Goal: Task Accomplishment & Management: Manage account settings

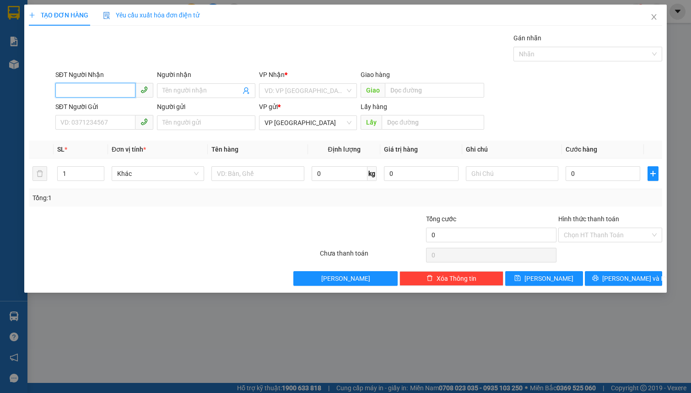
click at [88, 85] on input "SĐT Người Nhận" at bounding box center [95, 90] width 80 height 15
type input "0967088646"
click at [102, 114] on div "0967088646 - ly" at bounding box center [104, 109] width 98 height 15
type input "ly"
type input "40.000"
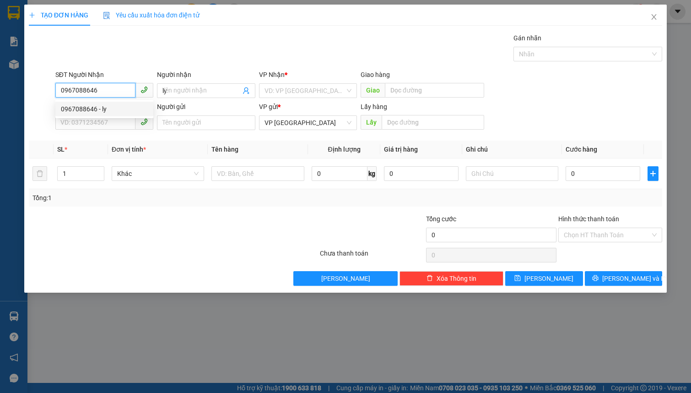
type input "40.000"
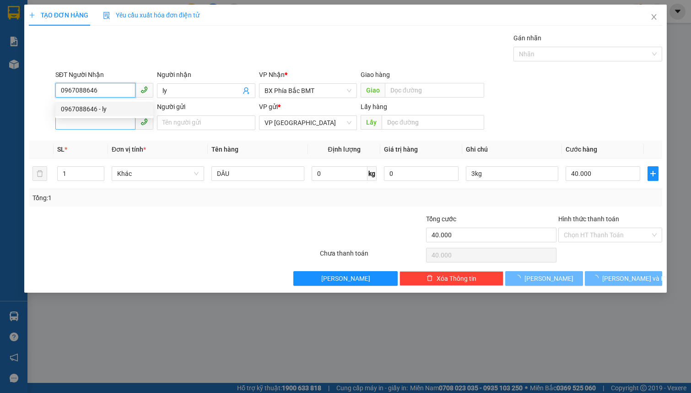
type input "0967088646"
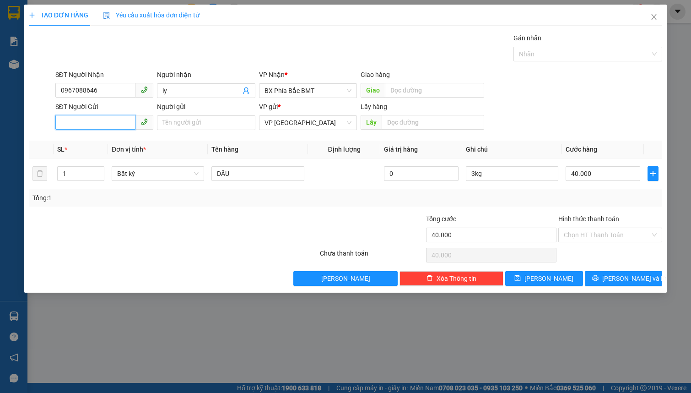
click at [98, 118] on input "SĐT Người Gửi" at bounding box center [95, 122] width 80 height 15
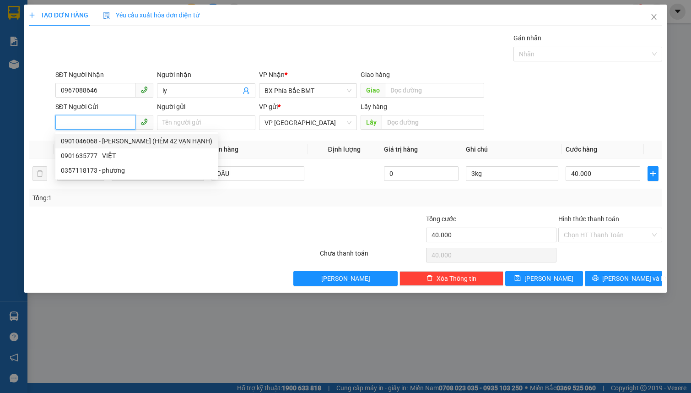
click at [109, 138] on div "0901046068 - LƯƠNG HỮU THỌ (HẺM 42 VẠN HẠNH)" at bounding box center [136, 141] width 151 height 10
type input "0901046068"
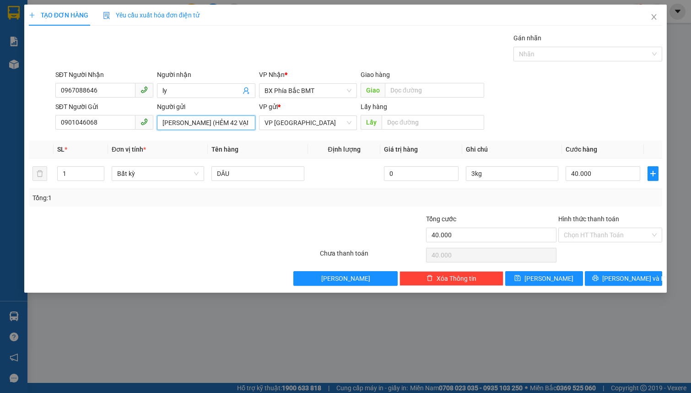
click at [202, 125] on input "LƯƠNG HỮU THỌ (HẺM 42 VẠN HẠNH)" at bounding box center [206, 122] width 98 height 15
click at [149, 171] on span "Bất kỳ" at bounding box center [157, 174] width 81 height 14
type input "LƯƠNG HỮU THỌ (HẺM 42 VẠN HẠNH) 038088030339"
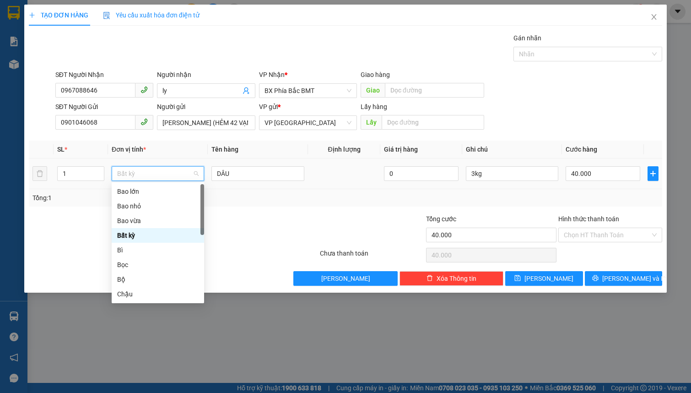
type input "t"
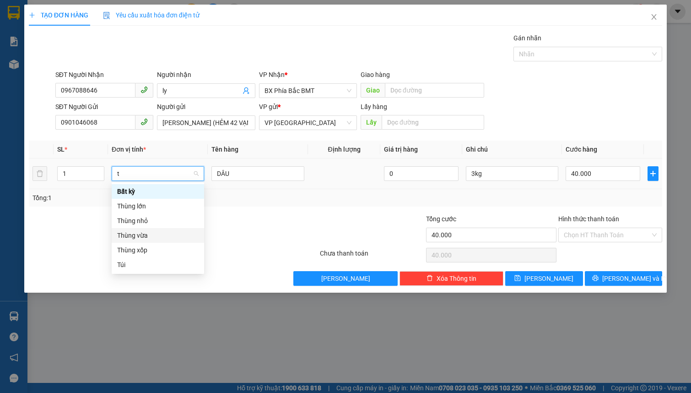
click at [143, 233] on div "Thùng vừa" at bounding box center [157, 235] width 81 height 10
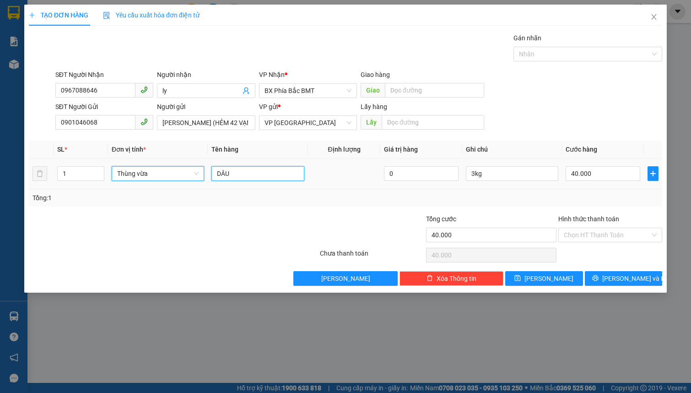
click at [235, 174] on input "DÂU" at bounding box center [257, 173] width 92 height 15
type input "0"
type input "DÂU 11kg"
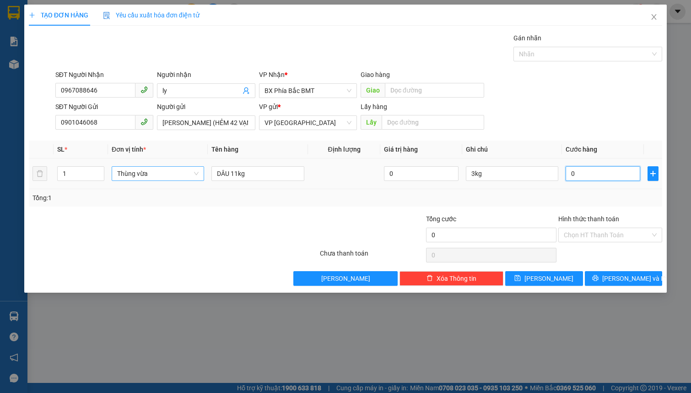
click at [599, 174] on input "0" at bounding box center [602, 173] width 75 height 15
type input "5"
type input "50"
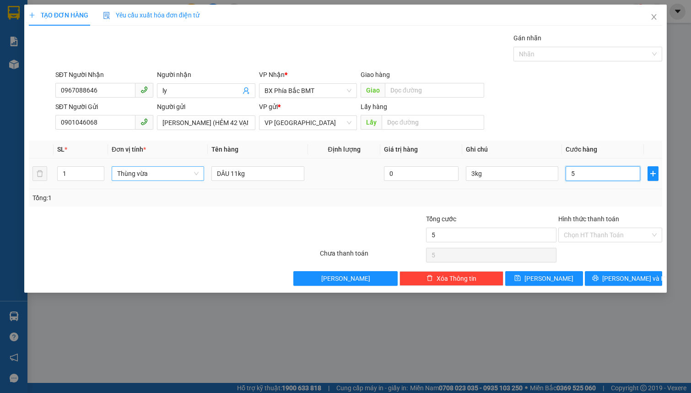
type input "50"
type input "500"
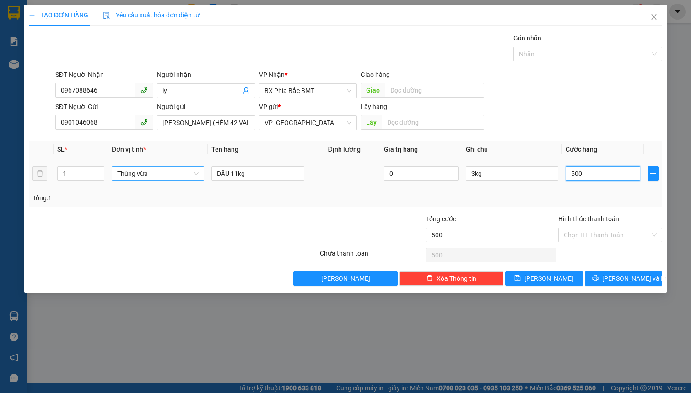
type input "5.000"
type input "50.000"
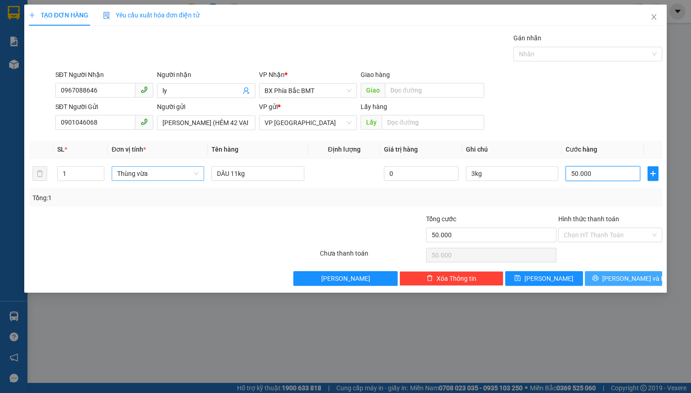
type input "50.000"
click at [618, 279] on span "[PERSON_NAME] và In" at bounding box center [634, 278] width 64 height 10
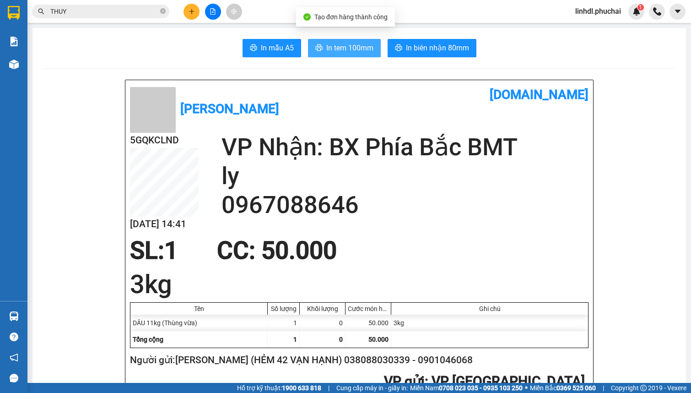
click at [328, 44] on span "In tem 100mm" at bounding box center [349, 47] width 47 height 11
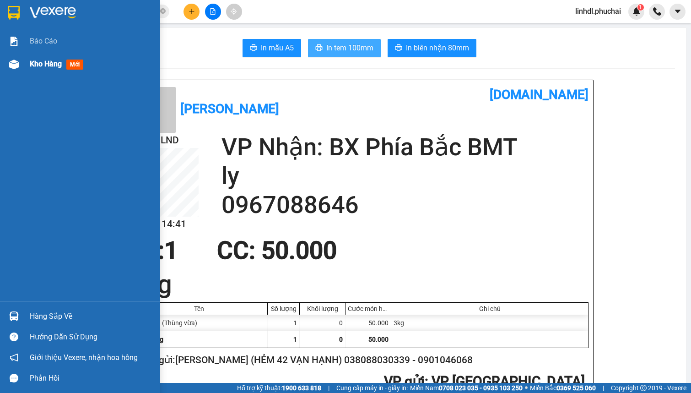
click at [18, 69] on div at bounding box center [14, 64] width 16 height 16
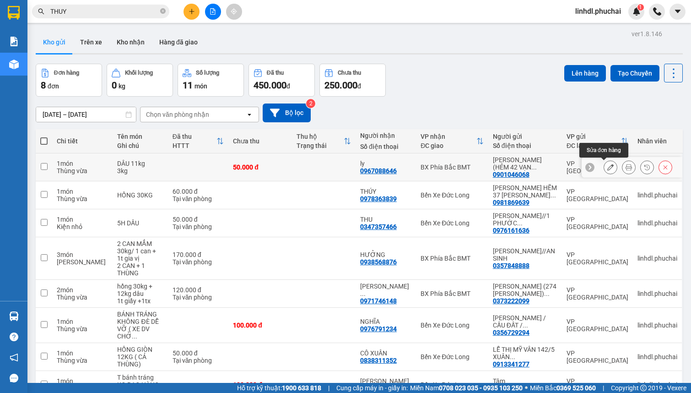
click at [607, 166] on icon at bounding box center [610, 167] width 6 height 6
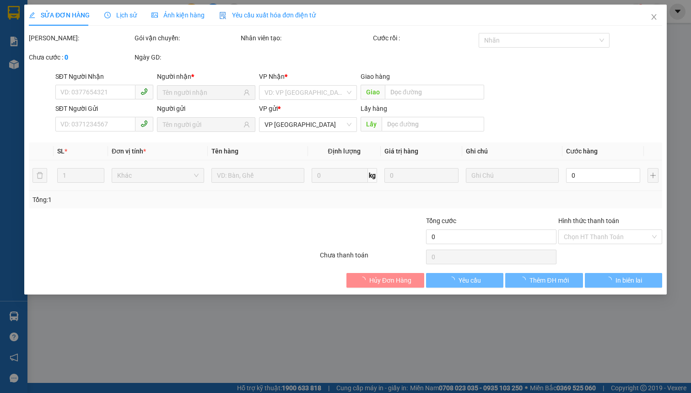
type input "0967088646"
type input "0901046068"
type input "50.000"
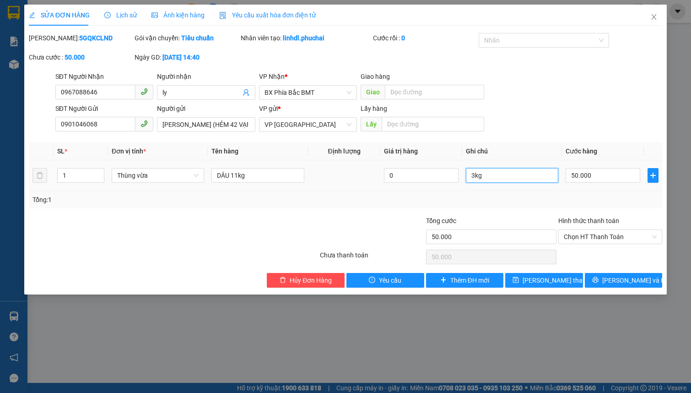
click at [491, 179] on input "3kg" at bounding box center [512, 175] width 92 height 15
click at [604, 177] on input "50.000" at bounding box center [602, 175] width 75 height 15
type input "6"
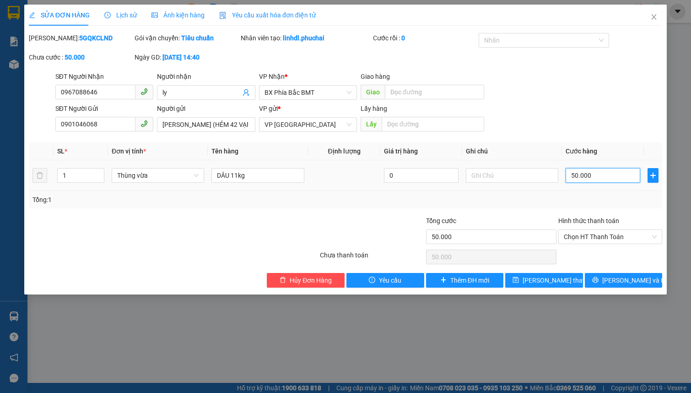
type input "6"
type input "60"
type input "600"
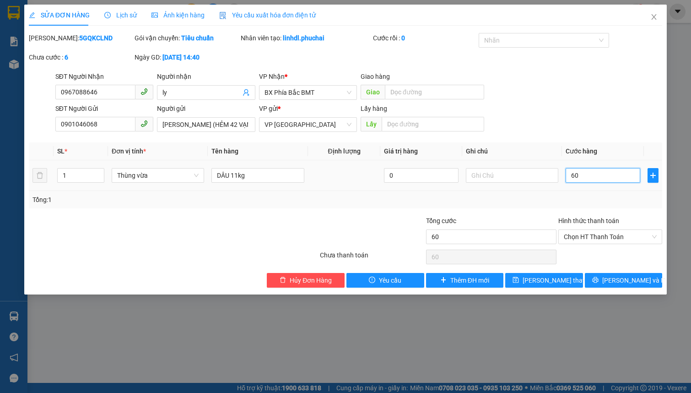
type input "600"
type input "6.000"
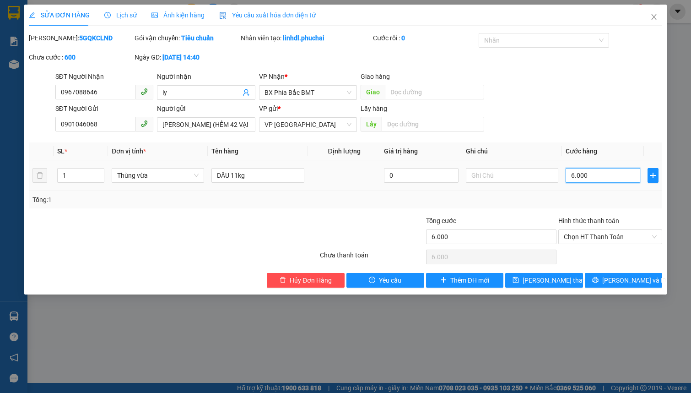
type input "60.000"
click at [556, 280] on span "Lưu thay đổi" at bounding box center [558, 280] width 73 height 10
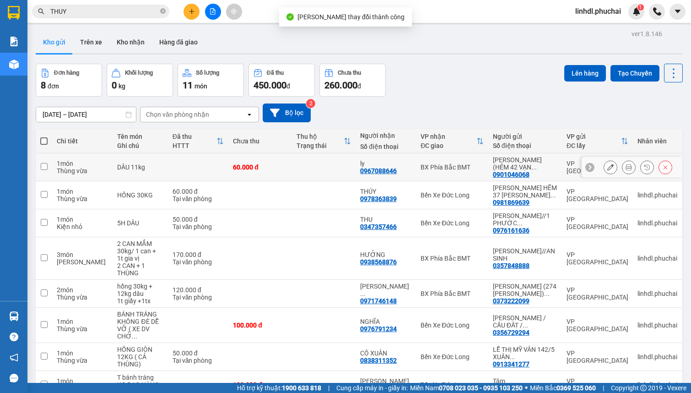
click at [625, 166] on icon at bounding box center [628, 167] width 6 height 6
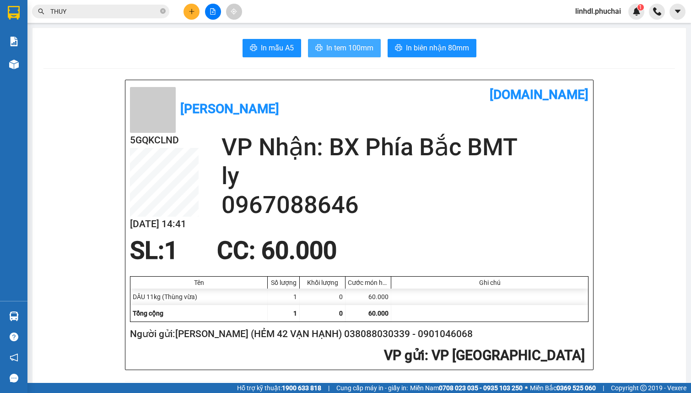
click at [366, 54] on button "In tem 100mm" at bounding box center [344, 48] width 73 height 18
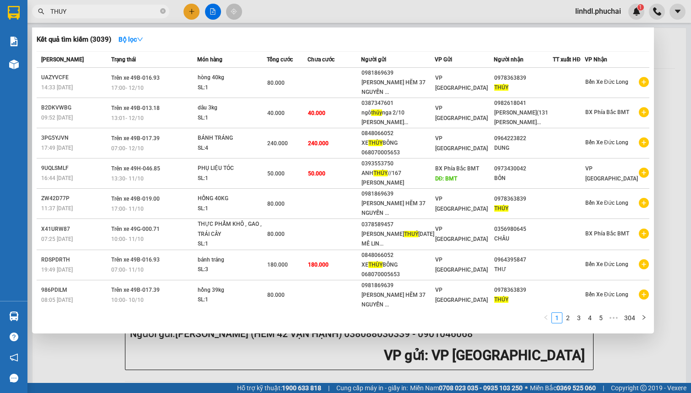
click at [109, 11] on input "THUY" at bounding box center [104, 11] width 108 height 10
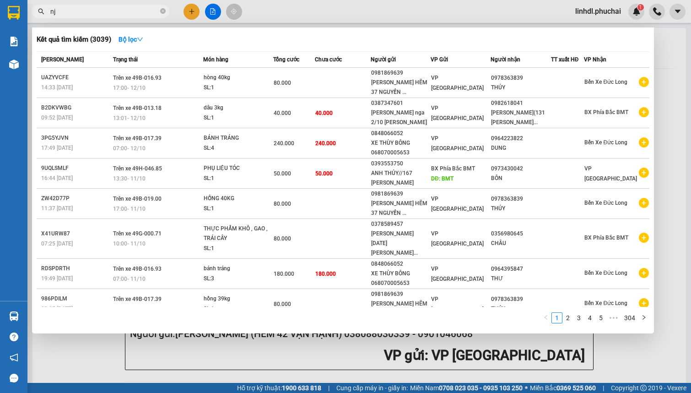
type input "n"
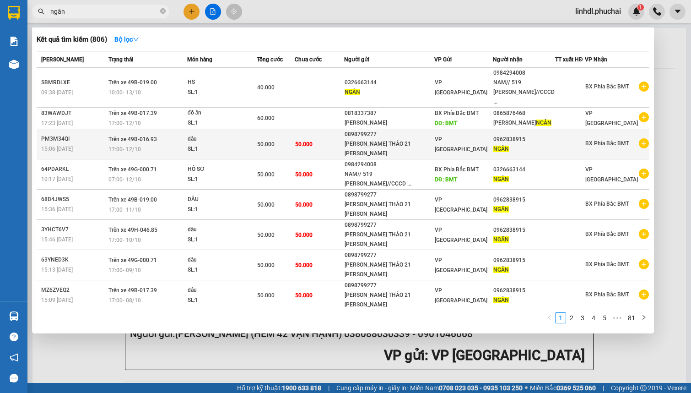
type input "ngân"
click at [328, 142] on td "50.000" at bounding box center [319, 144] width 49 height 30
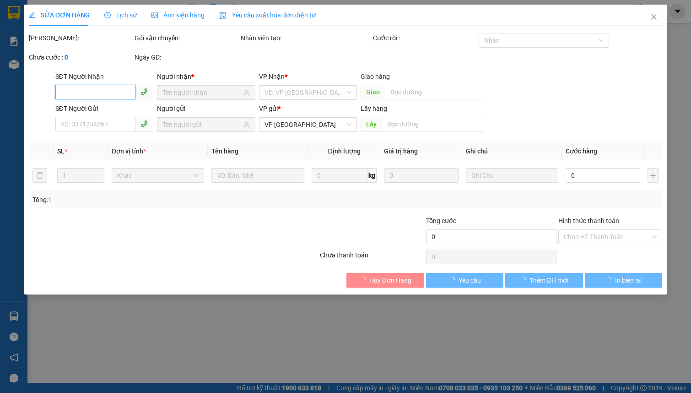
type input "0962838915"
type input "0898799277"
type input "50.000"
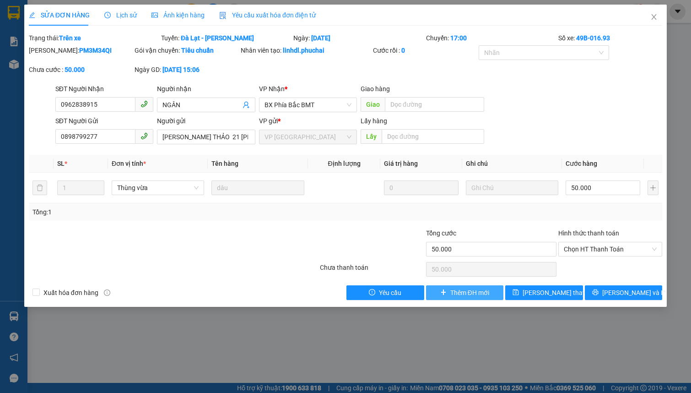
click at [446, 290] on icon "plus" at bounding box center [443, 292] width 6 height 6
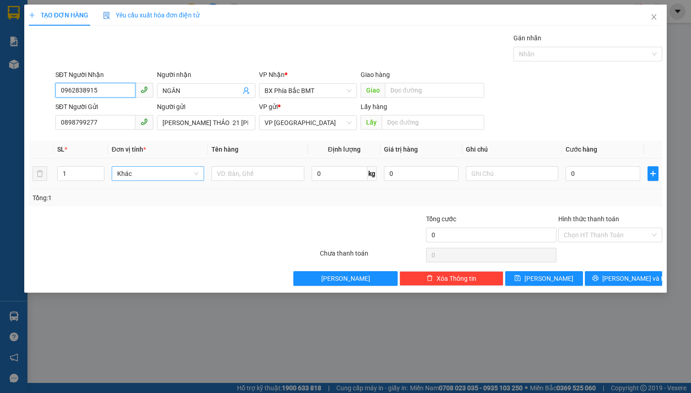
click at [177, 174] on span "Khác" at bounding box center [157, 174] width 81 height 14
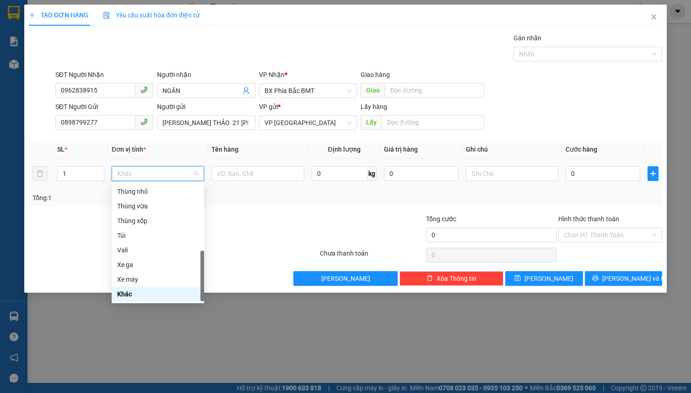
type input "t"
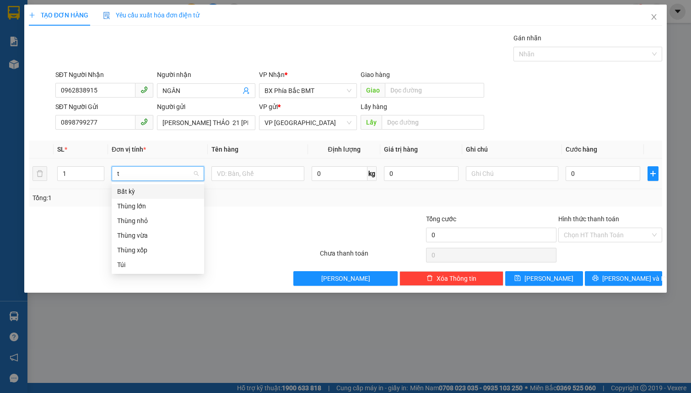
scroll to position [0, 0]
click at [168, 233] on div "Thùng vừa" at bounding box center [157, 235] width 81 height 10
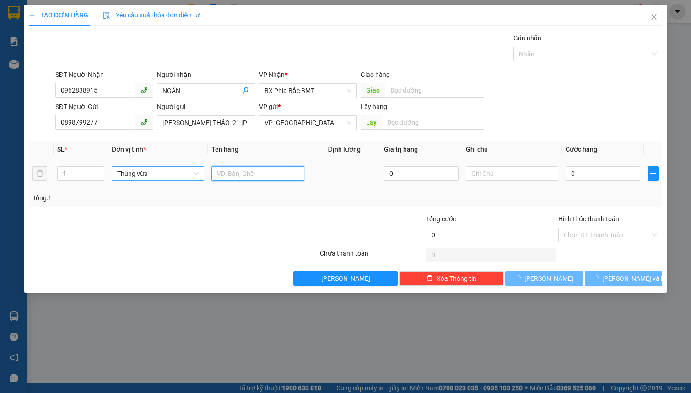
click at [251, 170] on input "text" at bounding box center [257, 173] width 92 height 15
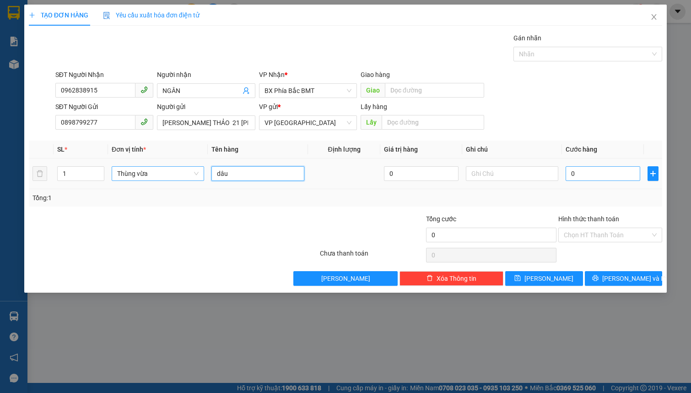
type input "dâu"
click at [576, 174] on input "0" at bounding box center [602, 173] width 75 height 15
type input "5"
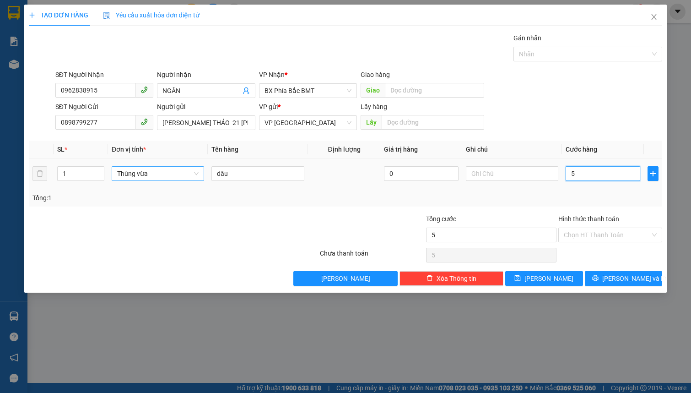
type input "50"
type input "500"
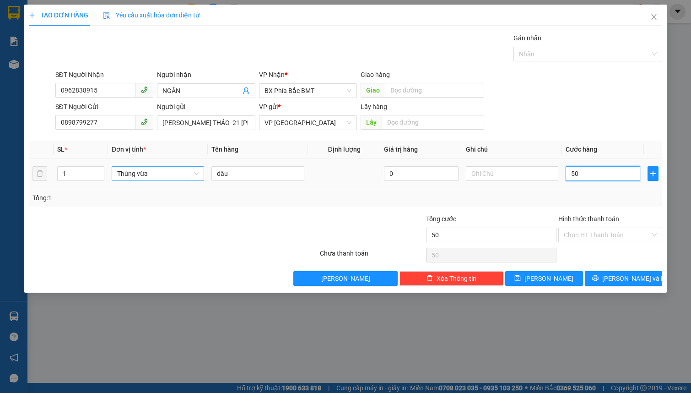
type input "500"
type input "5.000"
type input "50.000"
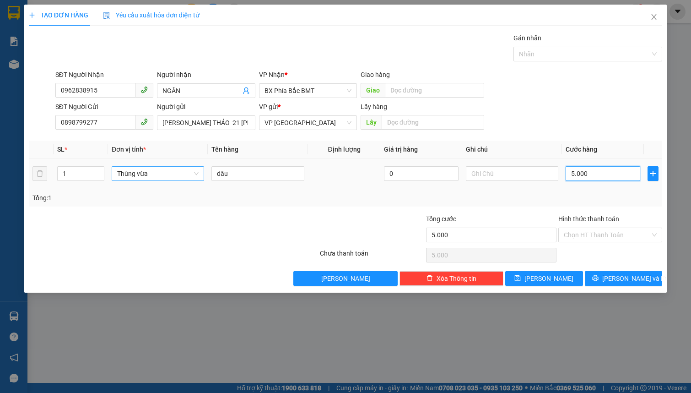
type input "50.000"
click at [598, 275] on icon "printer" at bounding box center [595, 278] width 6 height 6
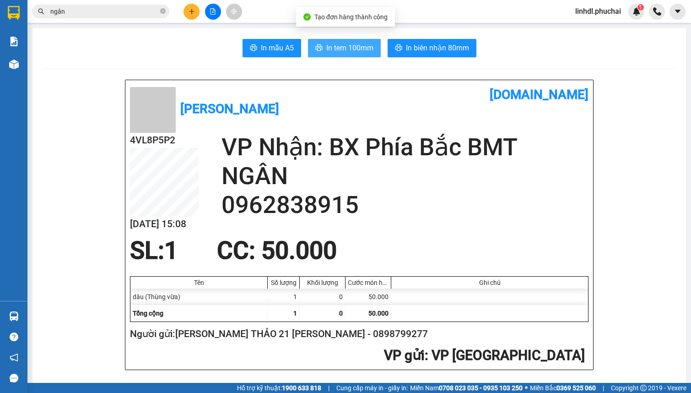
click at [334, 49] on span "In tem 100mm" at bounding box center [349, 47] width 47 height 11
click at [129, 11] on input "ngân" at bounding box center [104, 11] width 108 height 10
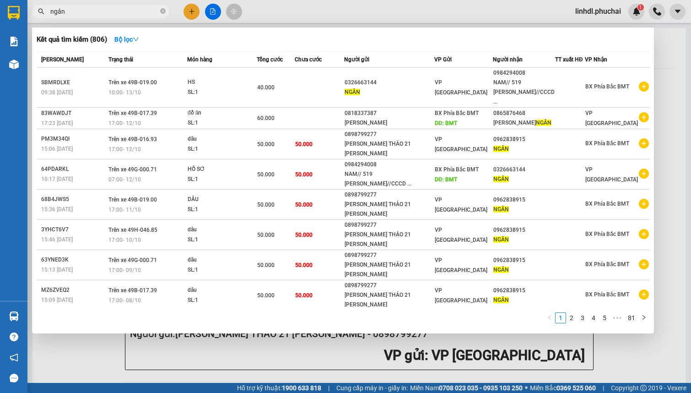
click at [129, 11] on input "ngân" at bounding box center [104, 11] width 108 height 10
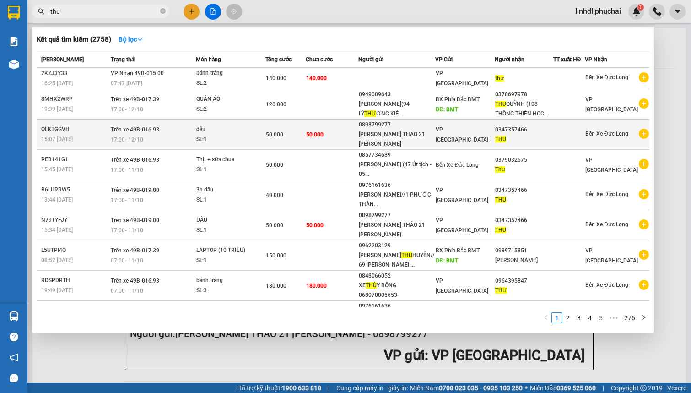
type input "thu"
click at [323, 137] on span "50.000" at bounding box center [314, 134] width 17 height 6
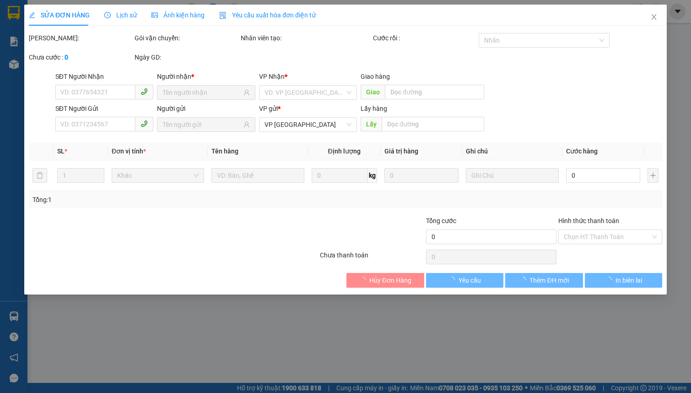
type input "0347357466"
type input "0898799277"
type input "50.000"
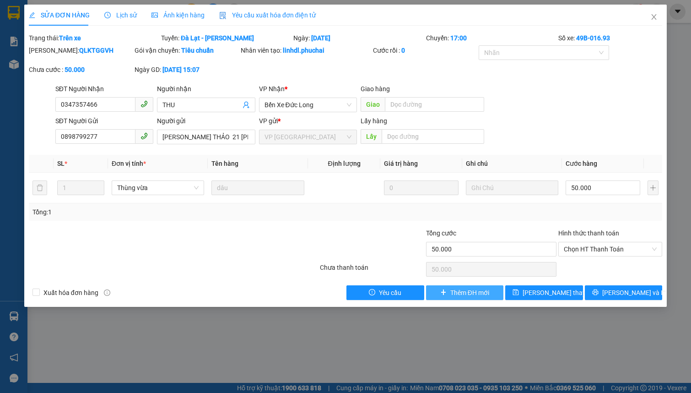
click at [457, 293] on span "Thêm ĐH mới" at bounding box center [469, 292] width 39 height 10
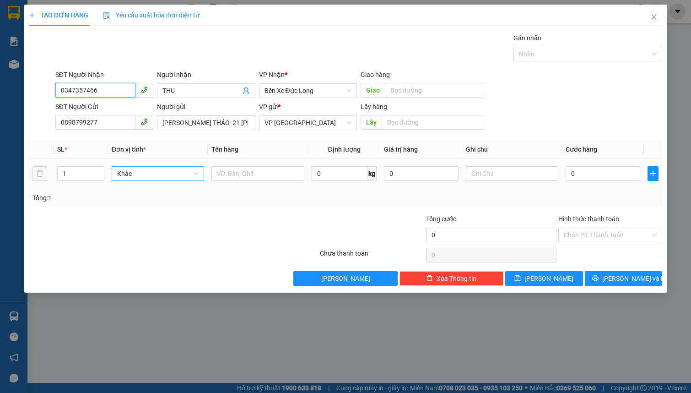
click at [153, 172] on span "Khác" at bounding box center [157, 174] width 81 height 14
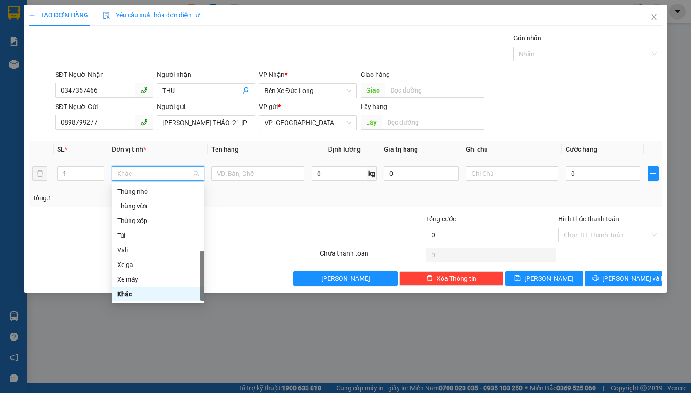
type input "t"
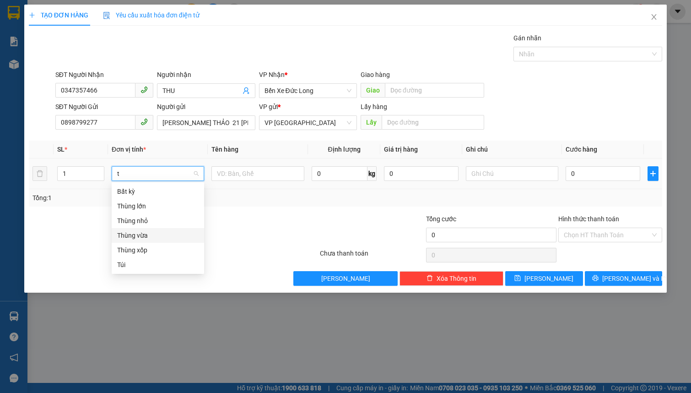
click at [153, 233] on div "Thùng vừa" at bounding box center [157, 235] width 81 height 10
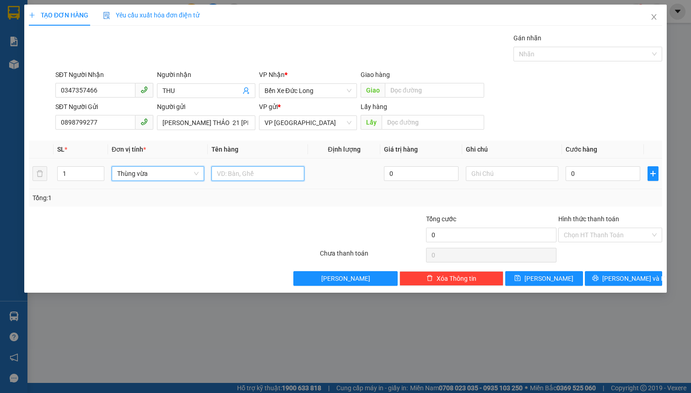
click at [245, 174] on input "text" at bounding box center [257, 173] width 92 height 15
type input "dâu"
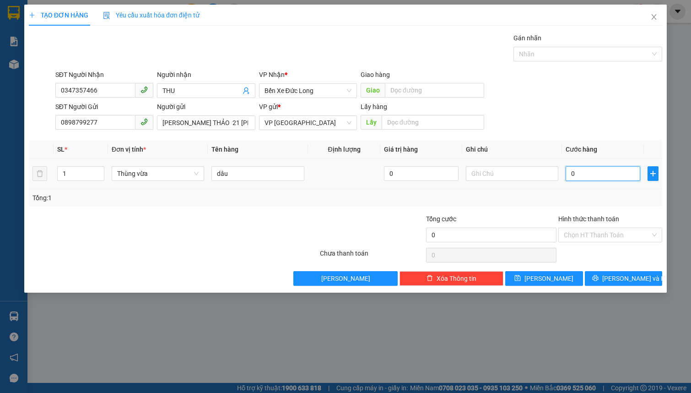
click at [603, 172] on input "0" at bounding box center [602, 173] width 75 height 15
type input "5"
type input "50"
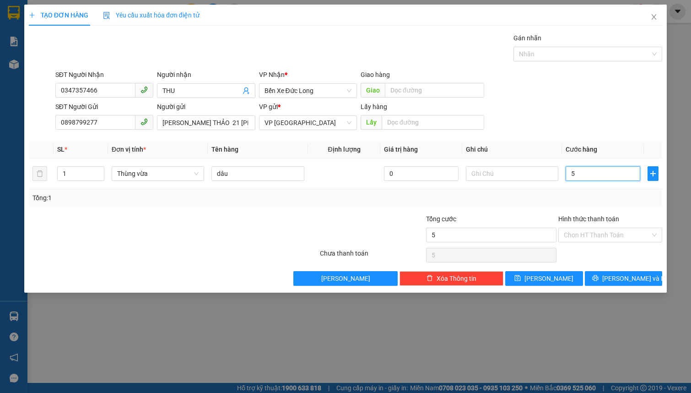
type input "50"
type input "500"
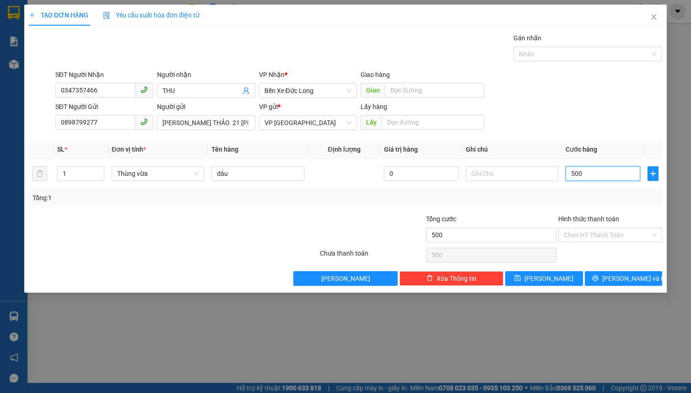
type input "5.000"
type input "50.000"
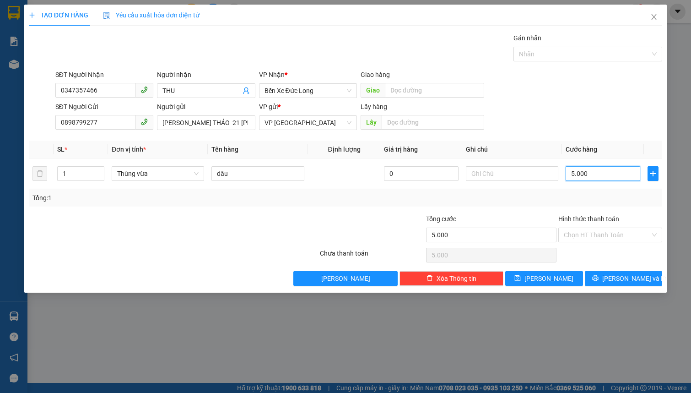
type input "50.000"
click at [643, 281] on button "Lưu và In" at bounding box center [624, 278] width 78 height 15
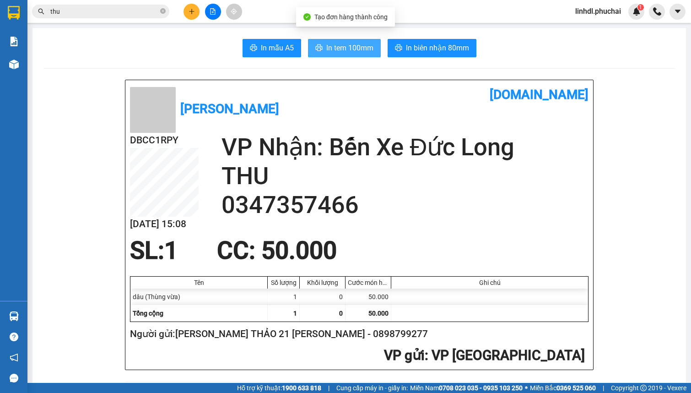
click at [349, 50] on span "In tem 100mm" at bounding box center [349, 47] width 47 height 11
click at [70, 14] on input "thu" at bounding box center [104, 11] width 108 height 10
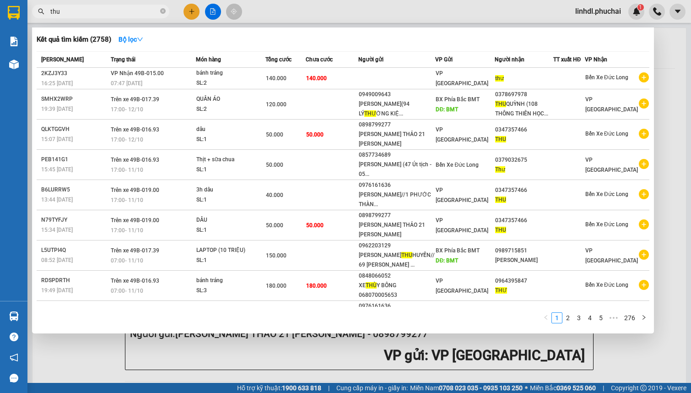
click at [70, 14] on input "thu" at bounding box center [104, 11] width 108 height 10
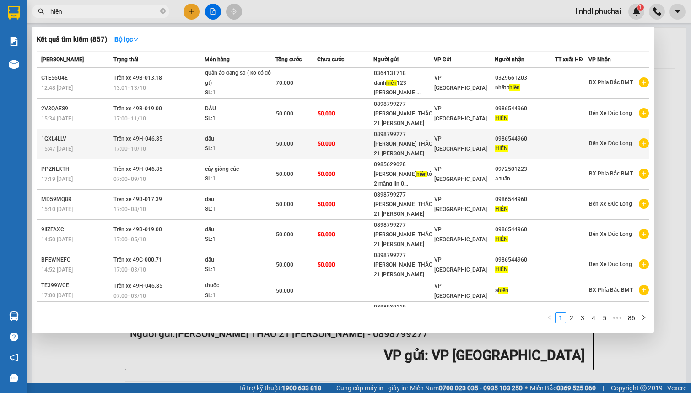
type input "hiển"
click at [262, 149] on div "SL: 1" at bounding box center [239, 149] width 69 height 10
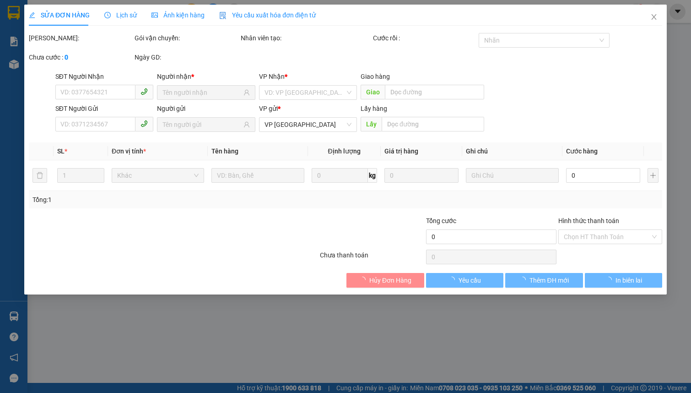
type input "0986544960"
type input "0898799277"
type input "50.000"
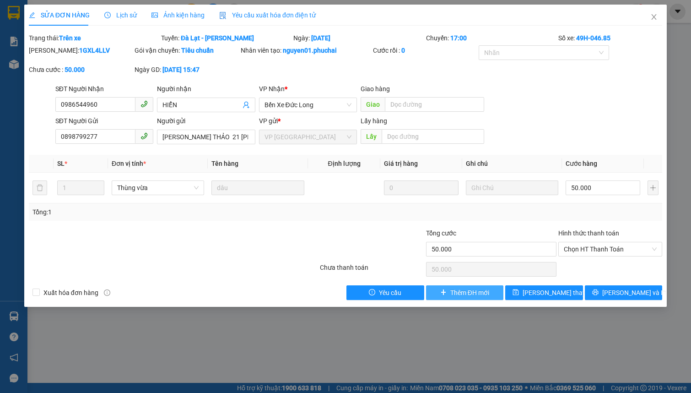
click at [452, 290] on span "Thêm ĐH mới" at bounding box center [469, 292] width 39 height 10
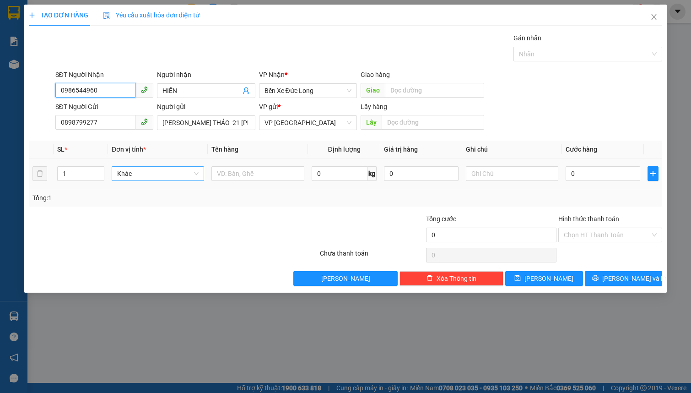
click at [156, 172] on span "Khác" at bounding box center [157, 174] width 81 height 14
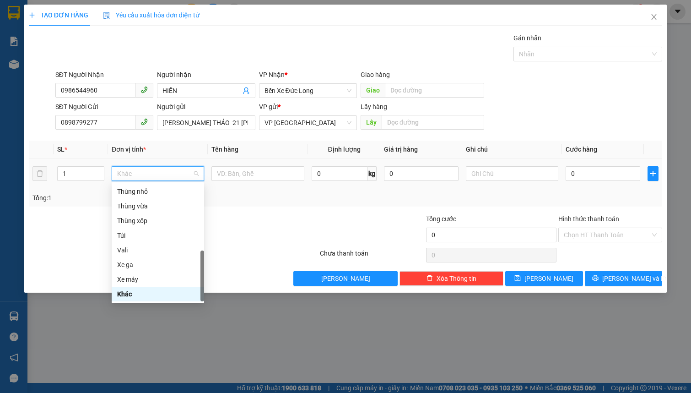
type input "t"
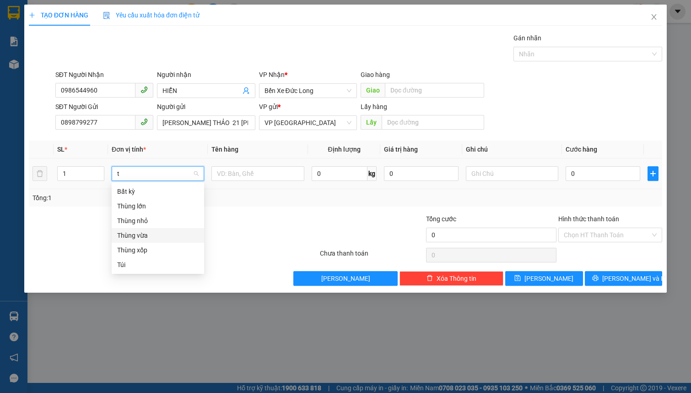
click at [148, 235] on div "Thùng vừa" at bounding box center [157, 235] width 81 height 10
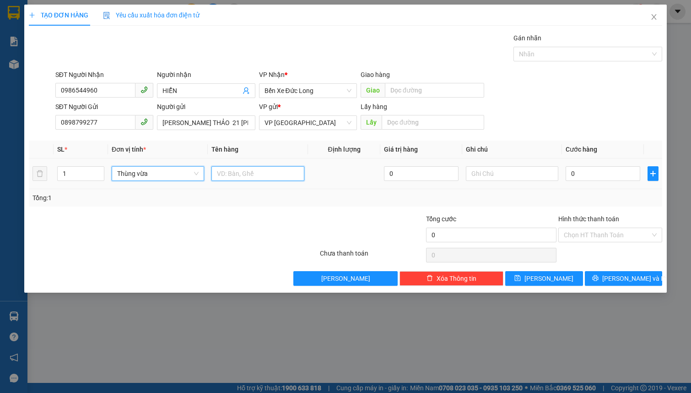
click at [234, 169] on input "text" at bounding box center [257, 173] width 92 height 15
type input "dâu"
type input "5"
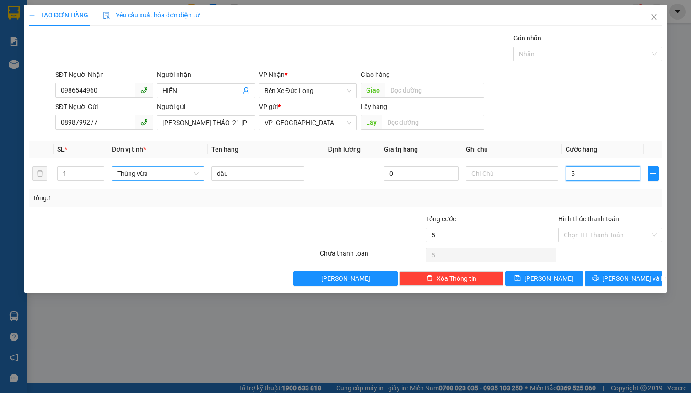
type input "50"
type input "500"
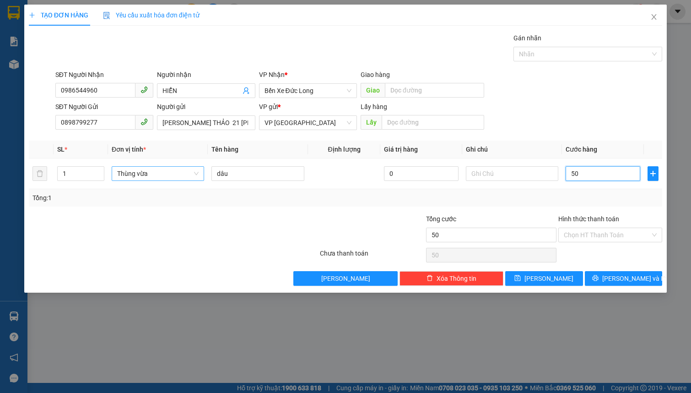
type input "500"
type input "5.000"
type input "50.000"
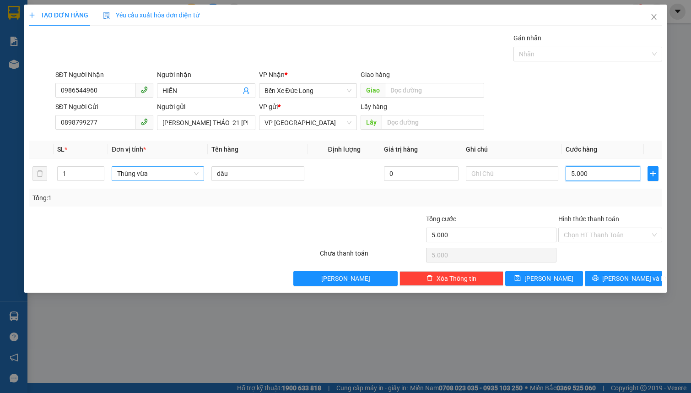
type input "50.000"
click at [604, 275] on button "Lưu và In" at bounding box center [624, 278] width 78 height 15
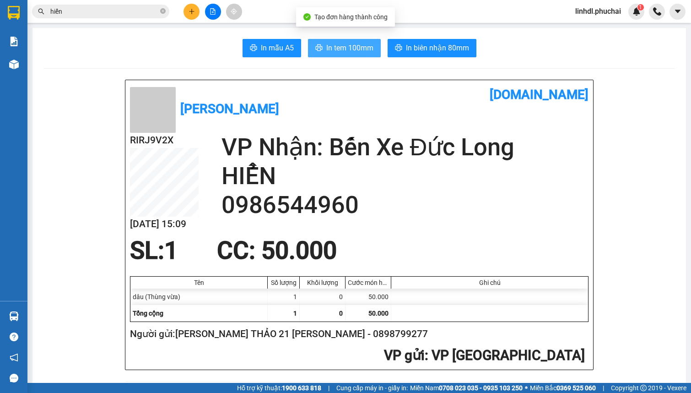
click at [355, 50] on span "In tem 100mm" at bounding box center [349, 47] width 47 height 11
click at [96, 12] on input "hiển" at bounding box center [104, 11] width 108 height 10
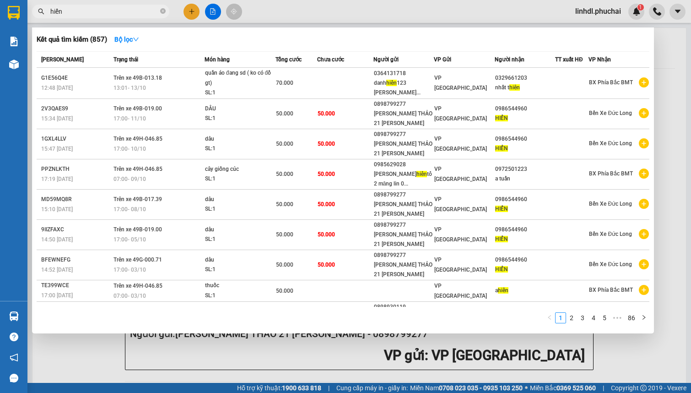
click at [96, 12] on input "hiển" at bounding box center [104, 11] width 108 height 10
type input "h"
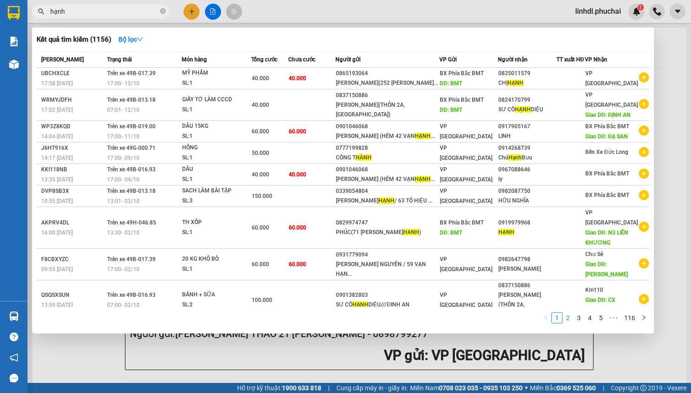
type input "hạnh"
click at [563, 317] on link "2" at bounding box center [568, 317] width 10 height 10
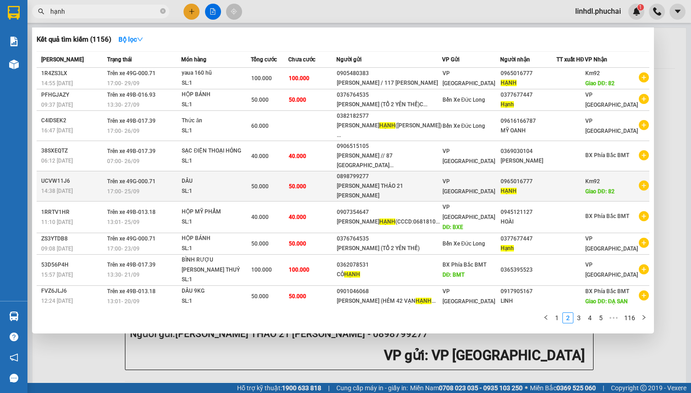
click at [336, 201] on td "50.000" at bounding box center [312, 186] width 48 height 30
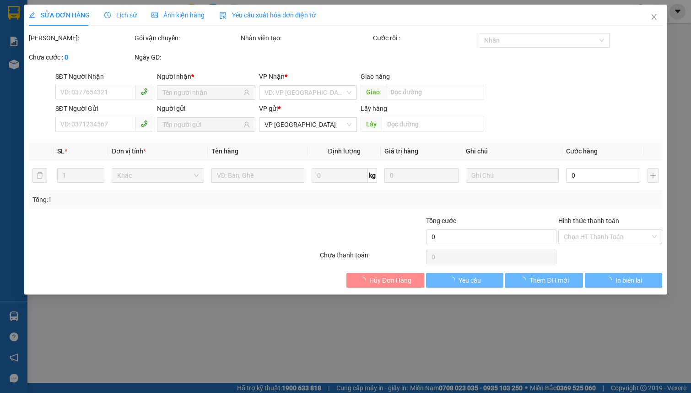
type input "0965016777"
type input "82"
type input "0898799277"
type input "50.000"
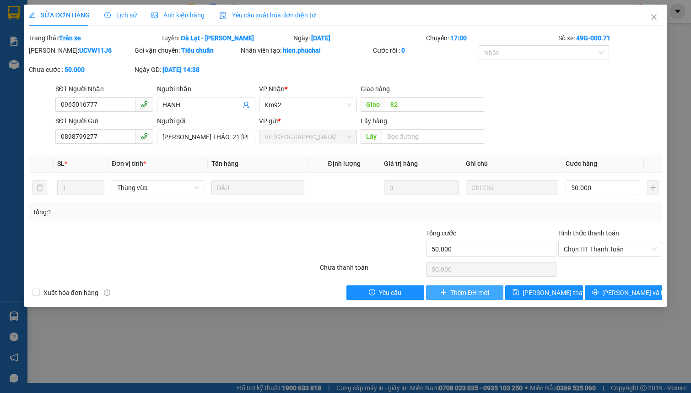
click at [454, 295] on span "Thêm ĐH mới" at bounding box center [469, 292] width 39 height 10
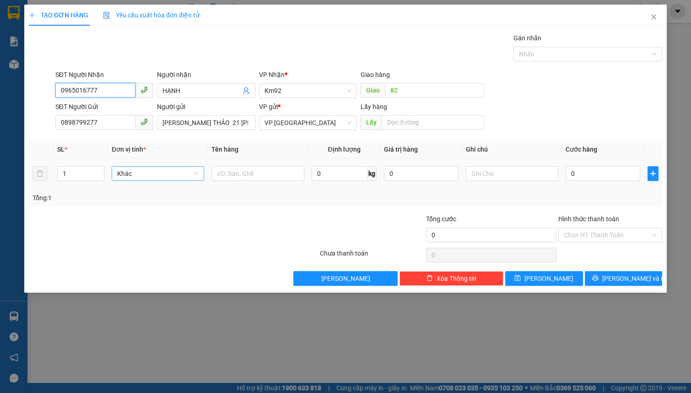
click at [169, 172] on span "Khác" at bounding box center [157, 174] width 81 height 14
type input "t"
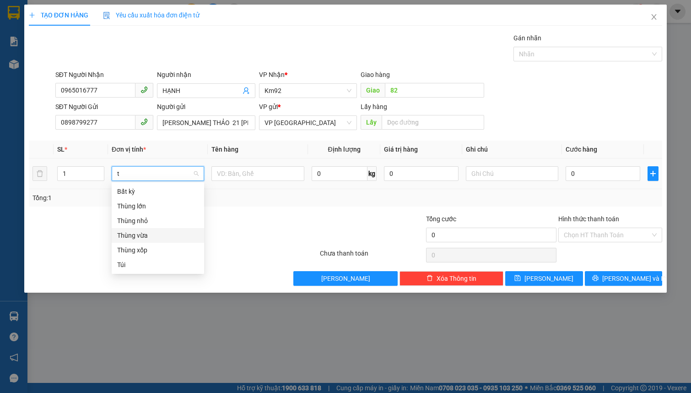
click at [165, 239] on div "Thùng vừa" at bounding box center [157, 235] width 81 height 10
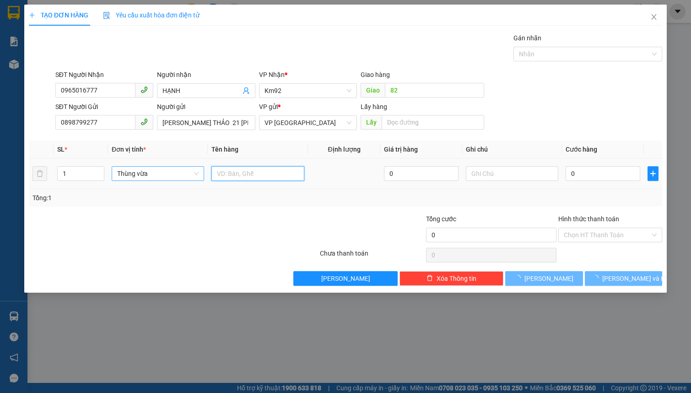
click at [242, 174] on input "text" at bounding box center [257, 173] width 92 height 15
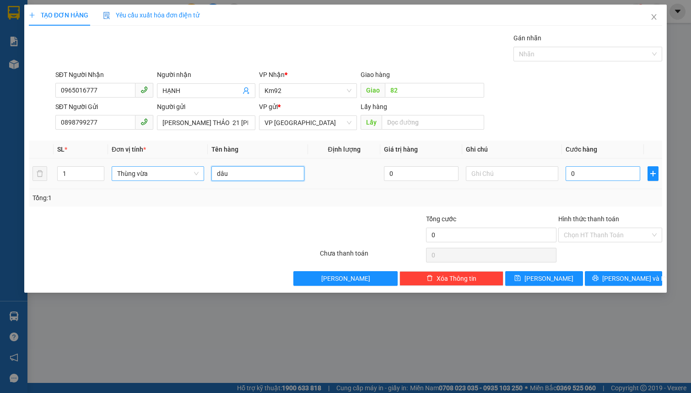
type input "dâu"
click at [589, 177] on input "0" at bounding box center [602, 173] width 75 height 15
type input "5"
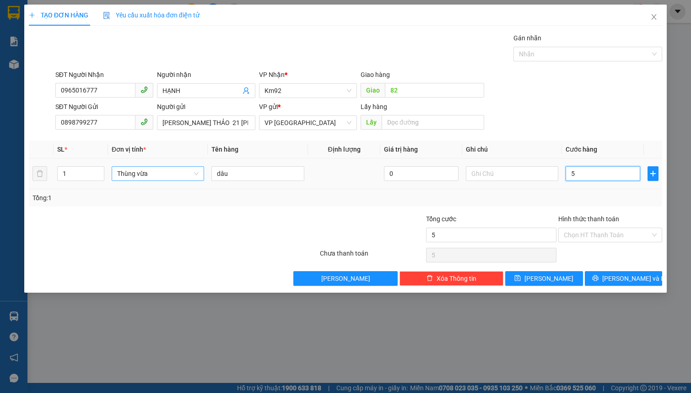
type input "50"
type input "500"
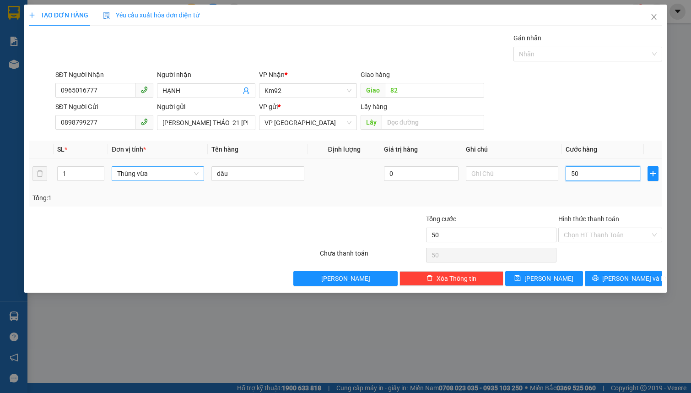
type input "500"
type input "5.000"
type input "50.000"
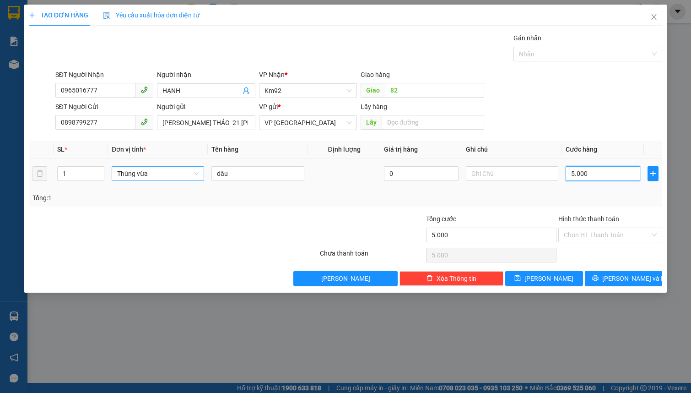
type input "50.000"
click at [598, 275] on icon "printer" at bounding box center [595, 277] width 6 height 6
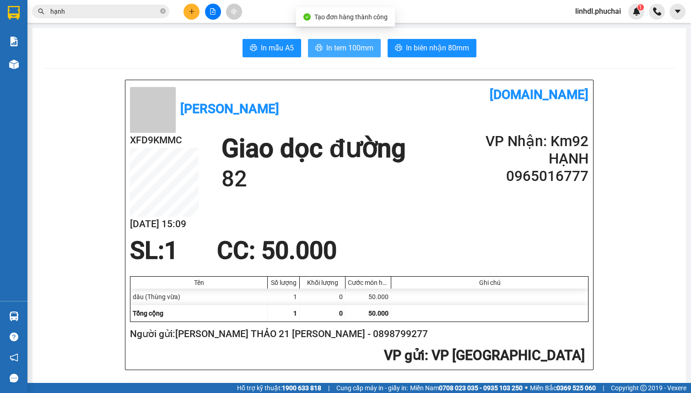
click at [339, 48] on span "In tem 100mm" at bounding box center [349, 47] width 47 height 11
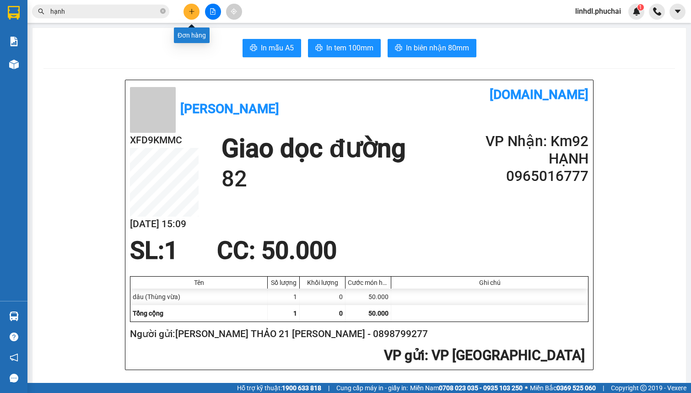
click at [185, 13] on button at bounding box center [191, 12] width 16 height 16
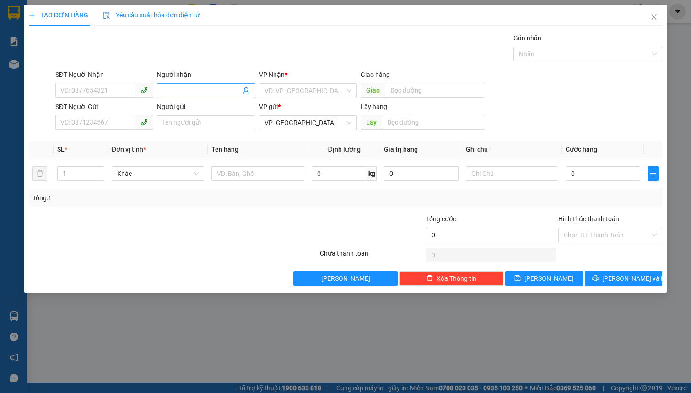
click at [209, 86] on input "Người nhận" at bounding box center [201, 91] width 78 height 10
type input "VINH NGUYỄN"
click at [281, 91] on input "search" at bounding box center [304, 91] width 81 height 14
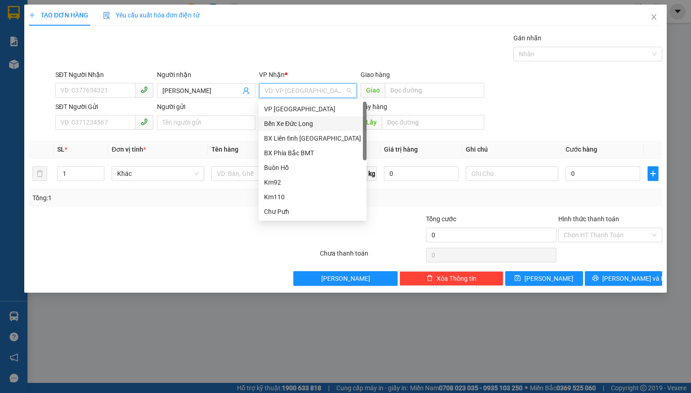
click at [320, 123] on div "Bến Xe Đức Long" at bounding box center [312, 123] width 97 height 10
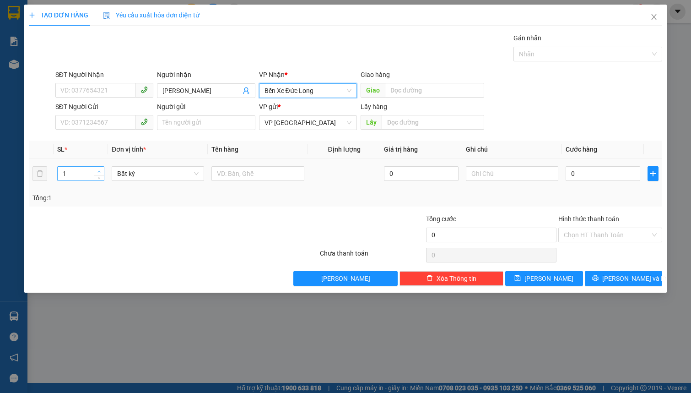
type input "2"
click at [98, 170] on icon "up" at bounding box center [98, 171] width 3 height 3
click at [137, 172] on span "Bất kỳ" at bounding box center [157, 174] width 81 height 14
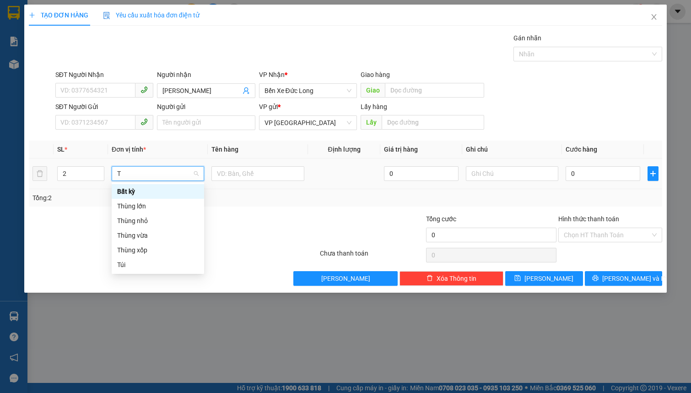
type input "T"
click at [146, 231] on div "Thùng vừa" at bounding box center [157, 235] width 81 height 10
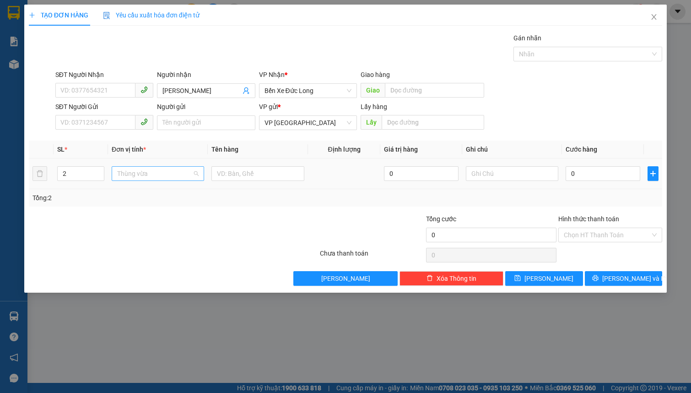
scroll to position [132, 0]
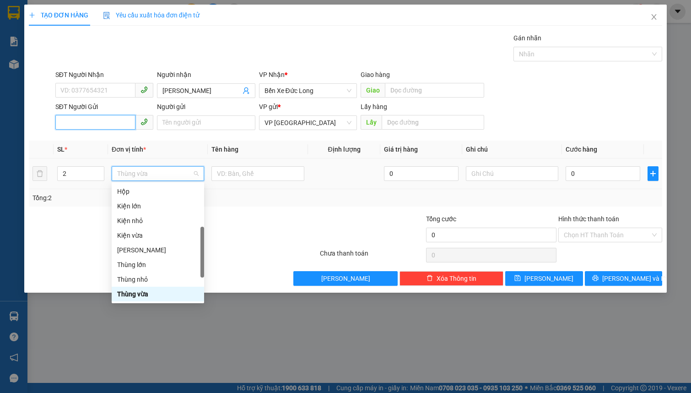
click at [105, 128] on input "SĐT Người Gửi" at bounding box center [95, 122] width 80 height 15
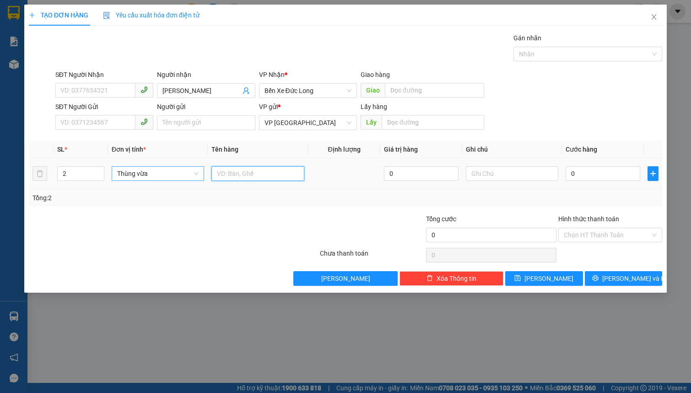
click at [241, 174] on input "text" at bounding box center [257, 173] width 92 height 15
type input "BÁNH TRÁNG"
click at [160, 124] on input "Người gửi" at bounding box center [206, 122] width 98 height 15
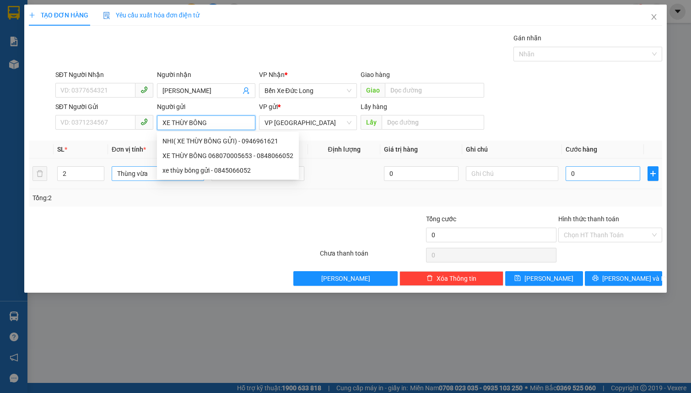
type input "XE THÙY BÔNG"
click at [583, 178] on input "0" at bounding box center [602, 173] width 75 height 15
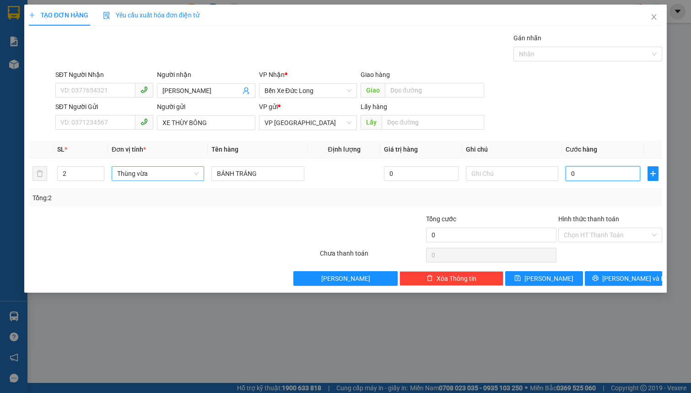
type input "1"
type input "12"
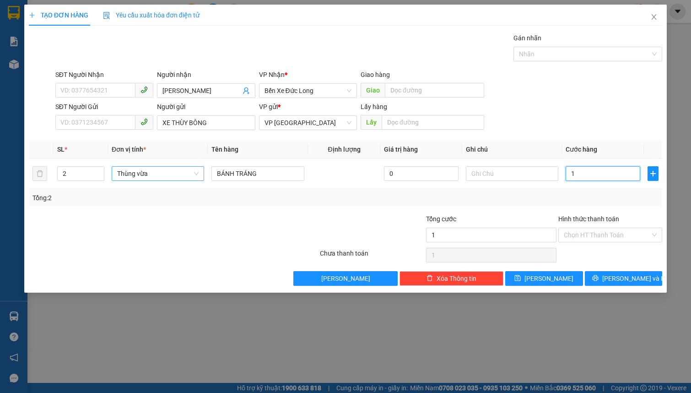
type input "12"
type input "120"
type input "1.200"
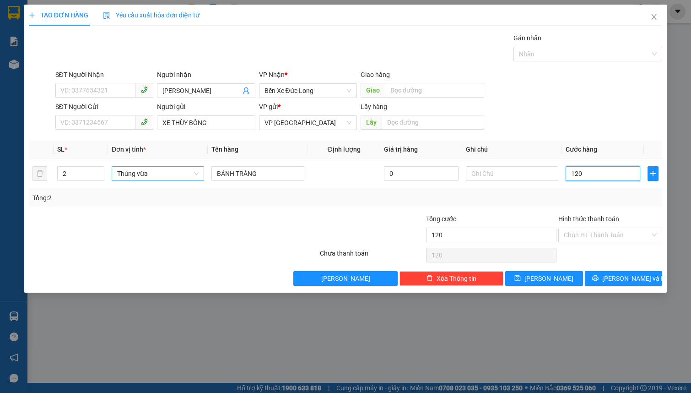
type input "1.200"
type input "12.000"
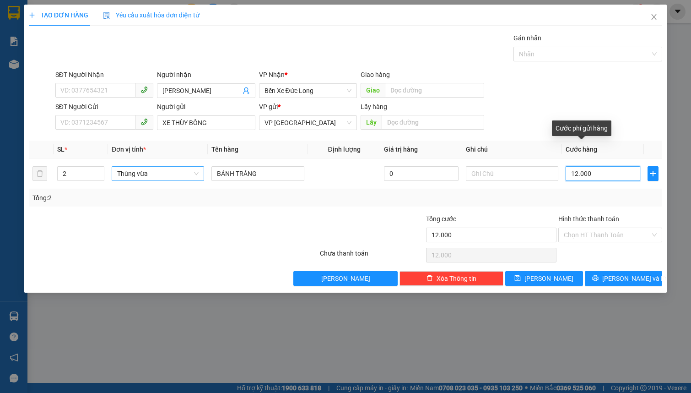
type input "120.000"
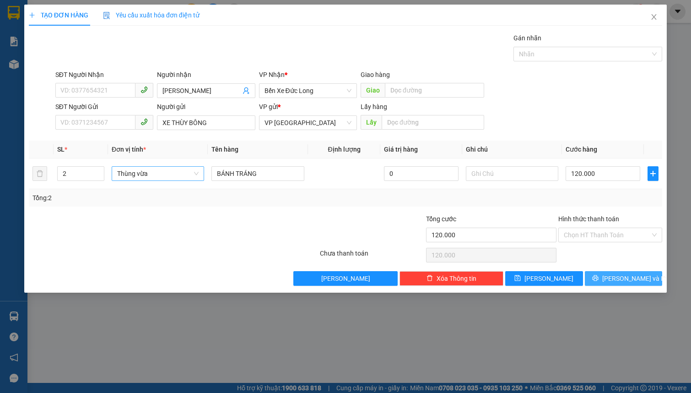
click at [614, 284] on button "Lưu và In" at bounding box center [624, 278] width 78 height 15
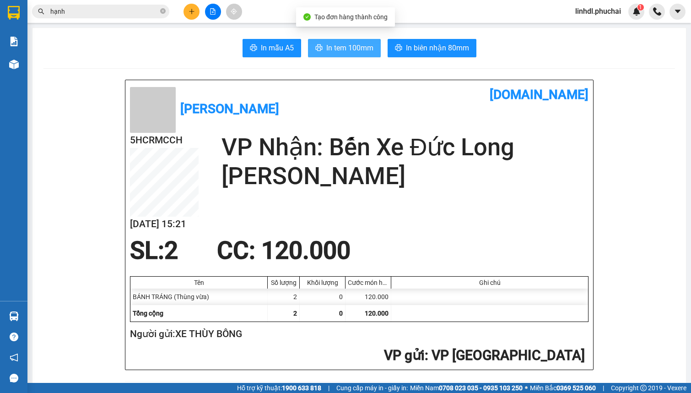
click at [329, 41] on button "In tem 100mm" at bounding box center [344, 48] width 73 height 18
click at [188, 8] on icon "plus" at bounding box center [191, 11] width 6 height 6
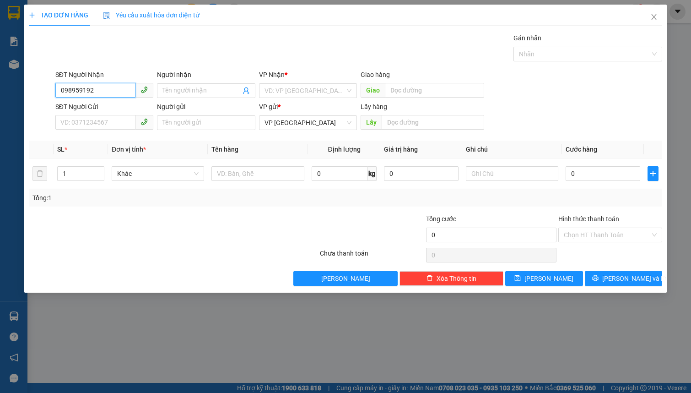
type input "0989591924"
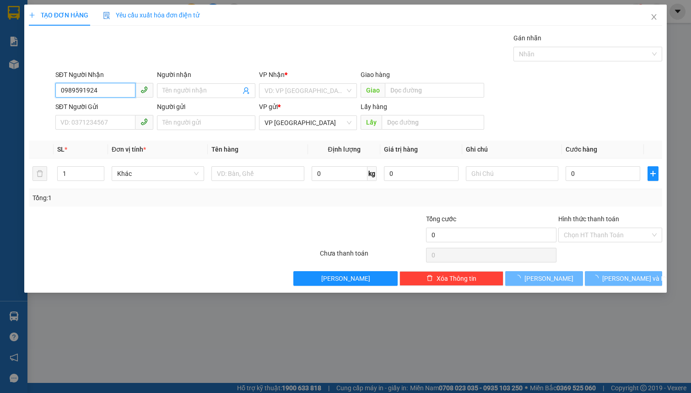
click at [114, 93] on input "0989591924" at bounding box center [95, 90] width 80 height 15
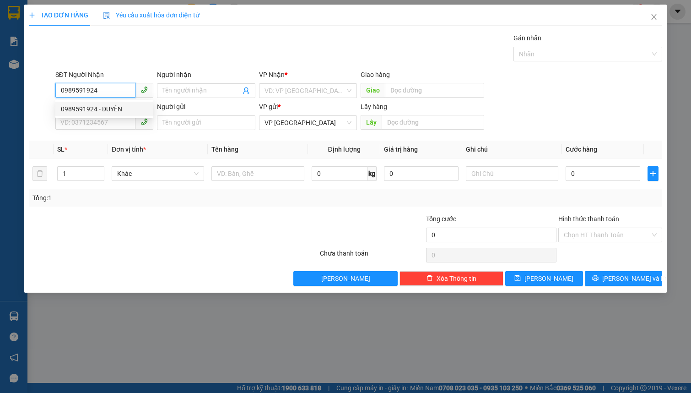
click at [115, 87] on input "0989591924" at bounding box center [95, 90] width 80 height 15
click at [107, 112] on div "0989591924 - DUYÊN" at bounding box center [104, 109] width 87 height 10
type input "DUYÊN"
type input "hà lan// CF DÙ TÍM"
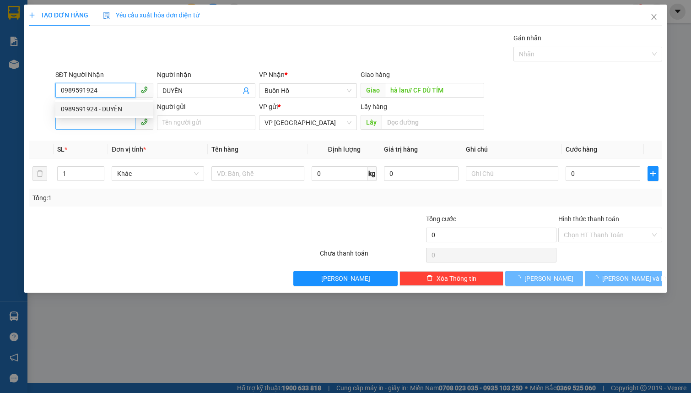
type input "0989591924"
type input "60.000"
click at [105, 119] on input "SĐT Người Gửi" at bounding box center [95, 122] width 80 height 15
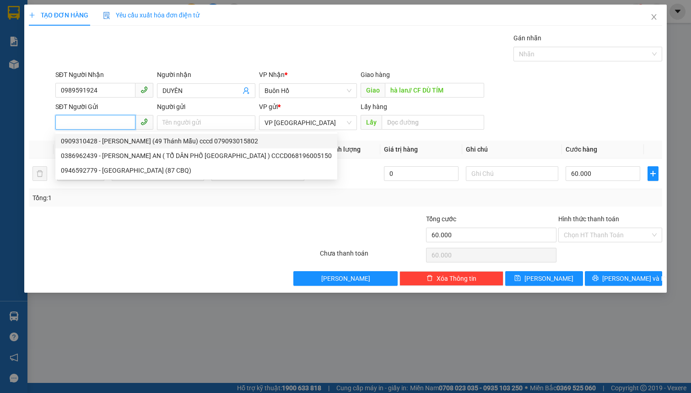
click at [111, 146] on div "0909310428 - Nguyễn Trường Thọ (49 Thánh Mẫu) cccd 079093015802" at bounding box center [196, 141] width 282 height 15
type input "0909310428"
type input "Nguyễn Trường Thọ (49 Thánh Mẫu) cccd 079093015802"
type input "BXE"
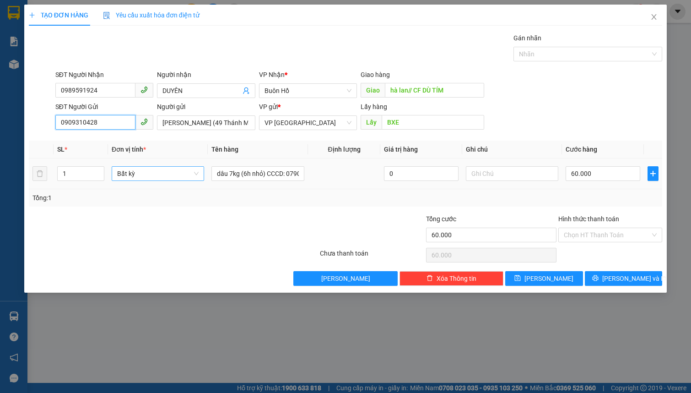
click at [164, 178] on span "Bất kỳ" at bounding box center [157, 174] width 81 height 14
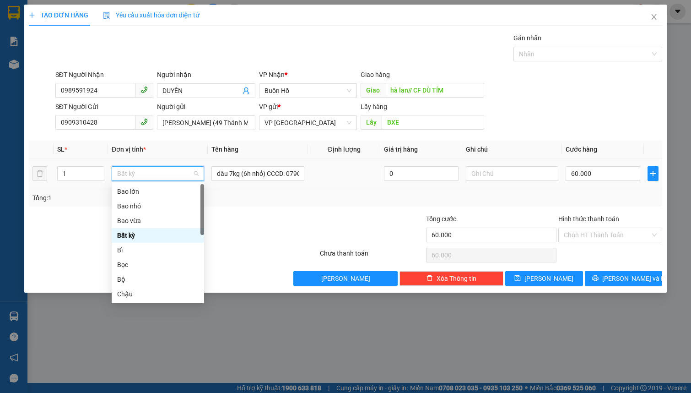
type input "K"
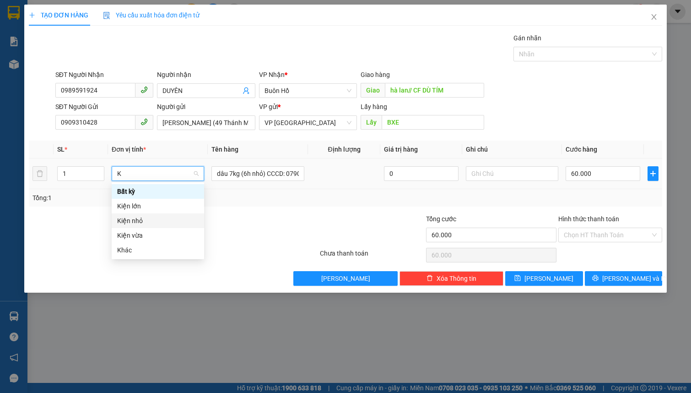
click at [160, 219] on div "Kiện nhỏ" at bounding box center [157, 220] width 81 height 10
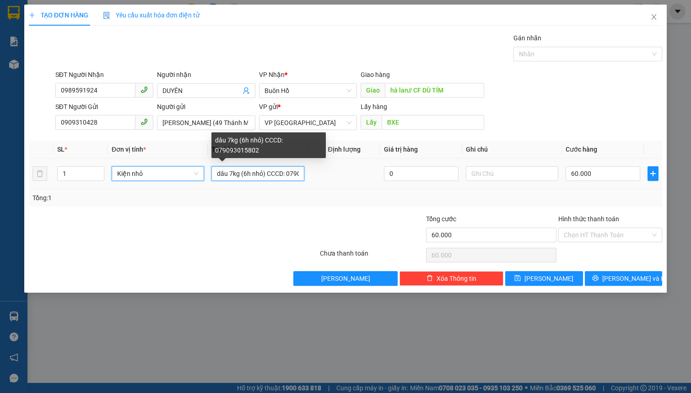
click at [252, 175] on input "dâu 7kg (6h nhỏ) CCCD: 079093015802" at bounding box center [257, 173] width 92 height 15
type input "0"
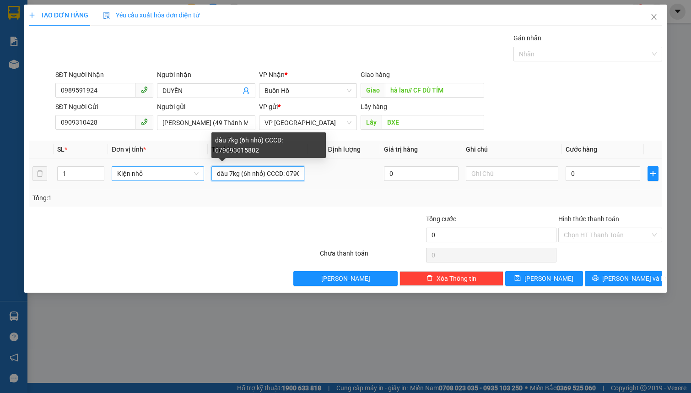
click at [252, 175] on input "dâu 7kg (6h nhỏ) CCCD: 079093015802" at bounding box center [257, 173] width 92 height 15
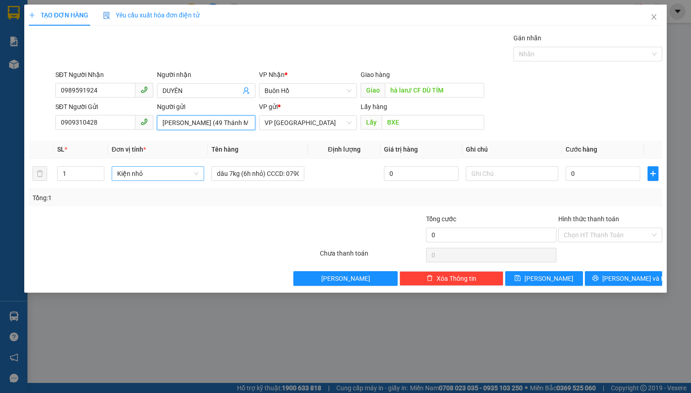
click at [230, 120] on input "Nguyễn Trường Thọ (49 Thánh Mẫu) cccd 079093015802" at bounding box center [206, 122] width 98 height 15
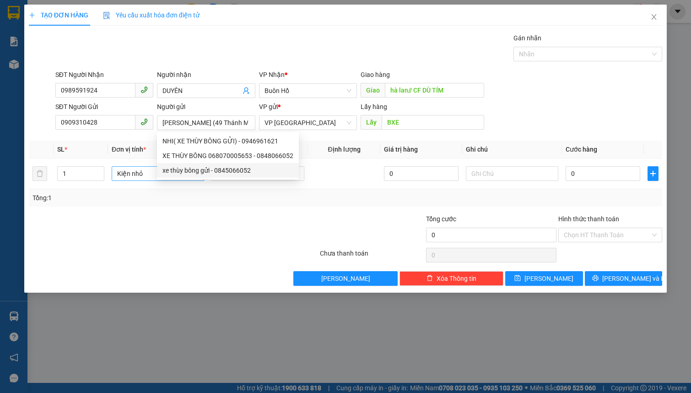
click at [206, 239] on div at bounding box center [120, 230] width 185 height 32
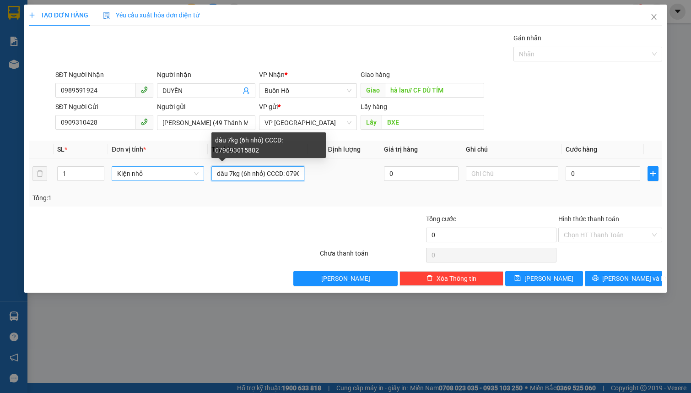
click at [267, 174] on input "dâu 7kg (6h nhỏ) CCCD: 079093015802" at bounding box center [257, 173] width 92 height 15
click at [264, 174] on input "dâu 7kg (6h nhỏ) CCCD: 079093015802" at bounding box center [257, 173] width 92 height 15
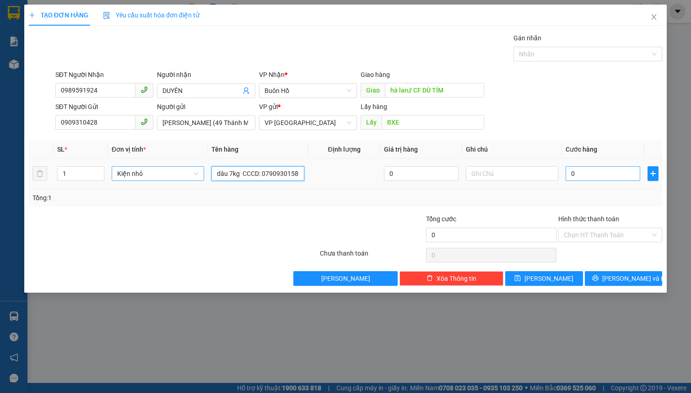
type input "dâu 7kg CCCD: 079093015802"
click at [598, 172] on input "0" at bounding box center [602, 173] width 75 height 15
type input "5"
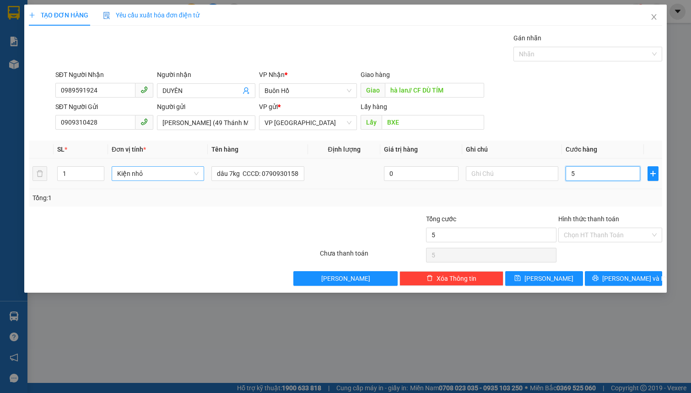
type input "50"
type input "500"
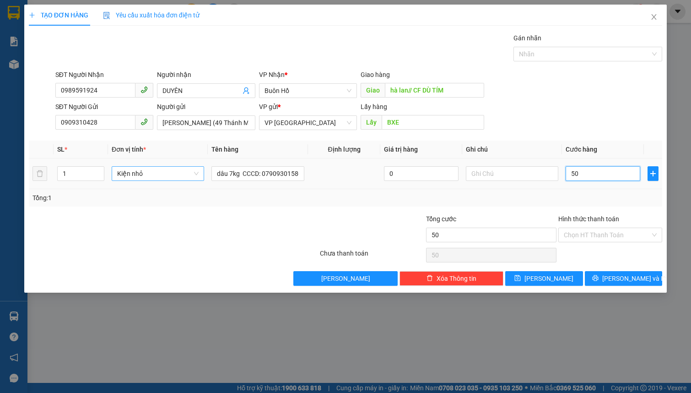
type input "500"
type input "5.000"
type input "50.000"
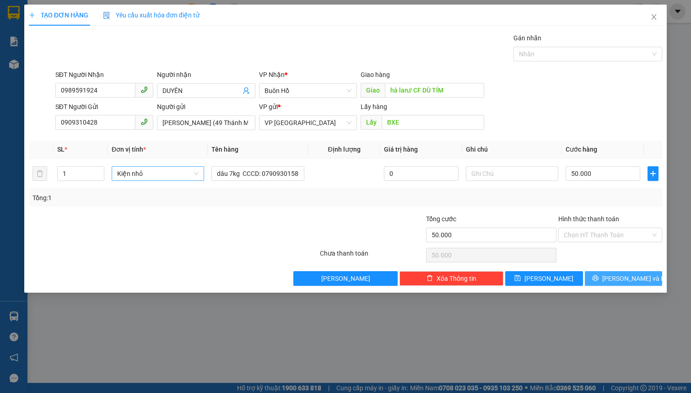
click at [603, 275] on button "Lưu và In" at bounding box center [624, 278] width 78 height 15
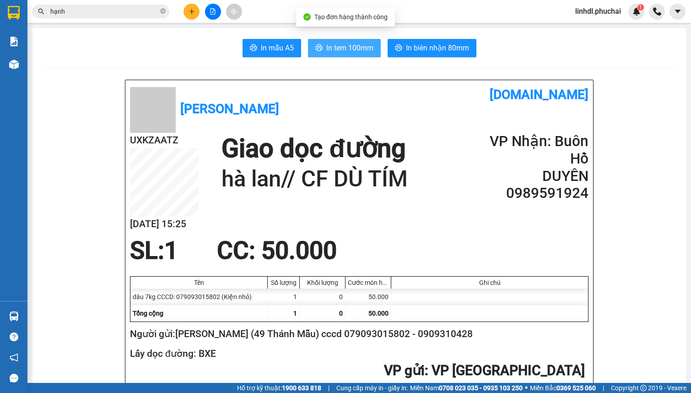
click at [364, 54] on button "In tem 100mm" at bounding box center [344, 48] width 73 height 18
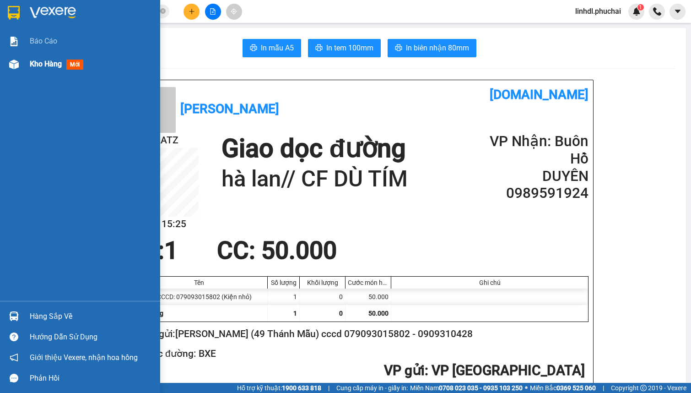
click at [39, 65] on span "Kho hàng" at bounding box center [46, 63] width 32 height 9
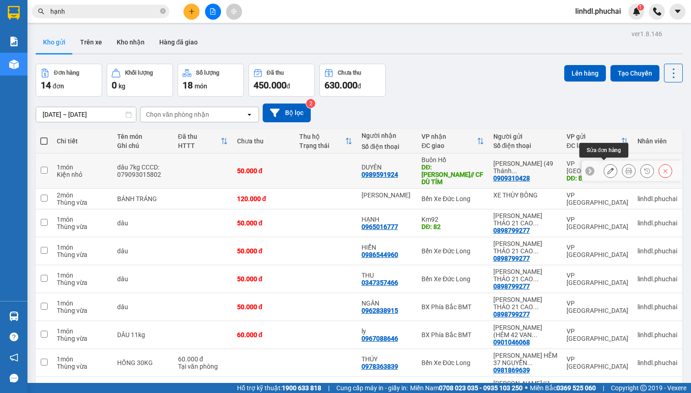
click at [604, 167] on button at bounding box center [610, 171] width 13 height 16
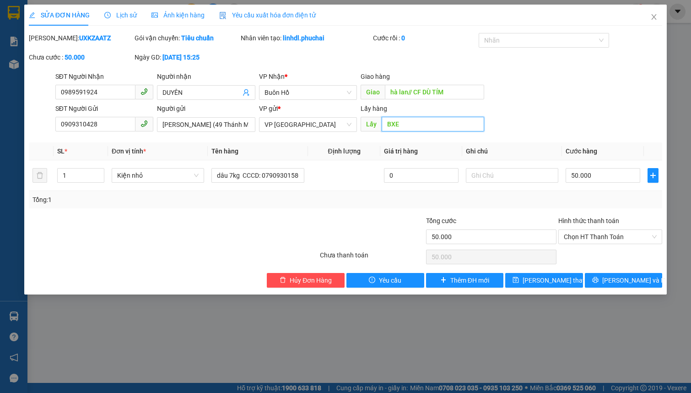
click at [418, 125] on input "BXE" at bounding box center [433, 124] width 102 height 15
click at [563, 281] on span "Lưu thay đổi" at bounding box center [558, 280] width 73 height 10
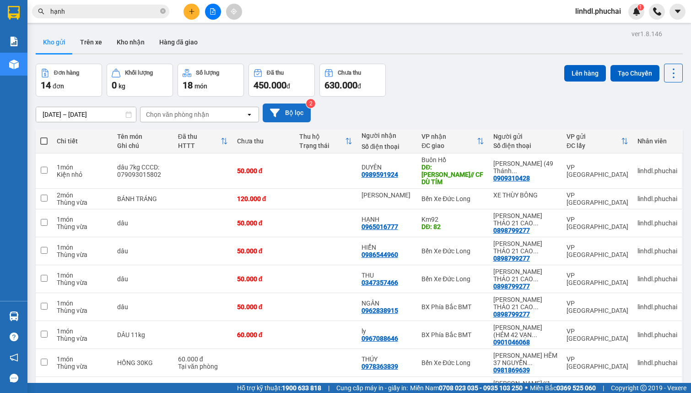
scroll to position [79, 0]
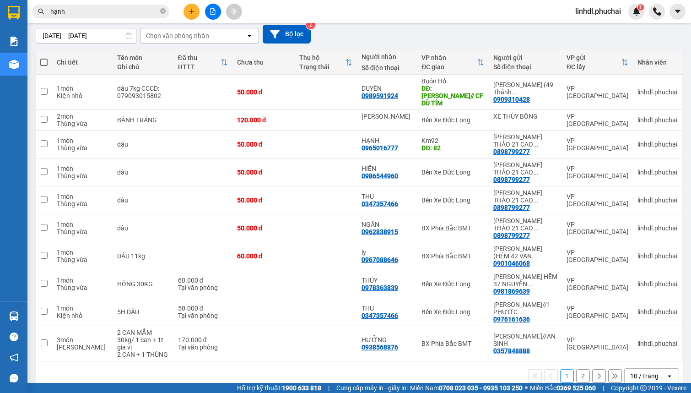
click at [576, 369] on button "2" at bounding box center [583, 376] width 14 height 14
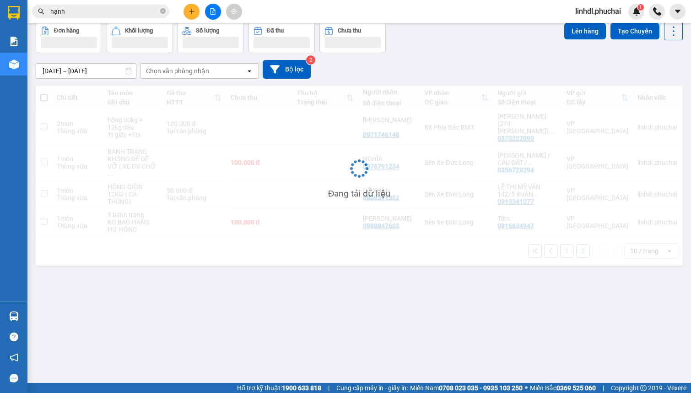
scroll to position [42, 0]
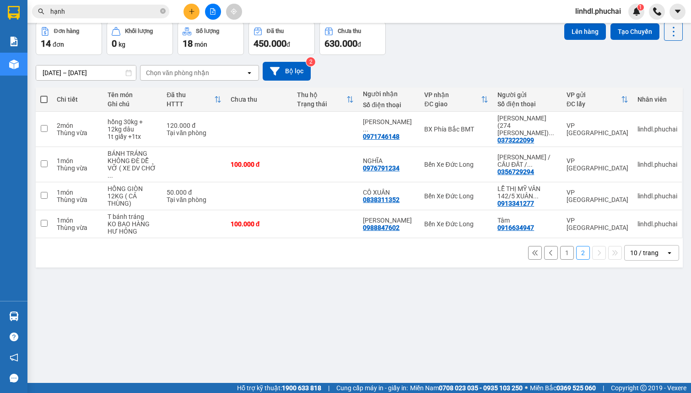
click at [567, 246] on button "1" at bounding box center [567, 253] width 14 height 14
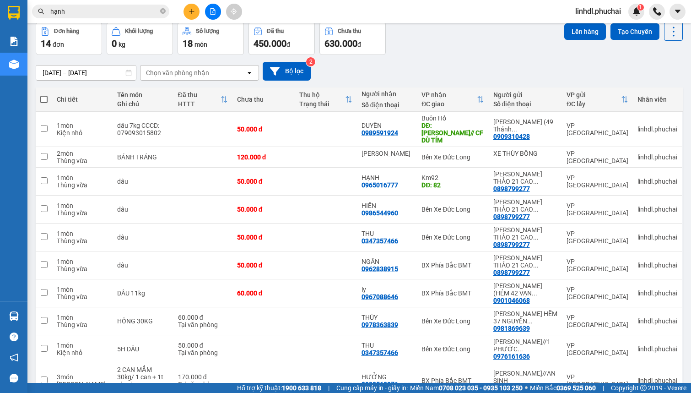
click at [131, 14] on input "hạnh" at bounding box center [104, 11] width 108 height 10
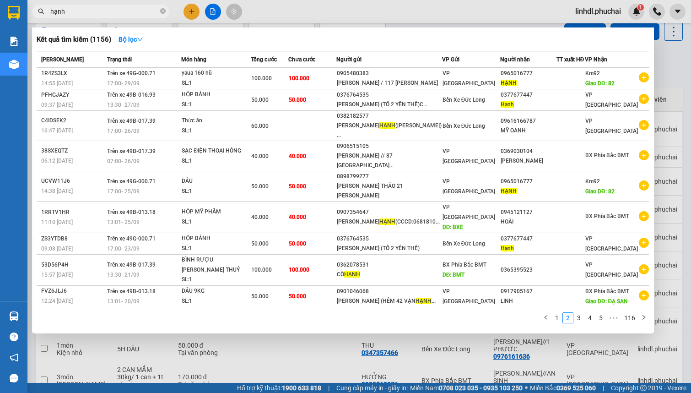
click at [122, 11] on input "hạnh" at bounding box center [104, 11] width 108 height 10
paste input "845687383"
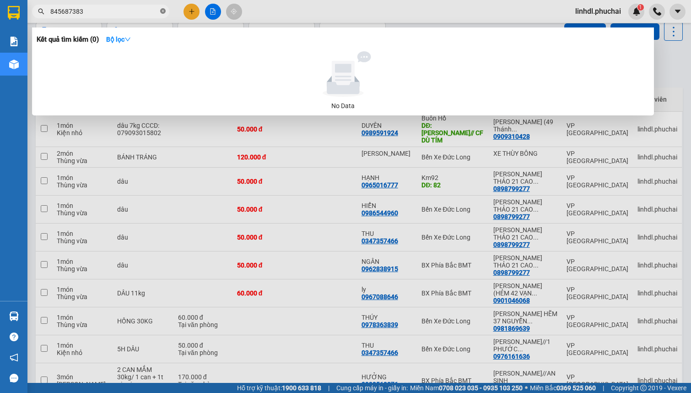
click at [160, 9] on icon "close-circle" at bounding box center [162, 10] width 5 height 5
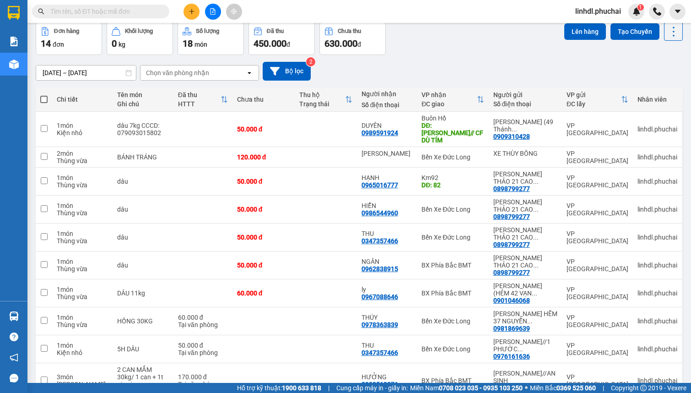
scroll to position [0, 0]
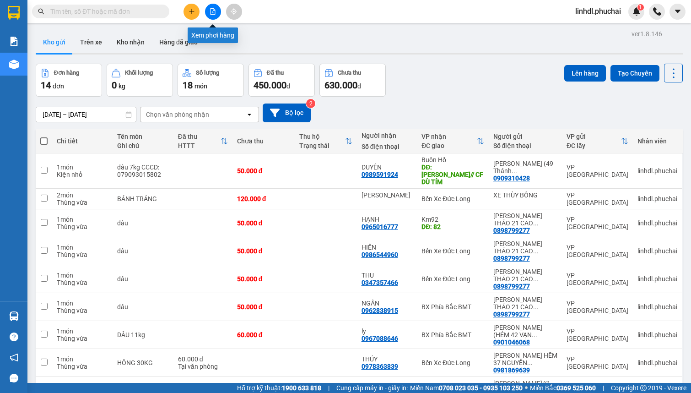
click at [210, 11] on icon "file-add" at bounding box center [213, 11] width 6 height 6
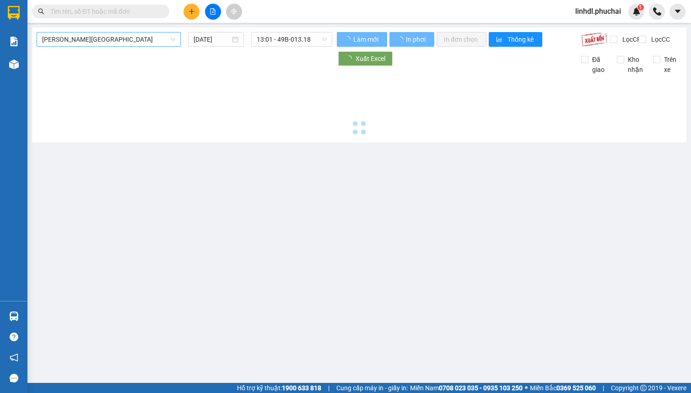
click at [134, 43] on span "Gia Lai - Đà Lạt" at bounding box center [108, 39] width 133 height 14
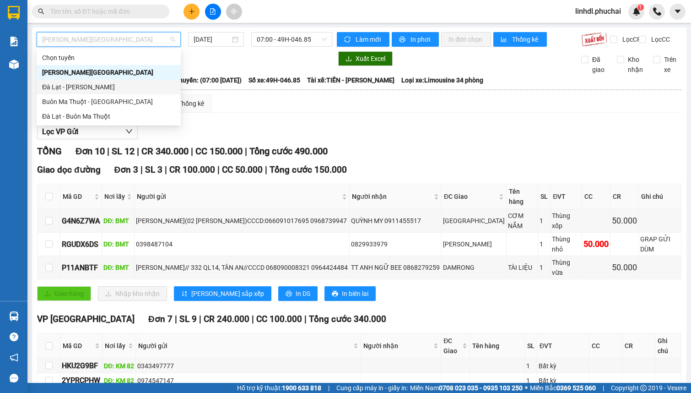
click at [68, 86] on div "Đà Lạt - Gia Lai" at bounding box center [108, 87] width 133 height 10
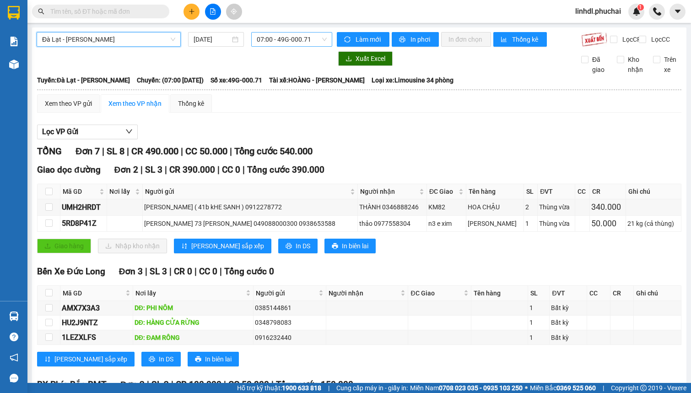
click at [285, 45] on span "07:00 - 49G-000.71" at bounding box center [292, 39] width 70 height 14
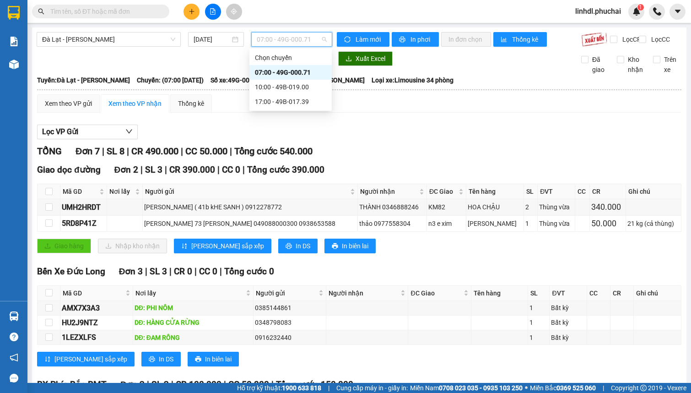
click at [289, 73] on div "07:00 - 49G-000.71" at bounding box center [290, 72] width 71 height 10
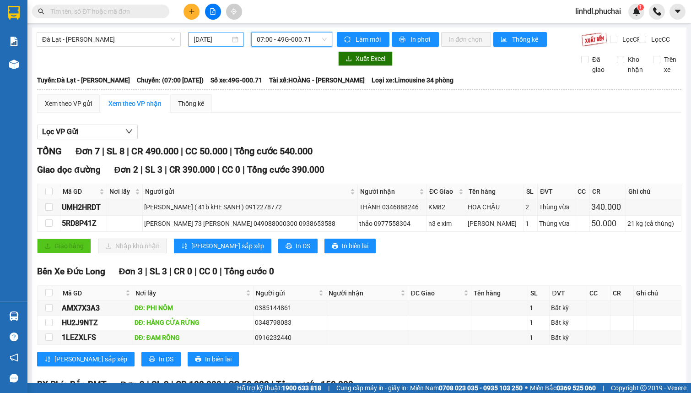
click at [210, 42] on input "13/10/2025" at bounding box center [212, 39] width 37 height 10
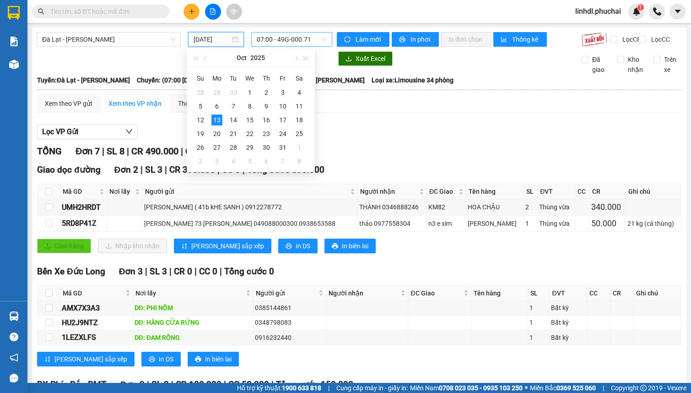
click at [282, 40] on span "07:00 - 49G-000.71" at bounding box center [292, 39] width 70 height 14
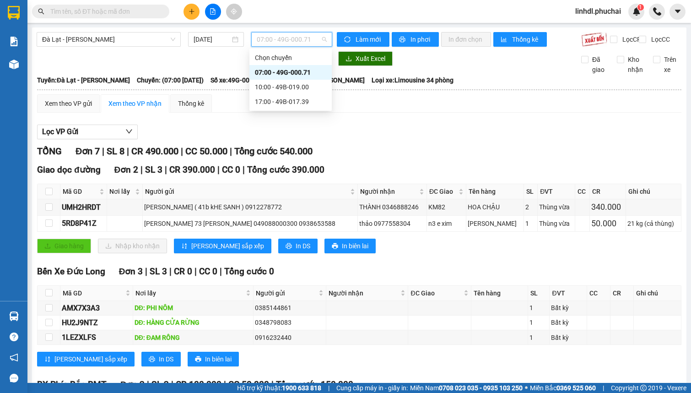
click at [301, 70] on div "07:00 - 49G-000.71" at bounding box center [290, 72] width 71 height 10
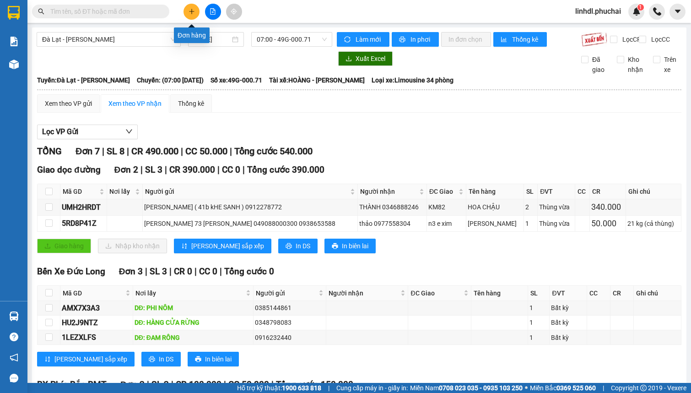
click at [190, 9] on icon "plus" at bounding box center [191, 11] width 6 height 6
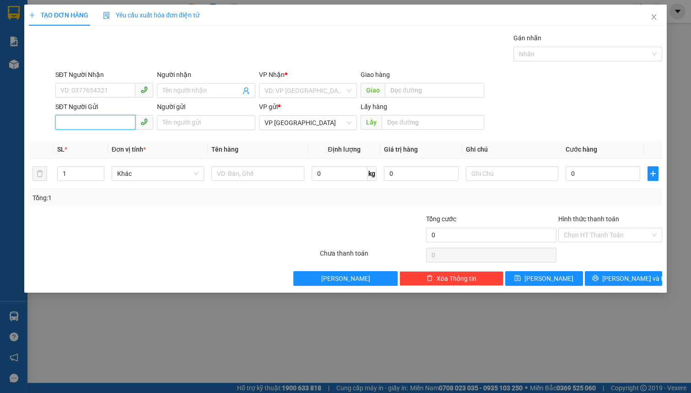
click at [98, 124] on input "SĐT Người Gửi" at bounding box center [95, 122] width 80 height 15
paste input "0905584151 CỬA RỪNG"
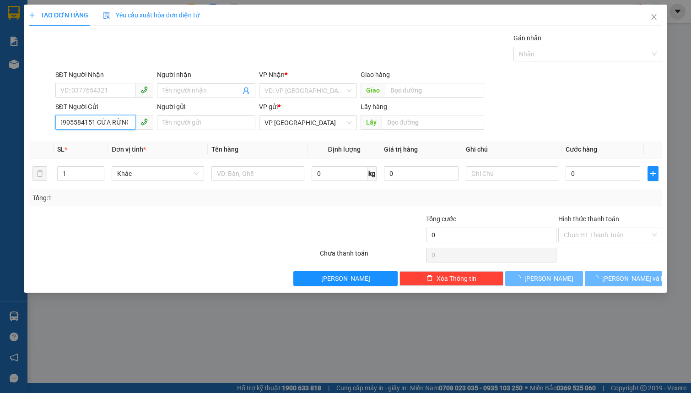
drag, startPoint x: 95, startPoint y: 120, endPoint x: 136, endPoint y: 120, distance: 41.2
click at [136, 120] on span "0905584151 CỬA RỪNG" at bounding box center [104, 122] width 98 height 15
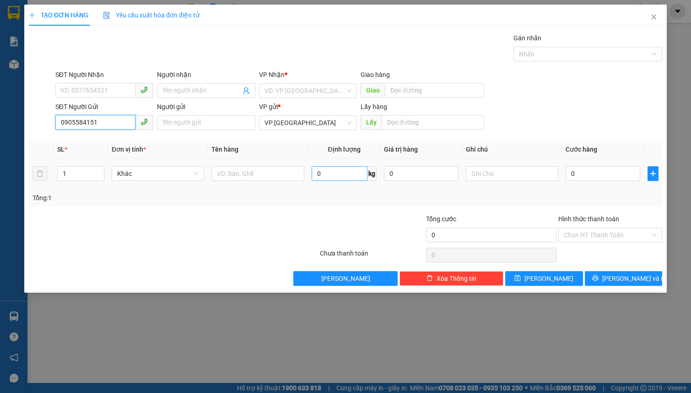
scroll to position [0, 0]
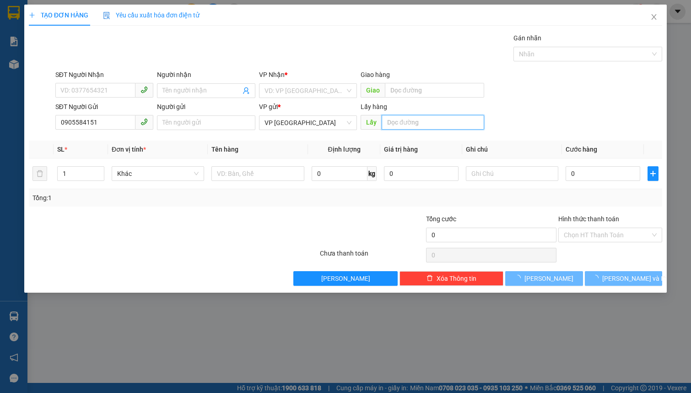
click at [443, 123] on input "text" at bounding box center [433, 122] width 102 height 15
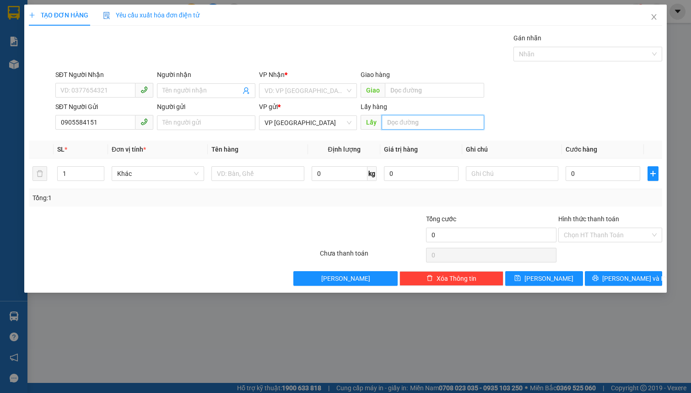
paste input "CỬA RỪNG"
click at [296, 90] on input "search" at bounding box center [304, 91] width 81 height 14
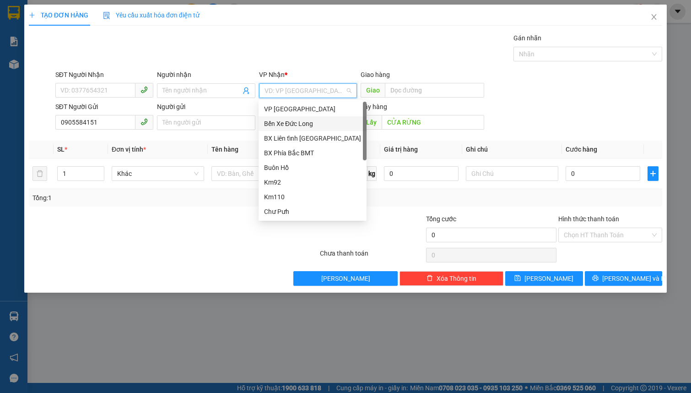
click at [320, 121] on div "Bến Xe Đức Long" at bounding box center [312, 123] width 97 height 10
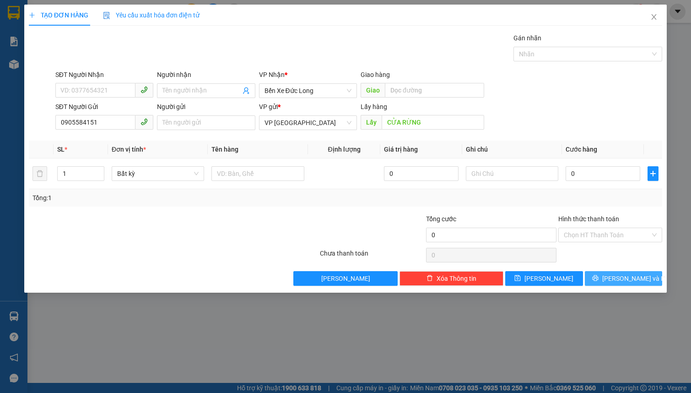
click at [624, 277] on span "Lưu và In" at bounding box center [634, 278] width 64 height 10
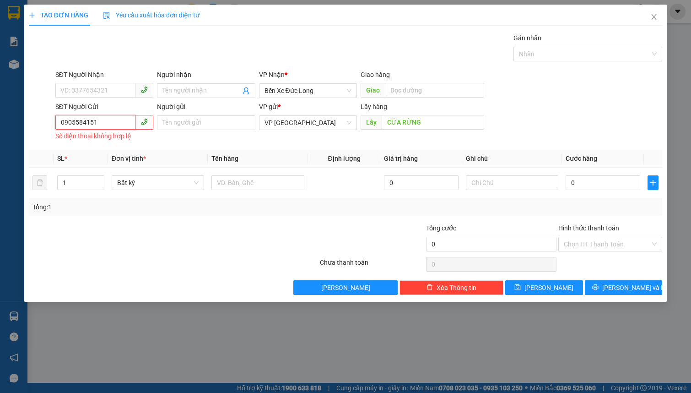
click at [60, 124] on input "0905584151" at bounding box center [95, 122] width 80 height 15
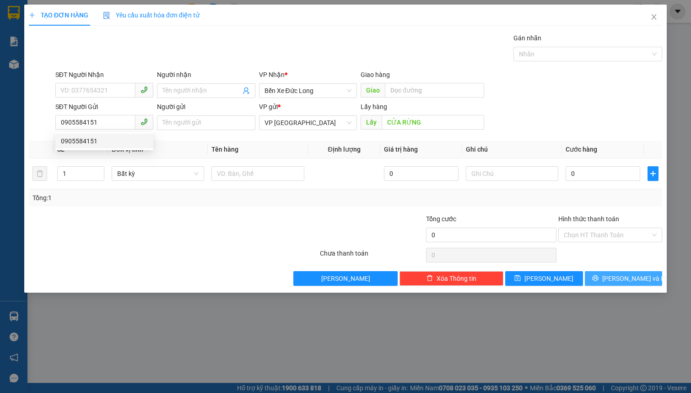
click at [612, 278] on button "Lưu và In" at bounding box center [624, 278] width 78 height 15
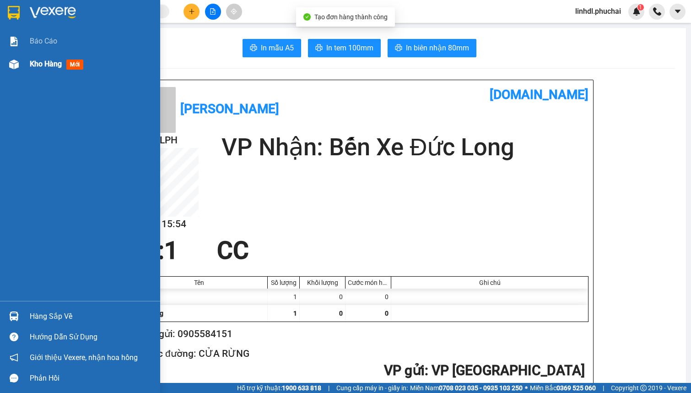
click at [43, 66] on span "Kho hàng" at bounding box center [46, 63] width 32 height 9
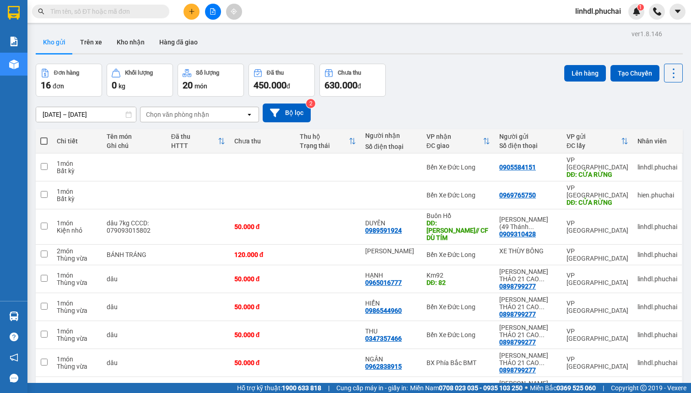
click at [211, 14] on icon "file-add" at bounding box center [212, 11] width 5 height 6
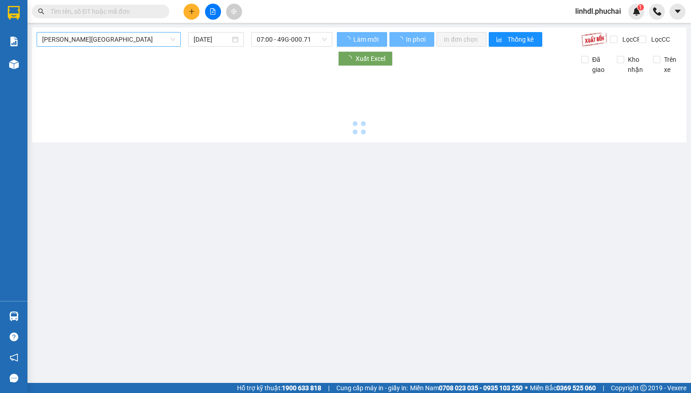
click at [147, 38] on span "Gia Lai - Đà Lạt" at bounding box center [108, 39] width 133 height 14
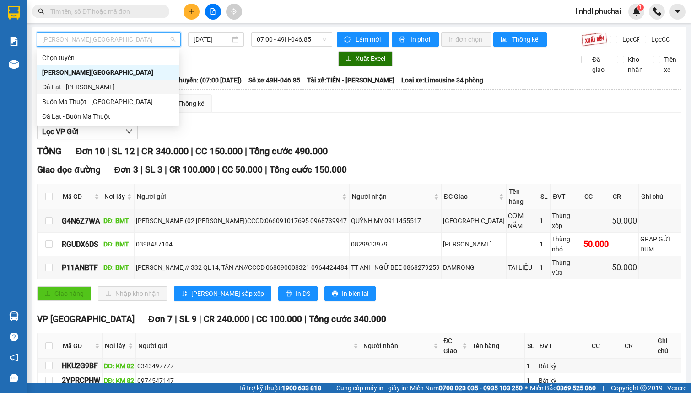
drag, startPoint x: 63, startPoint y: 86, endPoint x: 183, endPoint y: 71, distance: 121.3
click at [63, 86] on div "Đà Lạt - Gia Lai" at bounding box center [108, 87] width 132 height 10
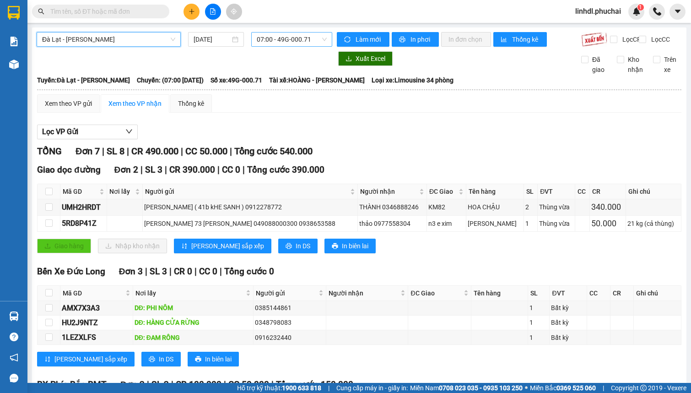
click at [276, 40] on span "07:00 - 49G-000.71" at bounding box center [292, 39] width 70 height 14
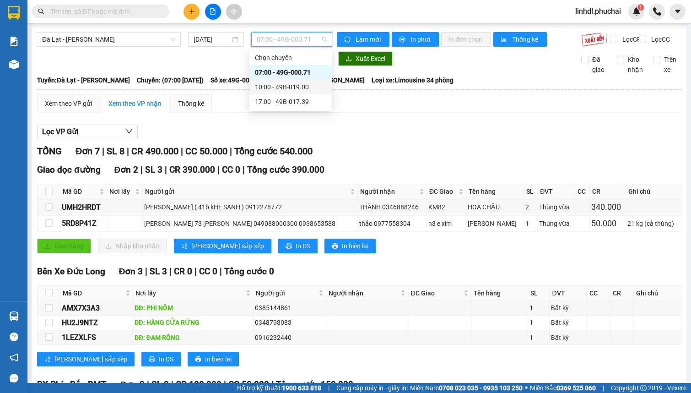
click at [284, 84] on div "10:00 - 49B-019.00" at bounding box center [290, 87] width 71 height 10
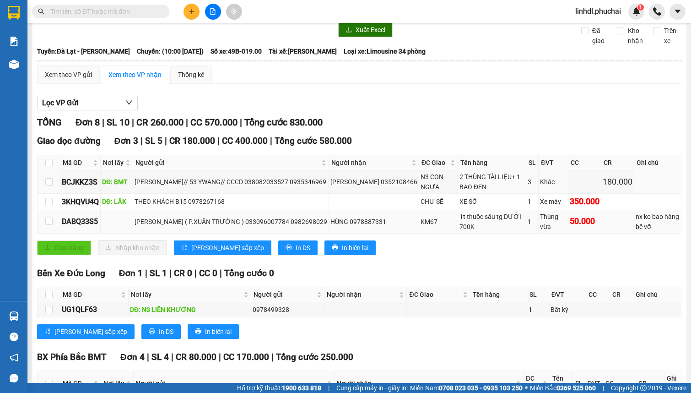
scroll to position [83, 0]
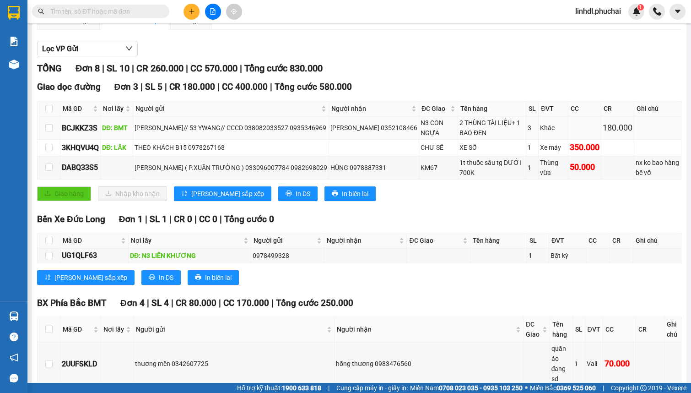
click at [217, 133] on div "TRỊNH ANH DŨNG// 53 YWANG// CCCD 038082033527 0935346969" at bounding box center [230, 128] width 193 height 10
copy div "TRỊNH ANH DŨNG// 53 YWANG// CCCD 038082033527 0935346969"
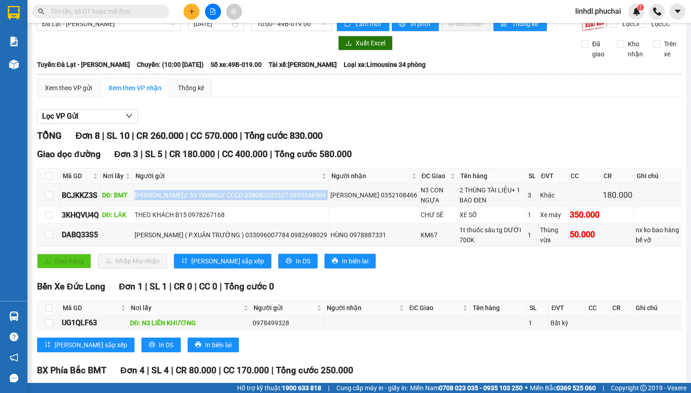
scroll to position [0, 0]
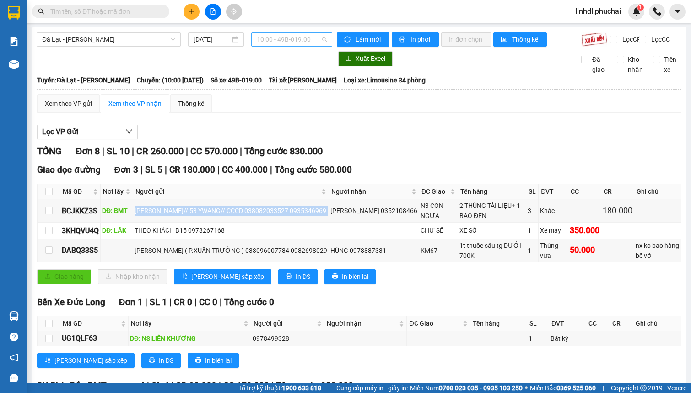
click at [296, 38] on span "10:00 - 49B-019.00" at bounding box center [292, 39] width 70 height 14
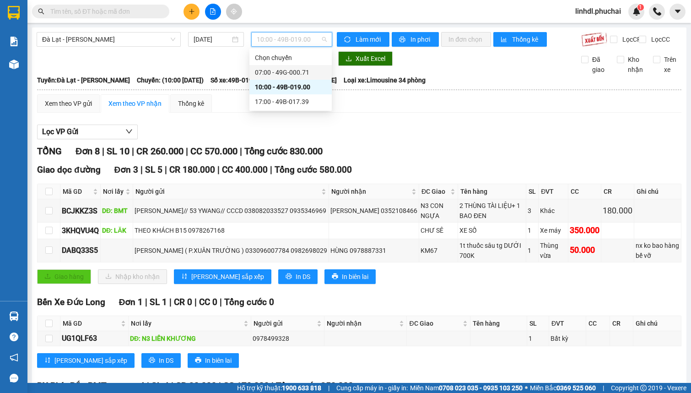
click at [292, 75] on div "07:00 - 49G-000.71" at bounding box center [290, 72] width 71 height 10
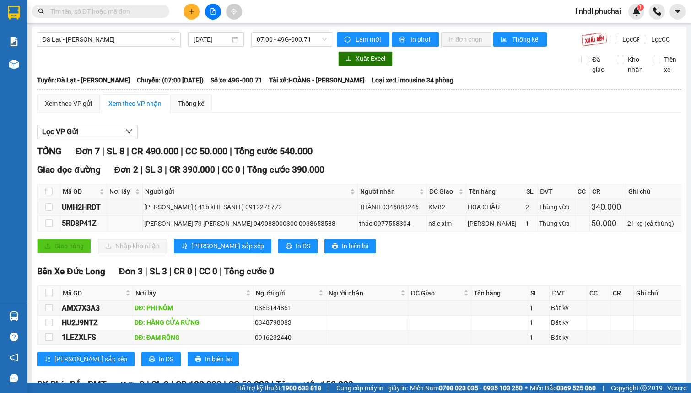
click at [217, 228] on div "nguyễn văn tiến 73 nguyễn hoàng 049088000300 0938653588" at bounding box center [250, 223] width 212 height 10
copy div "nguyễn văn tiến 73 nguyễn hoàng 049088000300 0938653588"
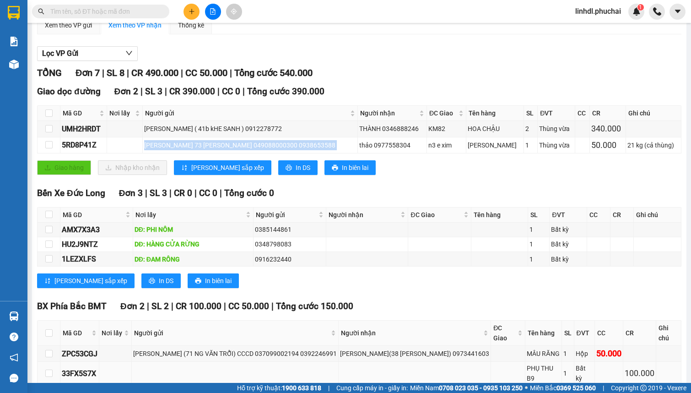
scroll to position [117, 0]
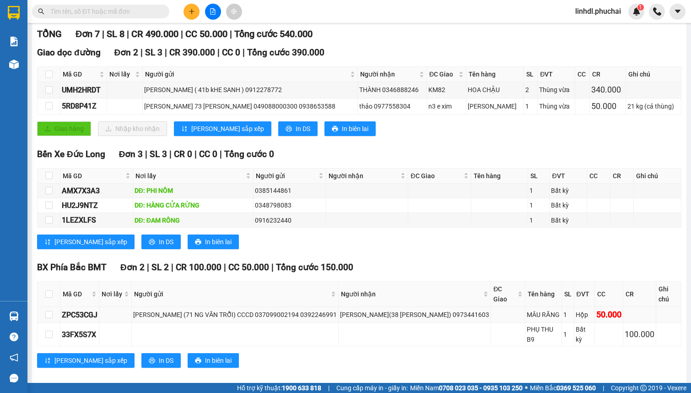
click at [219, 312] on div "ĐỖ HOÀNG (71 NG VĂN TRỖI) CCCD 037099002194 0392246991" at bounding box center [235, 314] width 204 height 10
copy div "ĐỖ HOÀNG (71 NG VĂN TRỖI) CCCD 037099002194 0392246991"
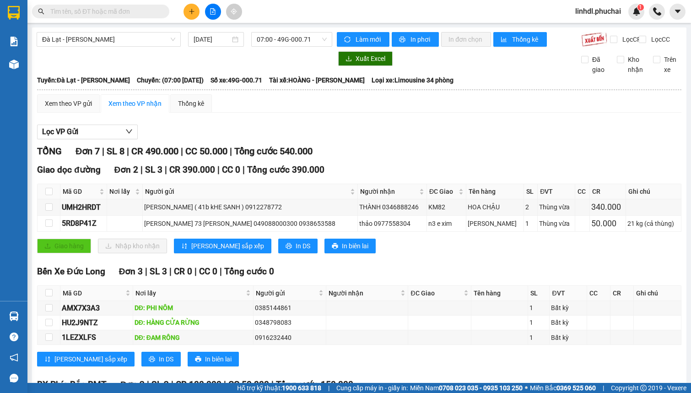
scroll to position [0, 0]
click at [272, 36] on span "07:00 - 49G-000.71" at bounding box center [292, 39] width 70 height 14
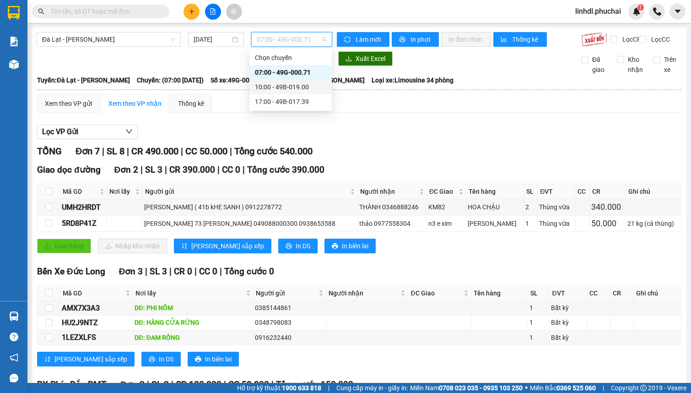
click at [299, 86] on div "10:00 - 49B-019.00" at bounding box center [290, 87] width 71 height 10
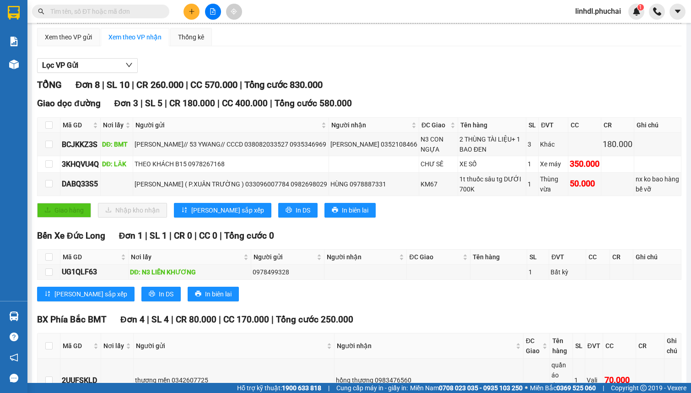
scroll to position [83, 0]
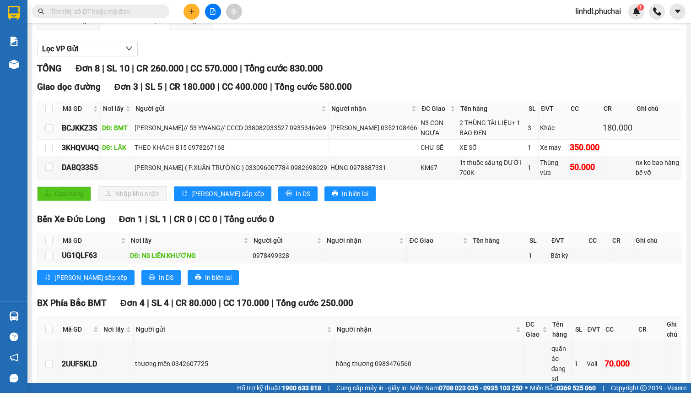
click at [234, 133] on div "TRỊNH ANH DŨNG// 53 YWANG// CCCD 038082033527 0935346969" at bounding box center [230, 128] width 193 height 10
copy div "TRỊNH ANH DŨNG// 53 YWANG// CCCD 038082033527 0935346969"
drag, startPoint x: 468, startPoint y: 129, endPoint x: 504, endPoint y: 137, distance: 36.5
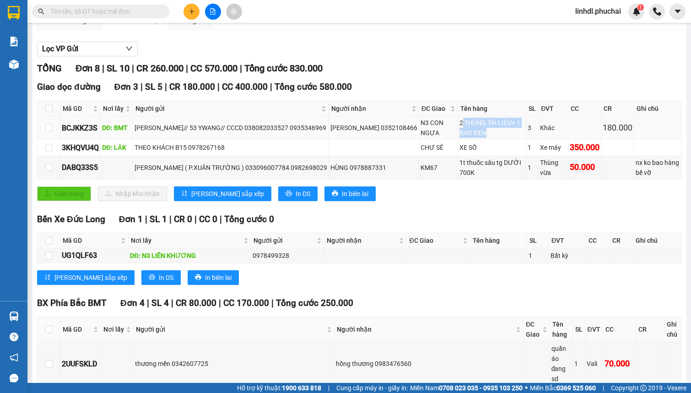
click at [504, 137] on div "2 THÙNG TÀI LIỆU+ 1 BAO ĐEN" at bounding box center [491, 128] width 65 height 20
click at [511, 137] on div "2 THÙNG TÀI LIỆU+ 1 BAO ĐEN" at bounding box center [491, 128] width 65 height 20
drag, startPoint x: 468, startPoint y: 129, endPoint x: 504, endPoint y: 140, distance: 37.3
click at [504, 138] on div "2 THÙNG TÀI LIỆU+ 1 BAO ĐEN" at bounding box center [491, 128] width 65 height 20
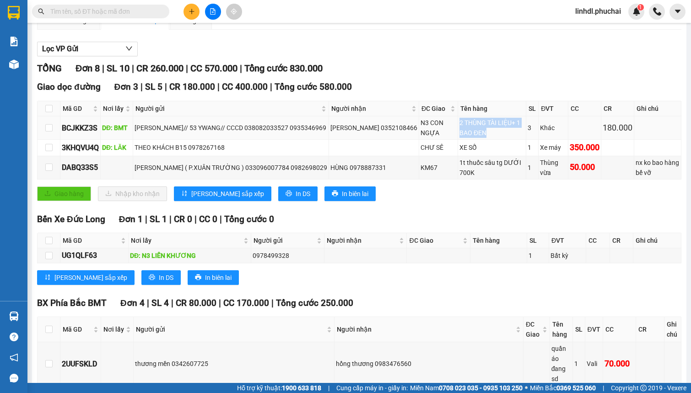
drag, startPoint x: 467, startPoint y: 129, endPoint x: 503, endPoint y: 139, distance: 37.6
click at [503, 138] on div "2 THÙNG TÀI LIỆU+ 1 BAO ĐEN" at bounding box center [491, 128] width 65 height 20
copy div "2 THÙNG TÀI LIỆU+ 1 BAO ĐEN"
click at [171, 172] on div "NG VĂN HÀ ( P.XUÂN TRƯỜNG ) 033096007784 0982698029" at bounding box center [230, 167] width 193 height 10
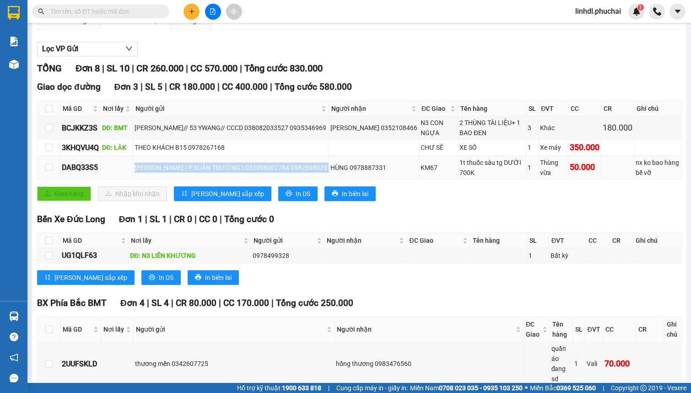
click at [171, 172] on div "NG VĂN HÀ ( P.XUÂN TRƯỜNG ) 033096007784 0982698029" at bounding box center [230, 167] width 193 height 10
copy div "NG VĂN HÀ ( P.XUÂN TRƯỜNG ) 033096007784 0982698029"
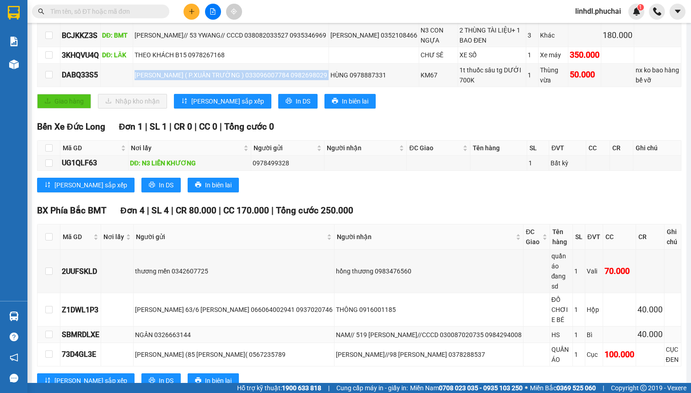
scroll to position [182, 0]
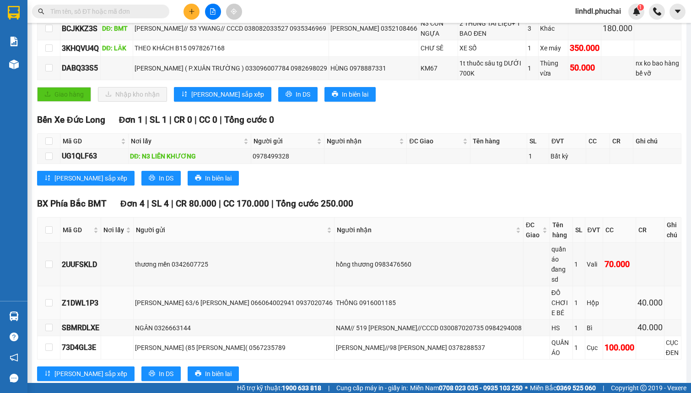
click at [205, 297] on div "QUỐC VŨ 63/6 CAO THẮNG 066064002941 0937020746" at bounding box center [234, 302] width 198 height 10
copy div "QUỐC VŨ 63/6 CAO THẮNG 066064002941 0937020746"
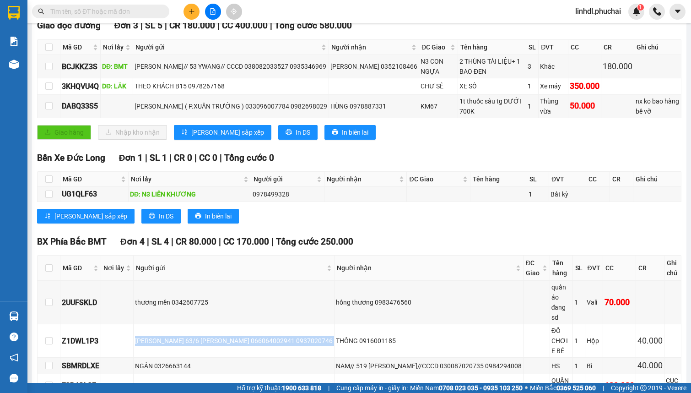
scroll to position [0, 0]
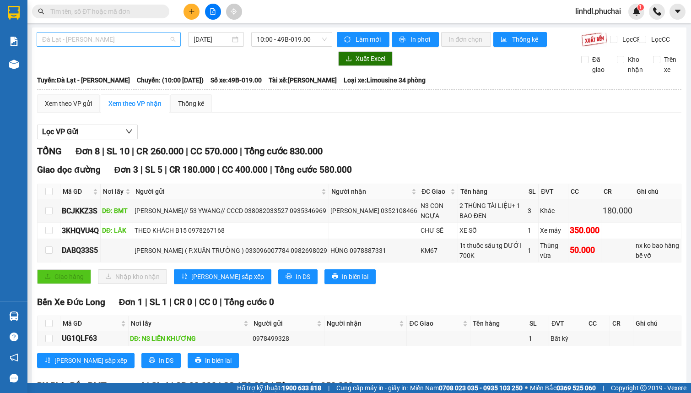
click at [119, 41] on span "Đà Lạt - Gia Lai" at bounding box center [108, 39] width 133 height 14
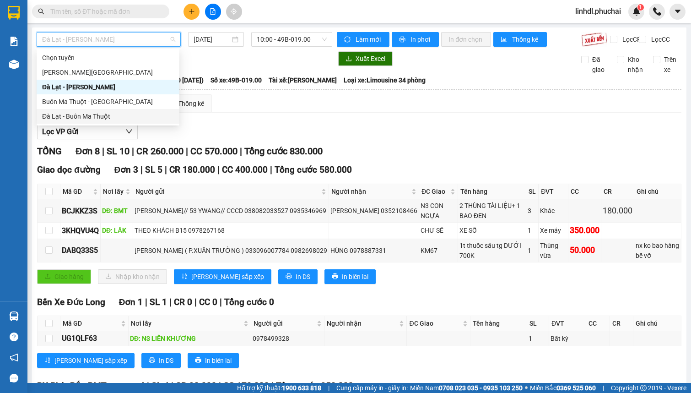
click at [90, 111] on div "Đà Lạt - Buôn Ma Thuột" at bounding box center [108, 116] width 132 height 10
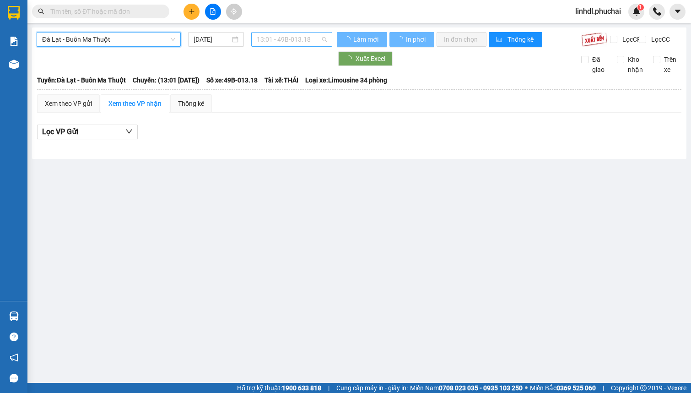
click at [296, 41] on span "13:01 - 49B-013.18" at bounding box center [292, 39] width 70 height 14
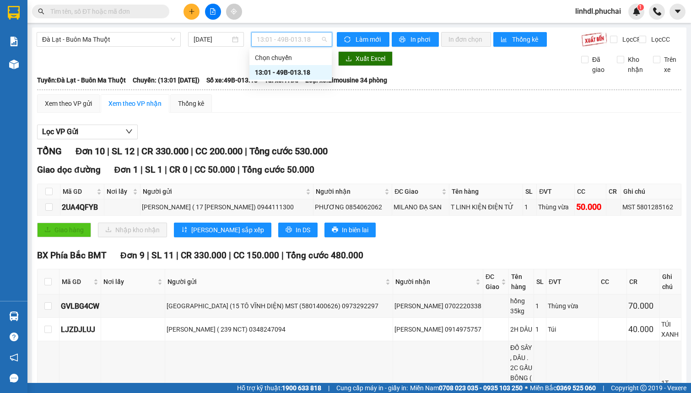
click at [290, 70] on div "13:01 - 49B-013.18" at bounding box center [290, 72] width 71 height 10
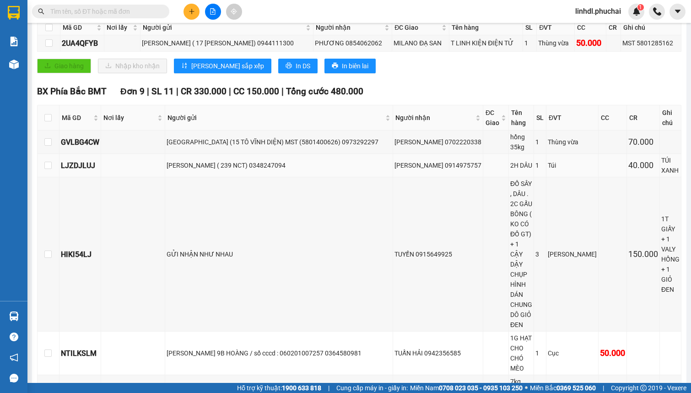
scroll to position [164, 0]
click at [224, 146] on div "THÁI ANH (15 TÔ VĨNH DIỆN) MST (5801400626) 0973292297" at bounding box center [279, 141] width 225 height 10
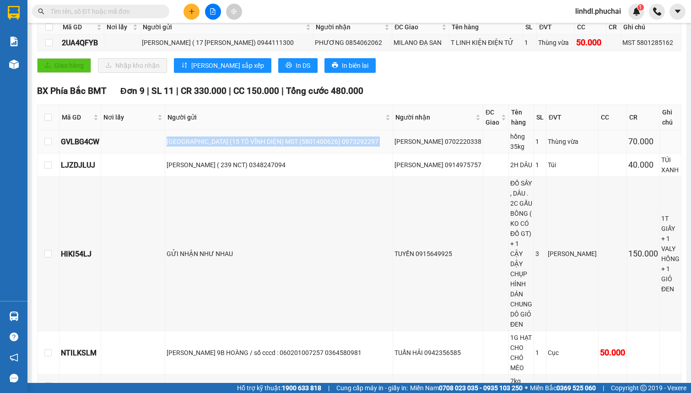
click at [224, 146] on div "THÁI ANH (15 TÔ VĨNH DIỆN) MST (5801400626) 0973292297" at bounding box center [279, 141] width 225 height 10
copy div "THÁI ANH (15 TÔ VĨNH DIỆN) MST (5801400626) 0973292297"
click at [288, 122] on div "Người gửi" at bounding box center [278, 117] width 223 height 10
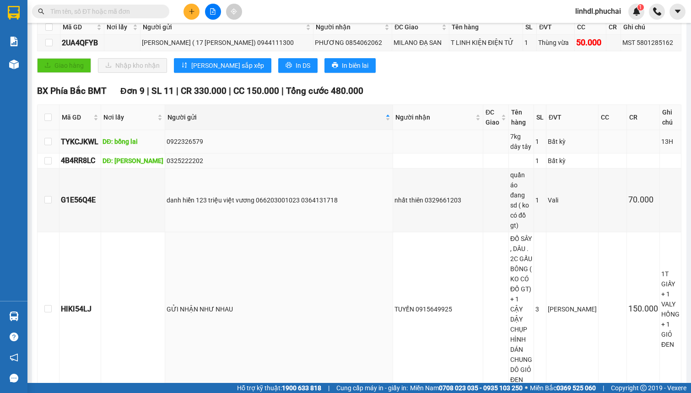
click at [398, 143] on td at bounding box center [438, 141] width 90 height 23
copy div "THÁI ANH (15 TÔ VĨNH DIỆN) MST (5801400626) 0973292297"
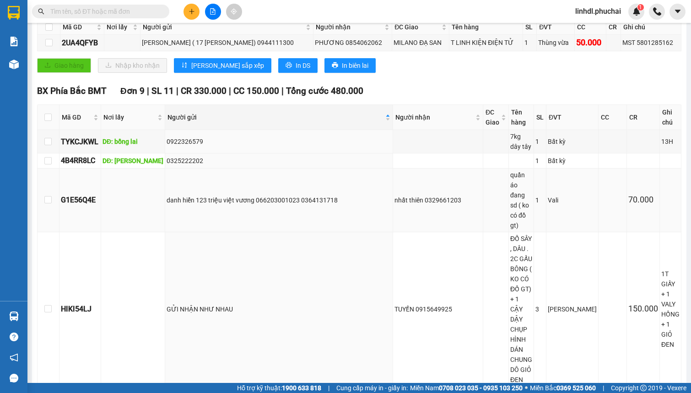
click at [256, 195] on div "danh hiển 123 triệu việt vương 066203001023 0364131718" at bounding box center [279, 200] width 225 height 10
copy div "danh hiển 123 triệu việt vương 066203001023 0364131718"
click at [231, 139] on td "0922326579" at bounding box center [279, 141] width 228 height 23
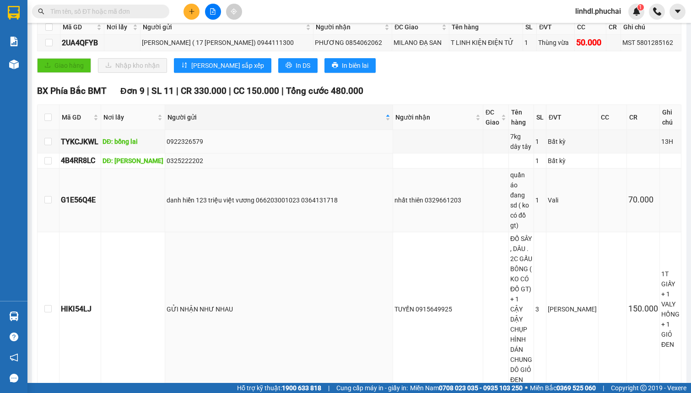
click at [208, 195] on div "danh hiển 123 triệu việt vương 066203001023 0364131718" at bounding box center [279, 200] width 225 height 10
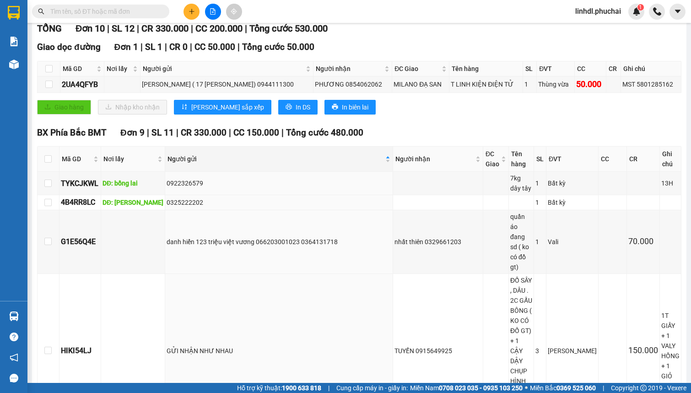
scroll to position [0, 0]
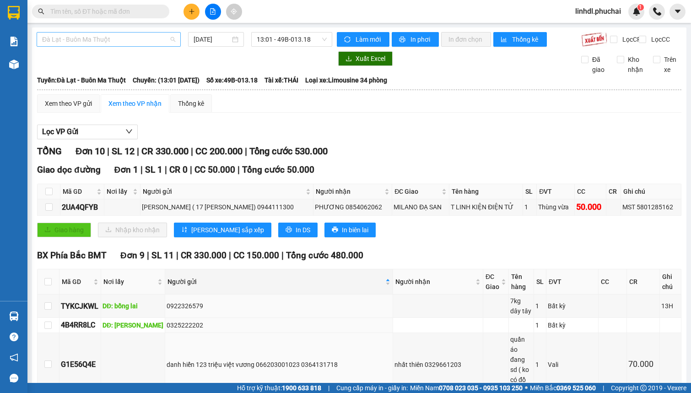
click at [116, 39] on span "Đà Lạt - Buôn Ma Thuột" at bounding box center [108, 39] width 133 height 14
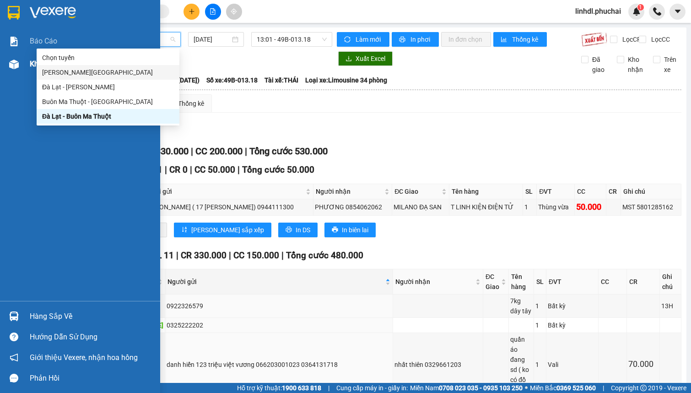
click at [17, 64] on img at bounding box center [14, 64] width 10 height 10
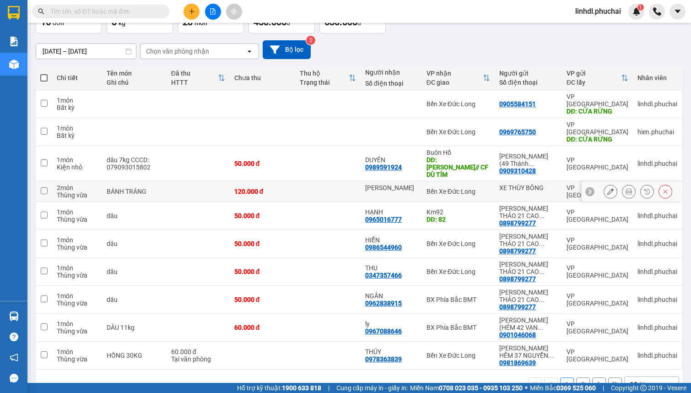
scroll to position [64, 0]
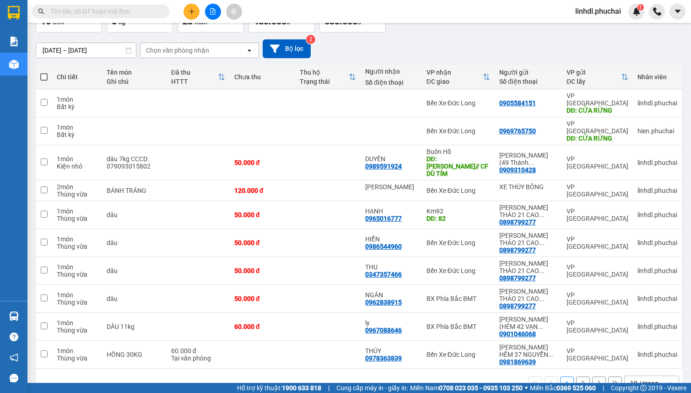
click at [41, 73] on span at bounding box center [43, 76] width 7 height 7
click at [44, 72] on input "checkbox" at bounding box center [44, 72] width 0 height 0
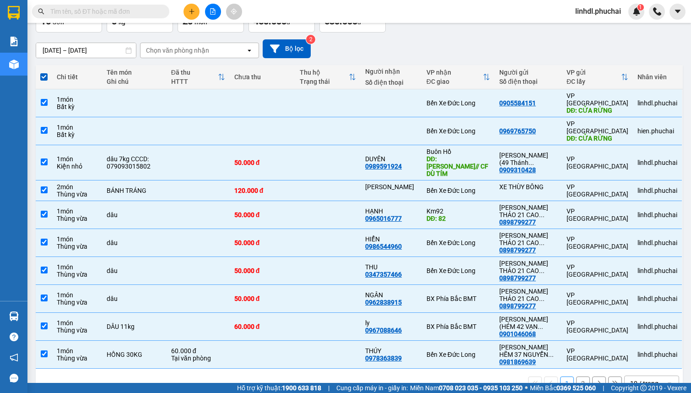
scroll to position [0, 0]
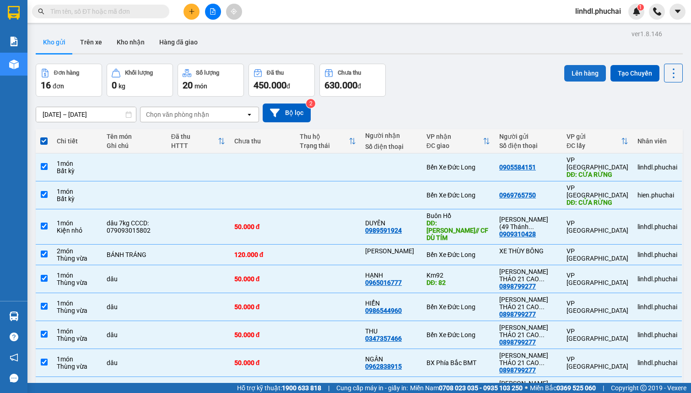
click at [579, 73] on button "Lên hàng" at bounding box center [585, 73] width 42 height 16
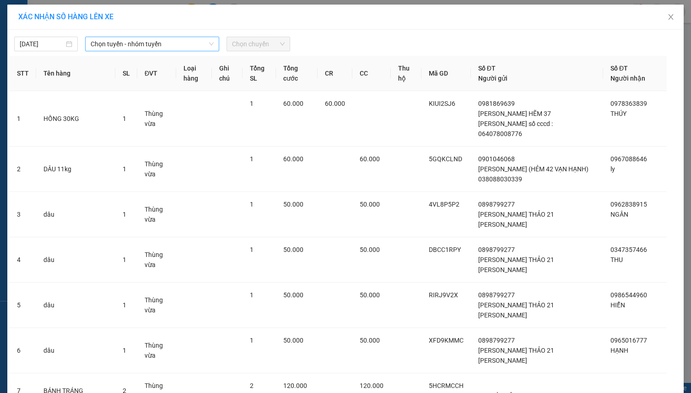
click at [123, 47] on span "Chọn tuyến - nhóm tuyến" at bounding box center [152, 44] width 123 height 14
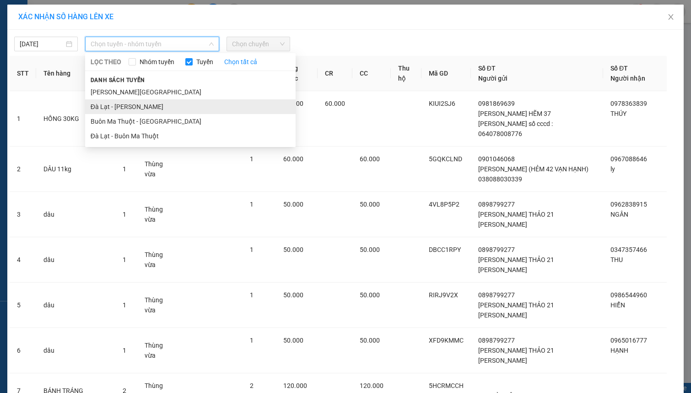
click at [103, 105] on li "Đà Lạt - Gia Lai" at bounding box center [190, 106] width 210 height 15
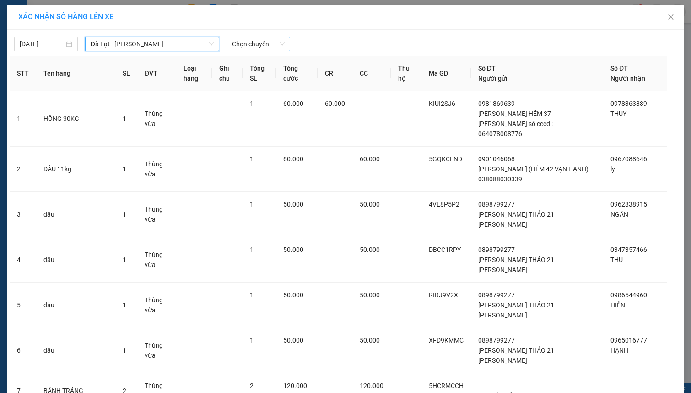
click at [250, 47] on span "Chọn chuyến" at bounding box center [258, 44] width 53 height 14
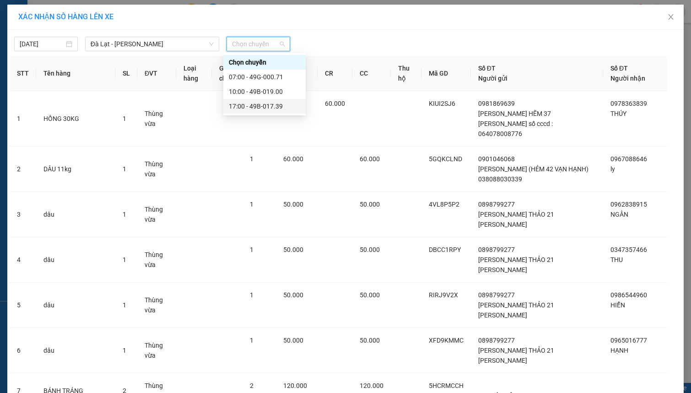
click at [256, 106] on div "17:00 - 49B-017.39" at bounding box center [264, 106] width 71 height 10
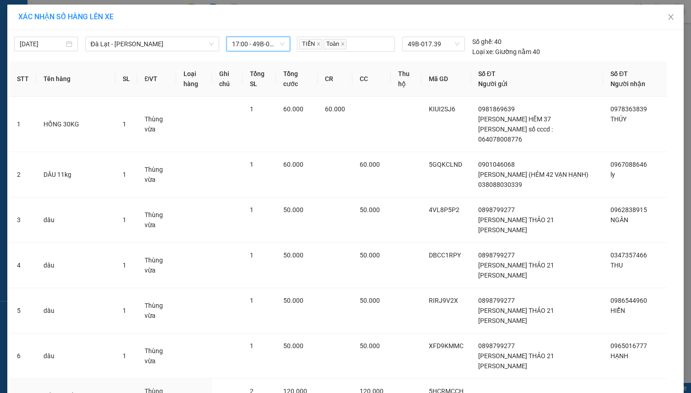
scroll to position [142, 0]
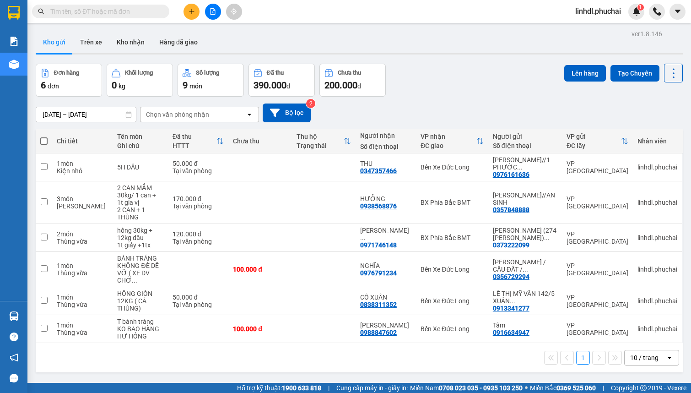
click at [43, 142] on span at bounding box center [43, 140] width 7 height 7
click at [44, 136] on input "checkbox" at bounding box center [44, 136] width 0 height 0
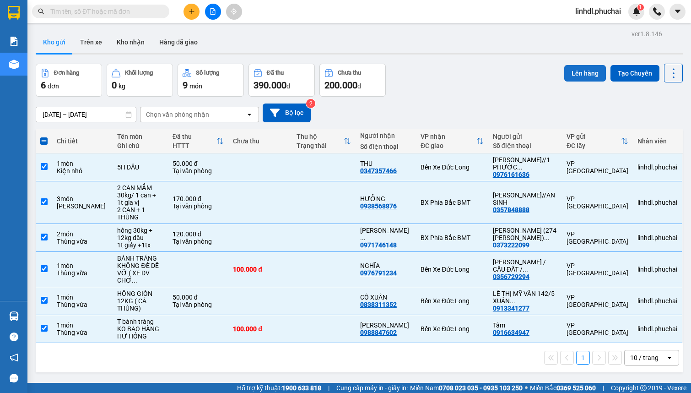
click at [577, 75] on button "Lên hàng" at bounding box center [585, 73] width 42 height 16
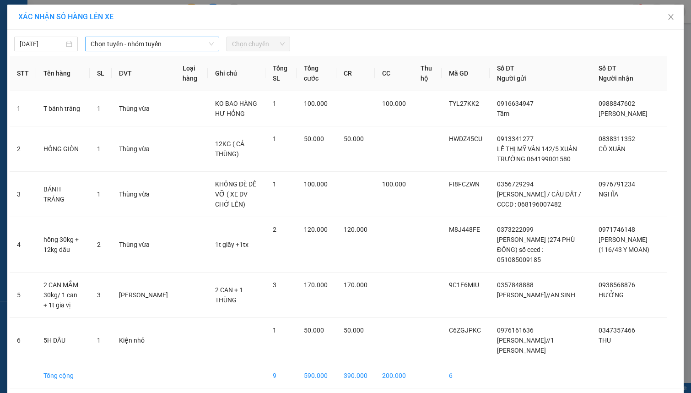
click at [173, 49] on span "Chọn tuyến - nhóm tuyến" at bounding box center [152, 44] width 123 height 14
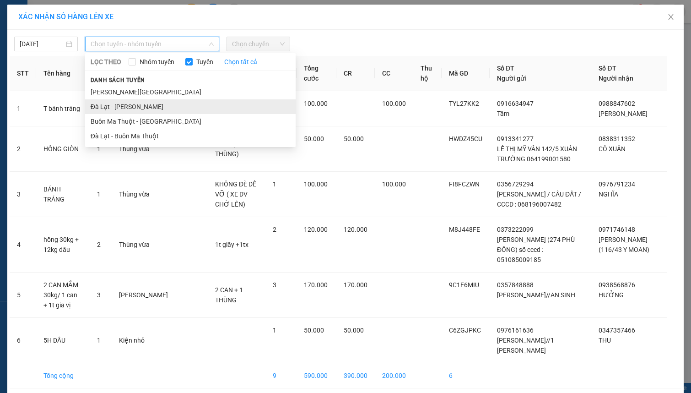
click at [109, 104] on li "Đà Lạt - Gia Lai" at bounding box center [190, 106] width 210 height 15
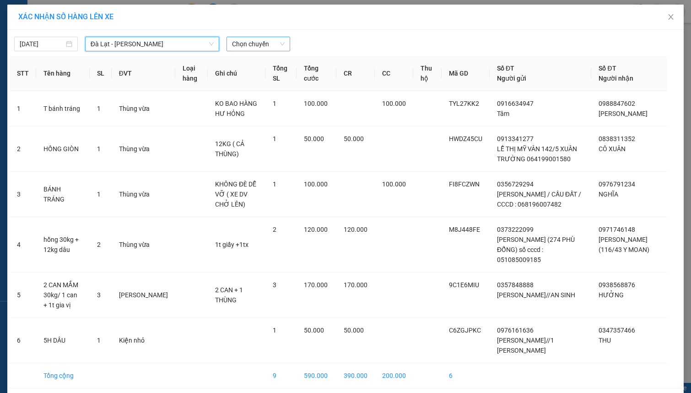
click at [260, 47] on span "Chọn chuyến" at bounding box center [258, 44] width 53 height 14
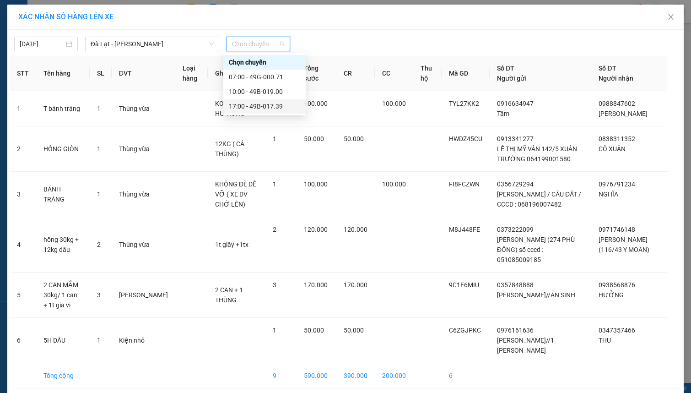
click at [277, 105] on div "17:00 - 49B-017.39" at bounding box center [264, 106] width 71 height 10
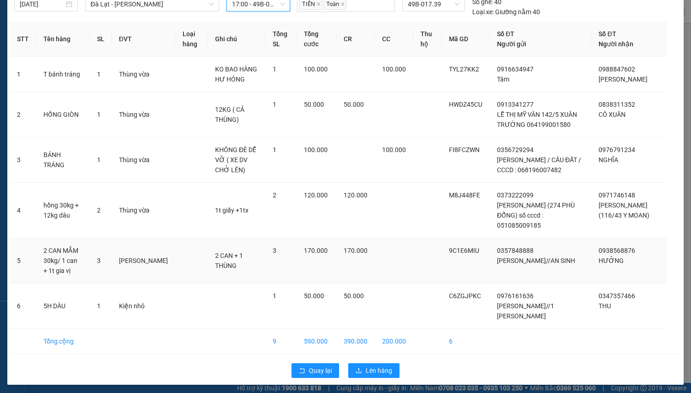
scroll to position [42, 0]
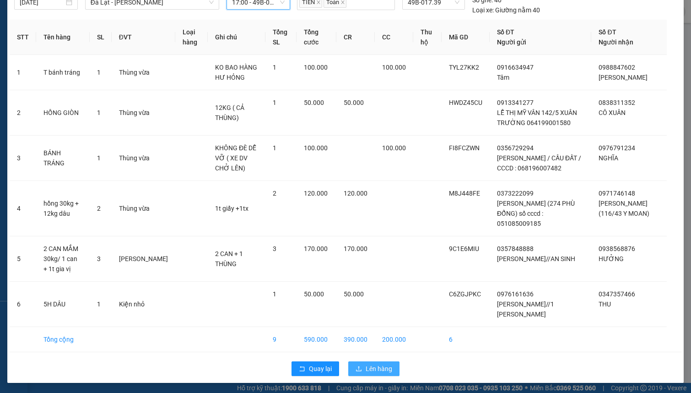
click at [369, 363] on span "Lên hàng" at bounding box center [379, 368] width 27 height 10
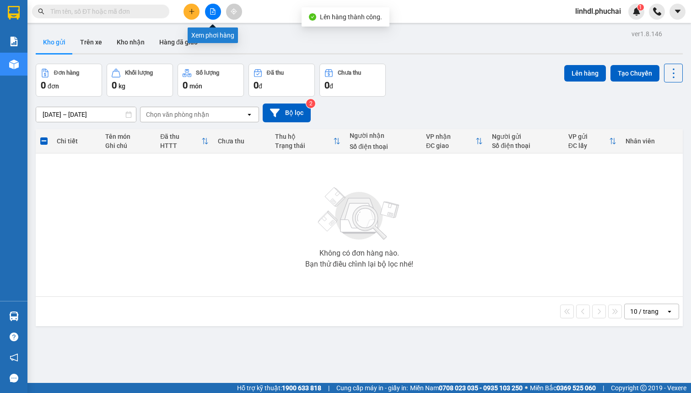
click at [208, 13] on button at bounding box center [213, 12] width 16 height 16
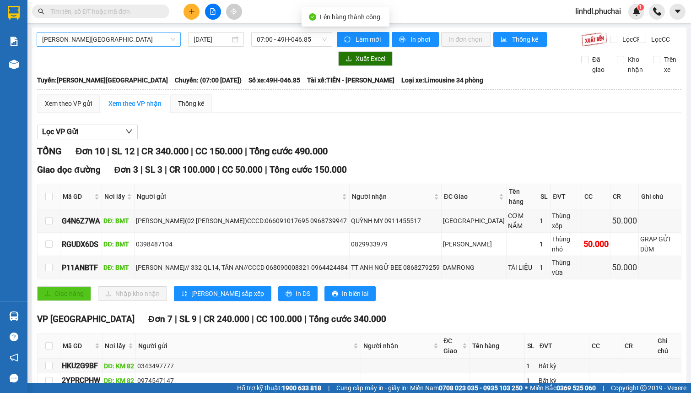
click at [99, 34] on span "Gia Lai - Đà Lạt" at bounding box center [108, 39] width 133 height 14
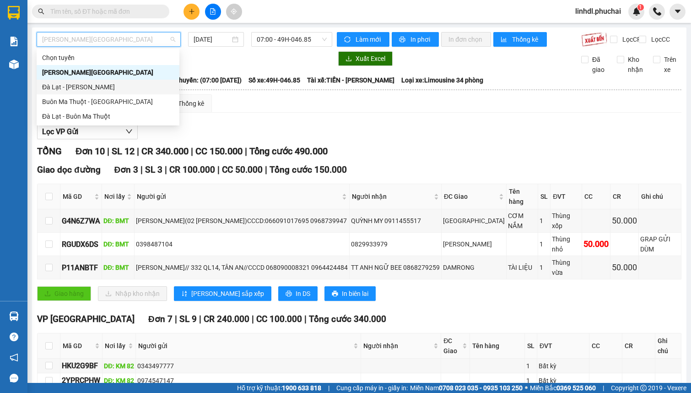
click at [59, 85] on div "Đà Lạt - Gia Lai" at bounding box center [108, 87] width 132 height 10
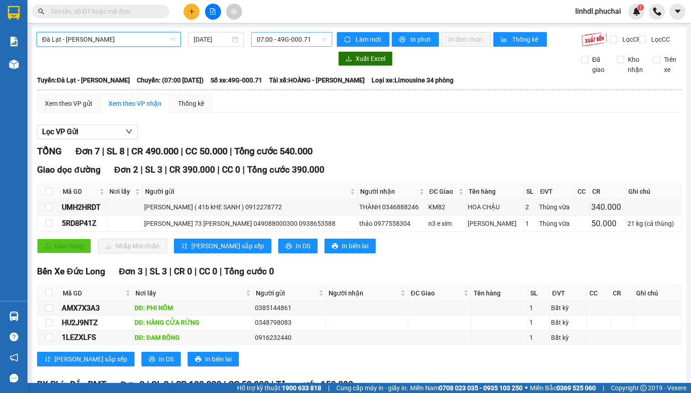
click at [280, 37] on span "07:00 - 49G-000.71" at bounding box center [292, 39] width 70 height 14
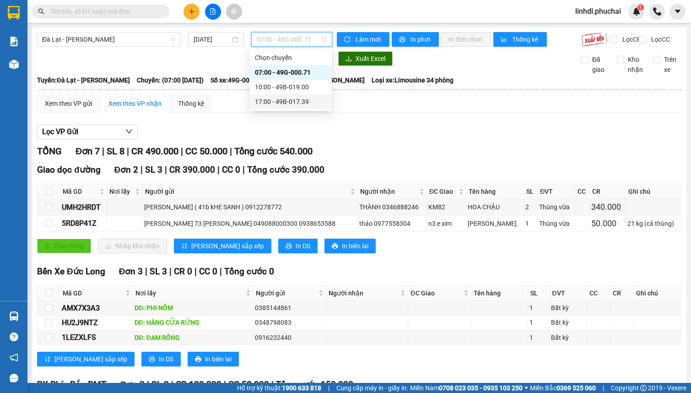
click at [283, 102] on div "17:00 - 49B-017.39" at bounding box center [290, 102] width 71 height 10
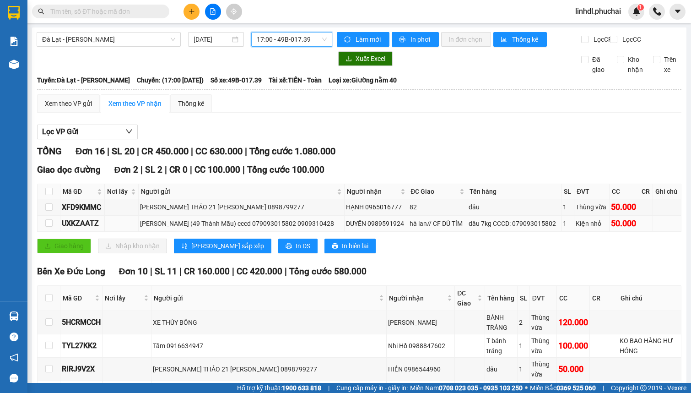
click at [204, 228] on div "Nguyễn Trường Thọ (49 Thánh Mẫu) cccd 079093015802 0909310428" at bounding box center [241, 223] width 203 height 10
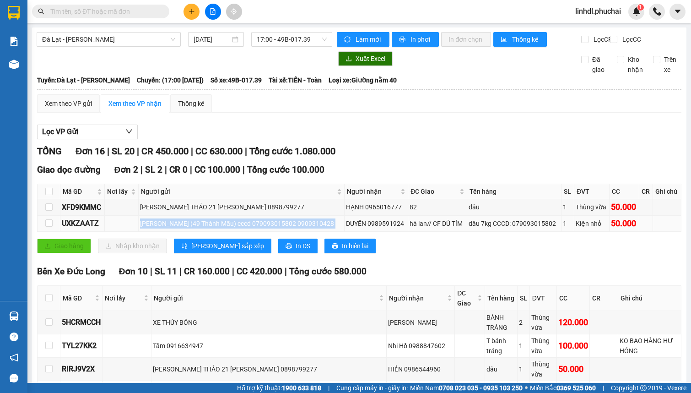
click at [204, 228] on div "Nguyễn Trường Thọ (49 Thánh Mẫu) cccd 079093015802 0909310428" at bounding box center [241, 223] width 203 height 10
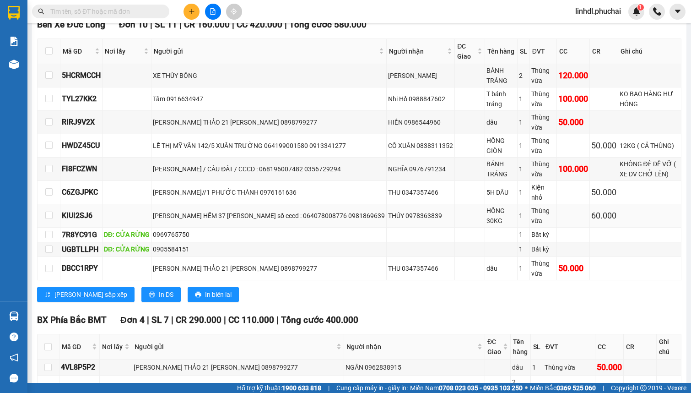
scroll to position [249, 0]
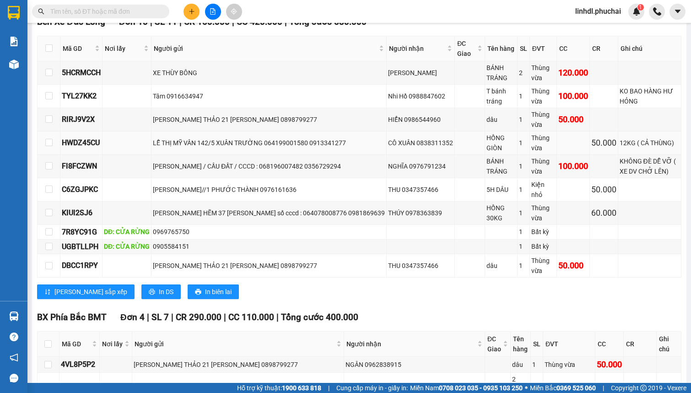
click at [262, 148] on div "LỄ THỊ MỸ VÂN 142/5 XUÂN TRƯỜNG 064199001580 0913341277" at bounding box center [269, 143] width 232 height 10
click at [233, 171] on div "NGUYỄN THỊ DIỄM CHI / CẦU ĐẤT / CCCD : 068196007482 0356729294" at bounding box center [269, 166] width 232 height 10
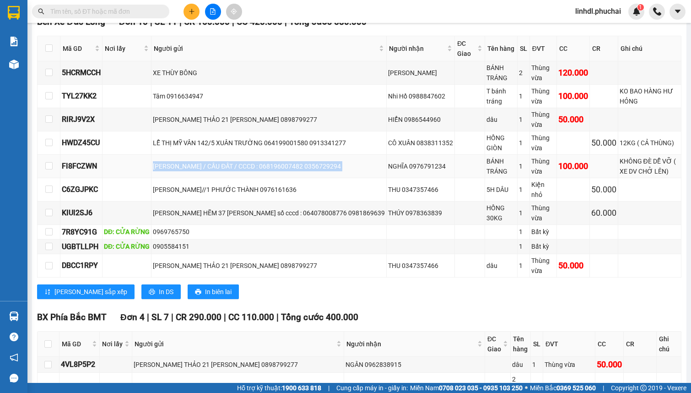
click at [233, 171] on div "NGUYỄN THỊ DIỄM CHI / CẦU ĐẤT / CCCD : 068196007482 0356729294" at bounding box center [269, 166] width 232 height 10
click at [247, 213] on div "bùi viết khánh HẼM 37 NGUYỄN SIÊU số cccd : 064078008776 0981869639" at bounding box center [269, 213] width 232 height 10
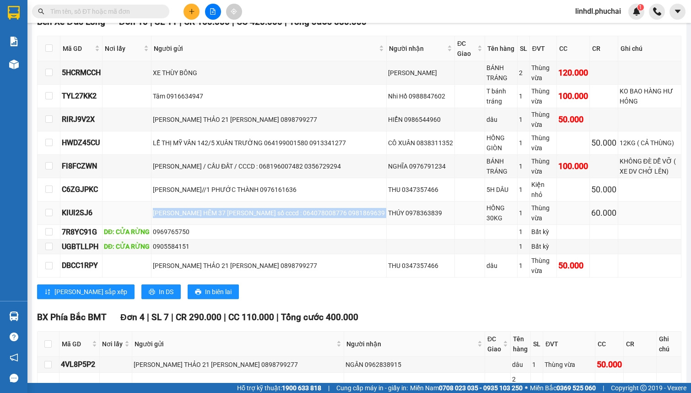
click at [247, 213] on div "bùi viết khánh HẼM 37 NGUYỄN SIÊU số cccd : 064078008776 0981869639" at bounding box center [269, 213] width 232 height 10
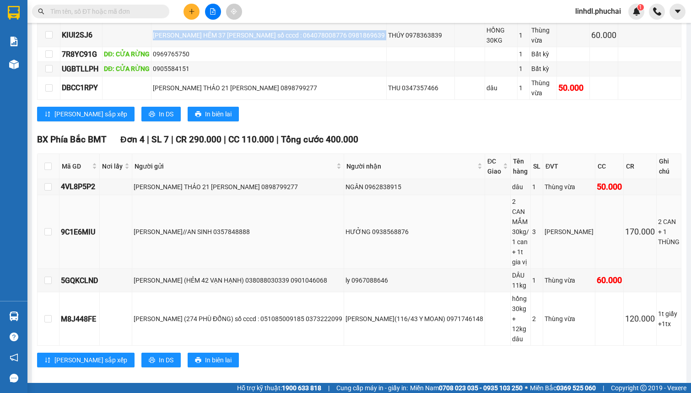
scroll to position [433, 0]
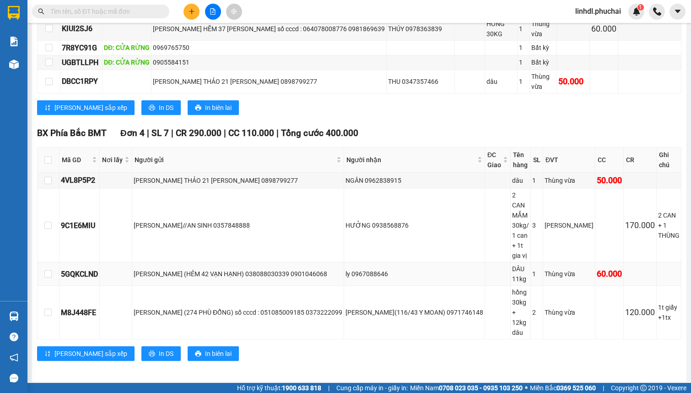
click at [229, 273] on div "LƯƠNG HỮU THỌ (HẺM 42 VẠN HẠNH) 038088030339 0901046068" at bounding box center [238, 274] width 209 height 10
click at [198, 307] on div "NG THỊ NGỌC VÂN (274 PHÙ ĐỔNG) số cccd : 051085009185 0373222099" at bounding box center [238, 312] width 209 height 10
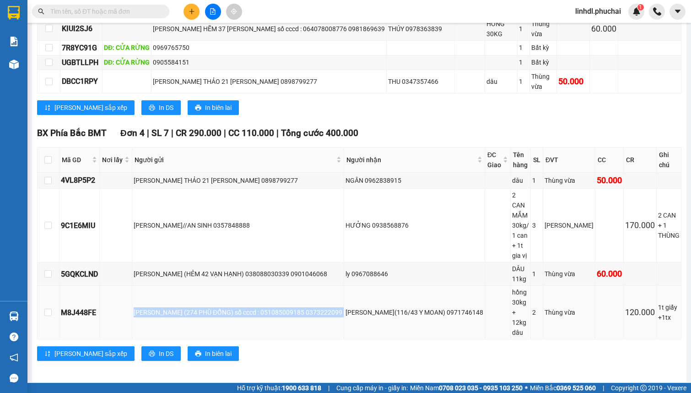
click at [198, 307] on div "NG THỊ NGỌC VÂN (274 PHÙ ĐỔNG) số cccd : 051085009185 0373222099" at bounding box center [238, 312] width 209 height 10
click at [193, 14] on icon "plus" at bounding box center [191, 11] width 6 height 6
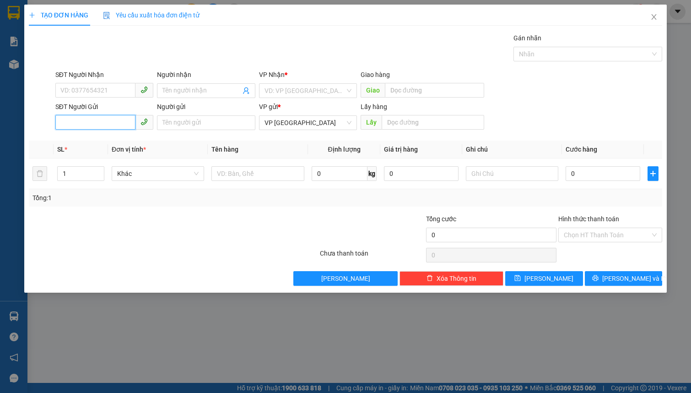
click at [74, 127] on input "SĐT Người Gửi" at bounding box center [95, 122] width 80 height 15
paste input "0852743879"
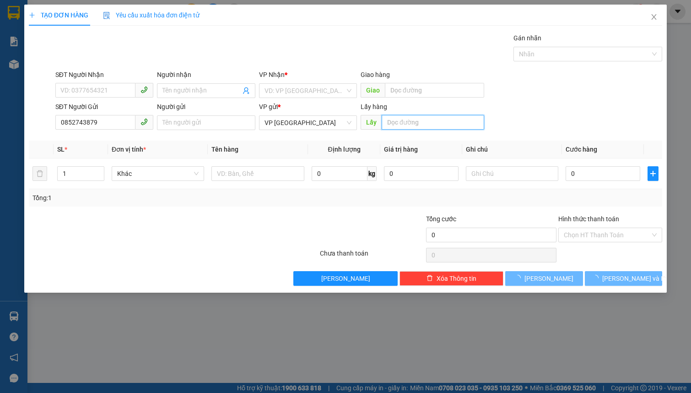
drag, startPoint x: 397, startPoint y: 125, endPoint x: 386, endPoint y: 128, distance: 11.7
click at [397, 125] on input "text" at bounding box center [433, 122] width 102 height 15
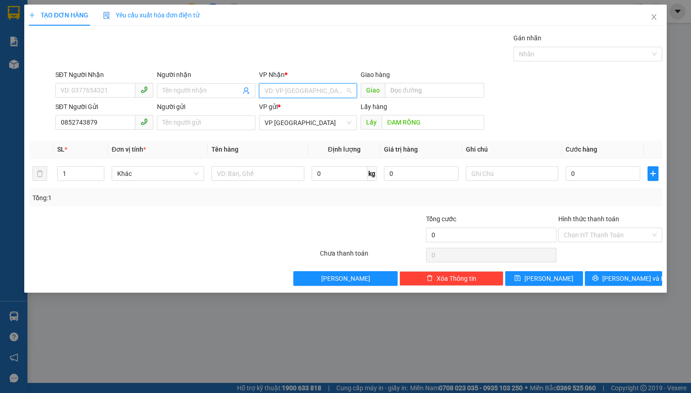
click at [298, 93] on input "search" at bounding box center [304, 91] width 81 height 14
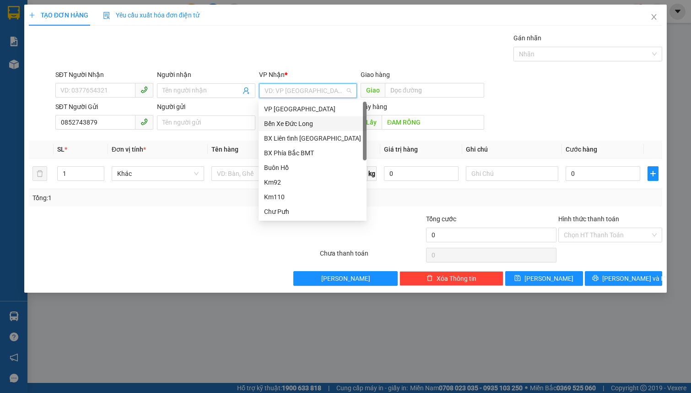
click at [321, 124] on div "Bến Xe Đức Long" at bounding box center [312, 123] width 97 height 10
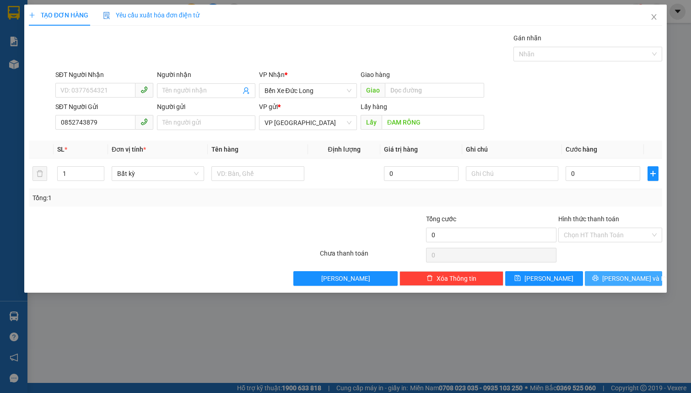
click at [604, 274] on button "Lưu và In" at bounding box center [624, 278] width 78 height 15
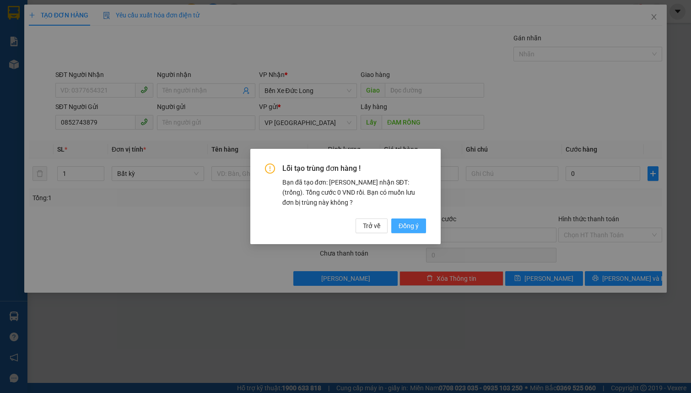
click at [411, 228] on span "Đồng ý" at bounding box center [408, 225] width 20 height 10
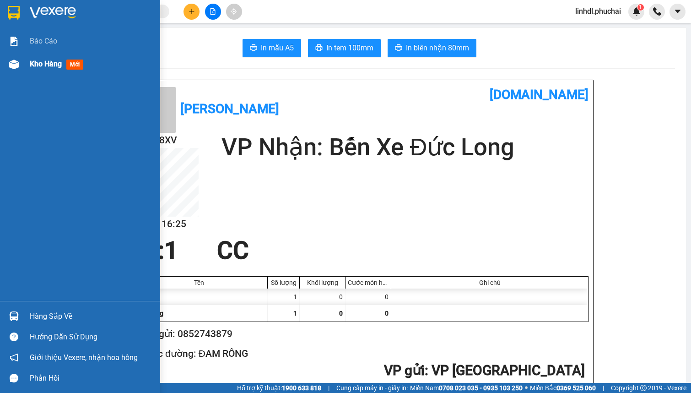
click at [22, 66] on div "Kho hàng mới" at bounding box center [80, 64] width 160 height 23
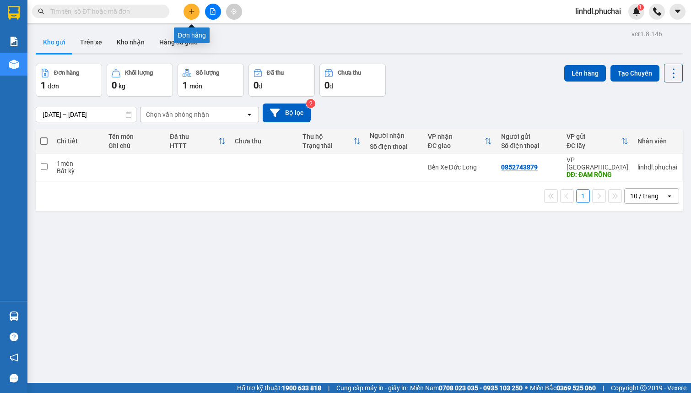
click at [190, 7] on button at bounding box center [191, 12] width 16 height 16
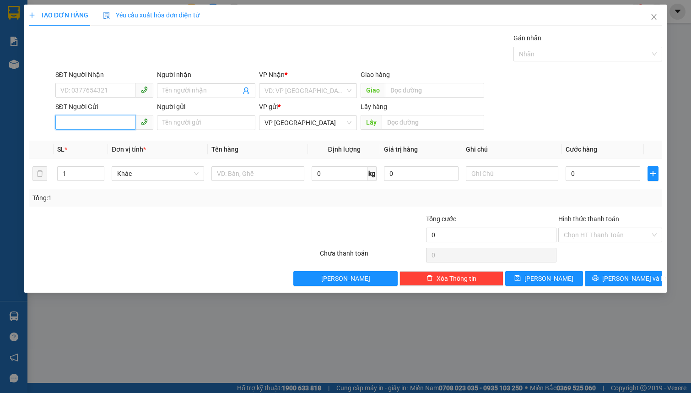
click at [93, 122] on input "SĐT Người Gửi" at bounding box center [95, 122] width 80 height 15
paste input "/0937348889 chân đèo"
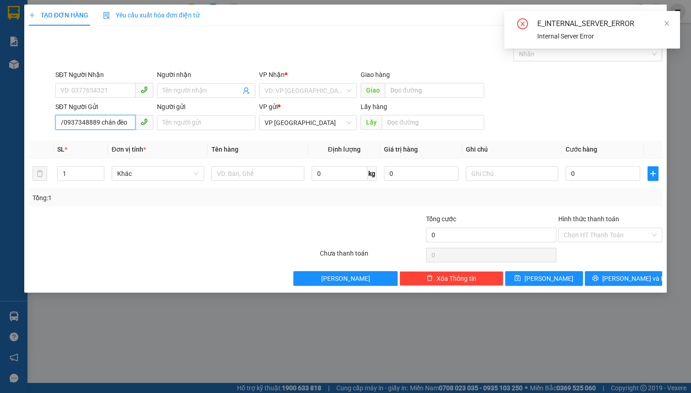
drag, startPoint x: 98, startPoint y: 124, endPoint x: 124, endPoint y: 123, distance: 25.7
click at [124, 123] on input "/0937348889 chân đèo" at bounding box center [95, 122] width 80 height 15
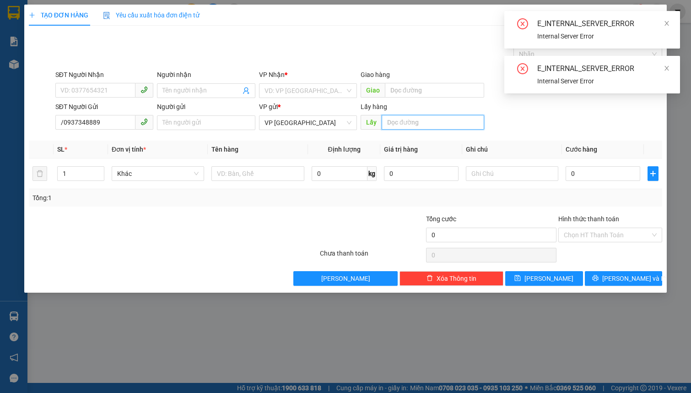
click at [400, 119] on input "text" at bounding box center [433, 122] width 102 height 15
paste input "chân đèo"
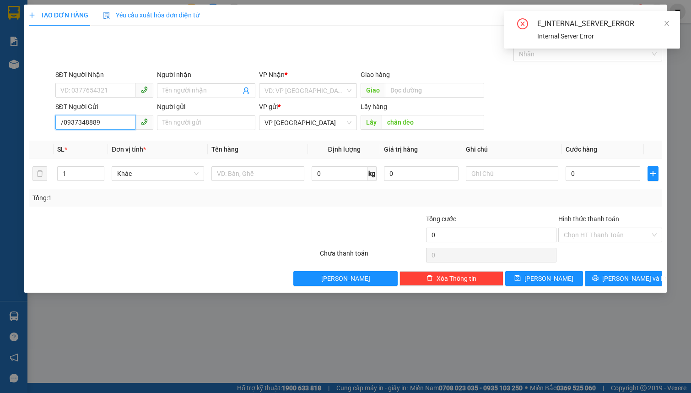
click at [62, 121] on input "/0937348889" at bounding box center [95, 122] width 80 height 15
drag, startPoint x: 293, startPoint y: 87, endPoint x: 310, endPoint y: 98, distance: 20.2
click at [294, 87] on input "search" at bounding box center [304, 91] width 81 height 14
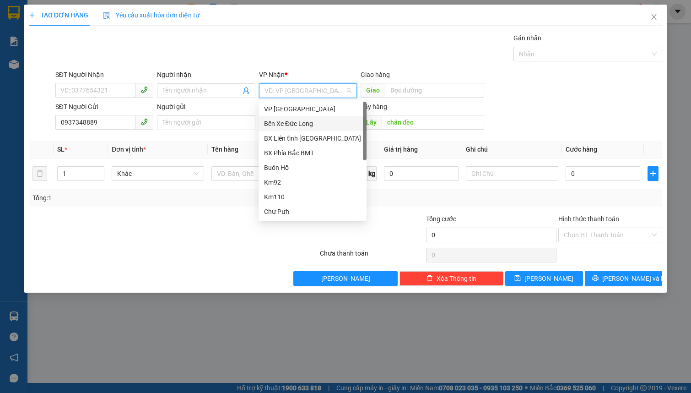
click at [316, 124] on div "Bến Xe Đức Long" at bounding box center [312, 123] width 97 height 10
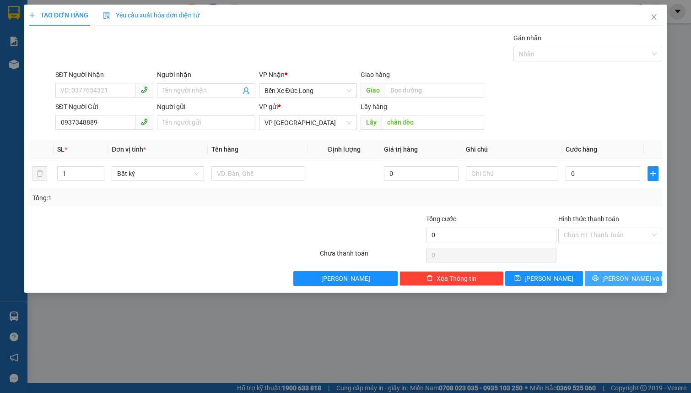
click at [600, 271] on button "Lưu và In" at bounding box center [624, 278] width 78 height 15
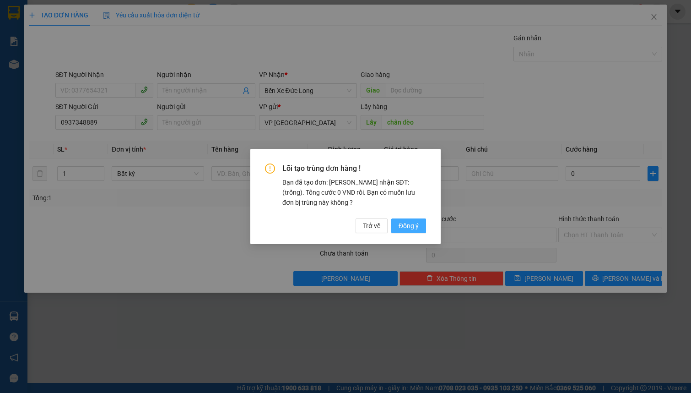
click at [394, 227] on button "Đồng ý" at bounding box center [408, 225] width 35 height 15
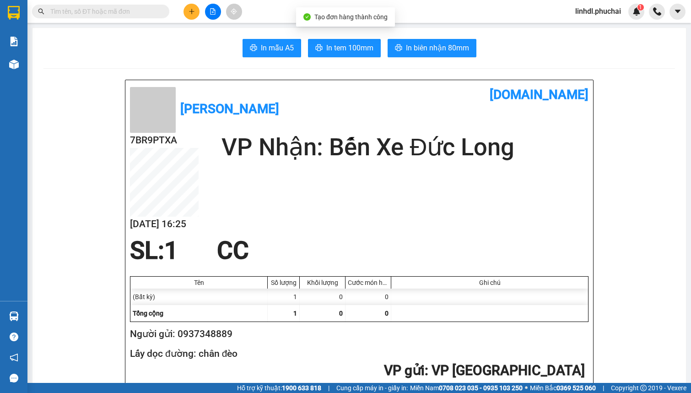
click at [16, 57] on div at bounding box center [14, 64] width 16 height 16
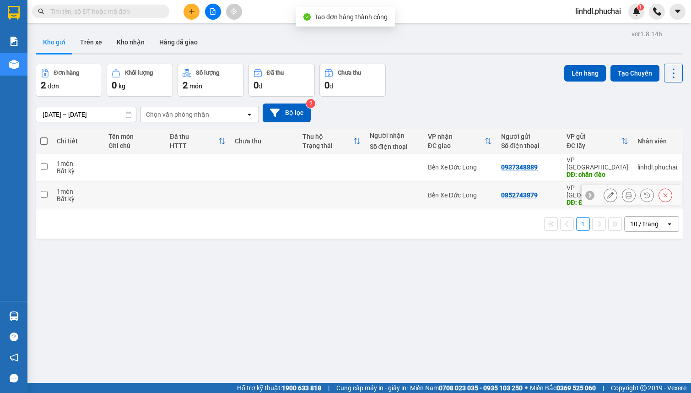
drag, startPoint x: 274, startPoint y: 179, endPoint x: 284, endPoint y: 163, distance: 18.0
click at [274, 181] on td at bounding box center [263, 195] width 67 height 28
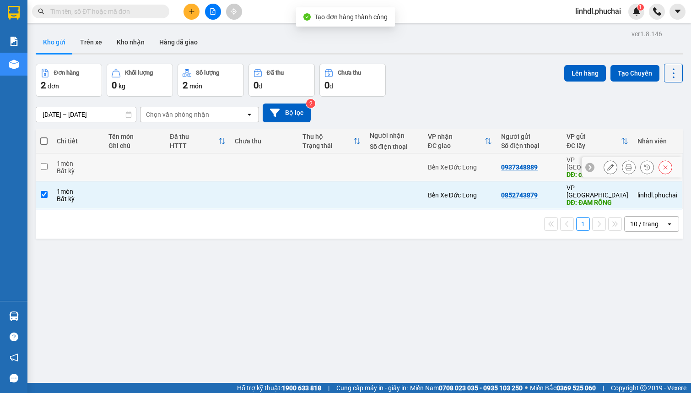
click at [284, 160] on td at bounding box center [263, 167] width 67 height 28
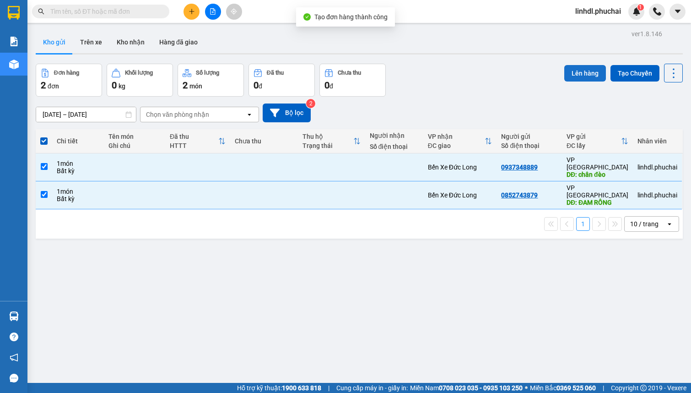
click at [586, 71] on button "Lên hàng" at bounding box center [585, 73] width 42 height 16
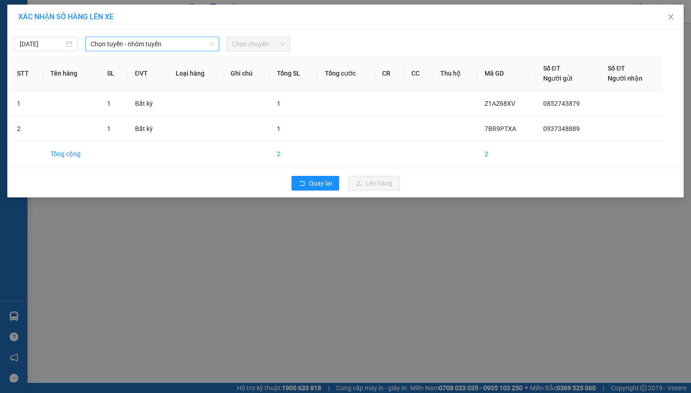
click at [126, 43] on span "Chọn tuyến - nhóm tuyến" at bounding box center [152, 44] width 123 height 14
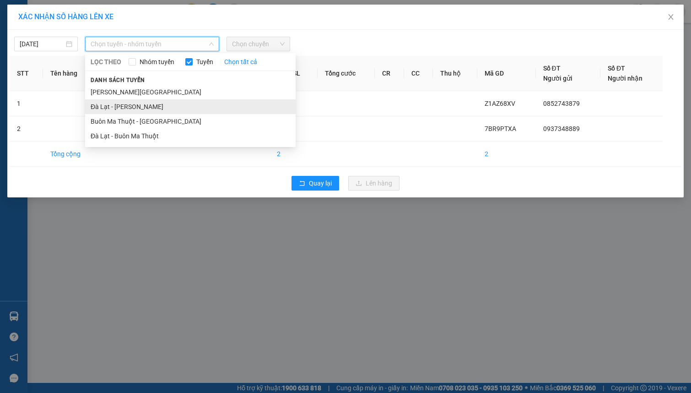
click at [124, 106] on li "Đà Lạt - Gia Lai" at bounding box center [190, 106] width 210 height 15
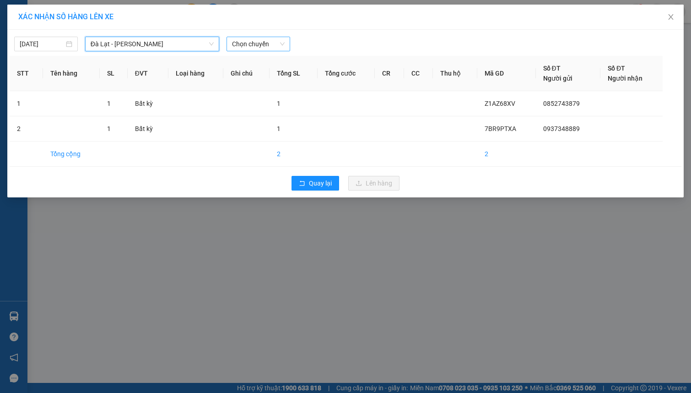
click at [248, 43] on span "Chọn chuyến" at bounding box center [258, 44] width 53 height 14
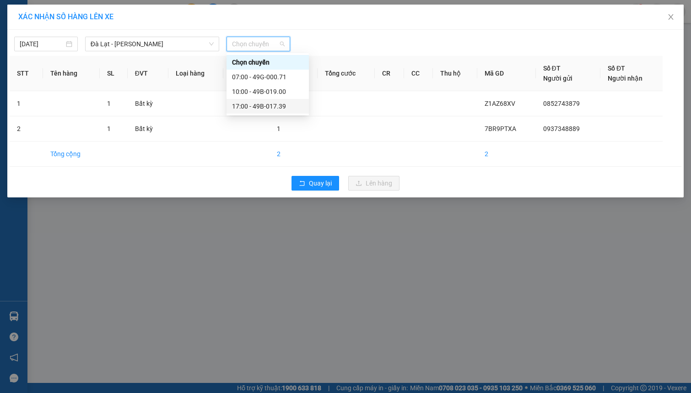
click at [274, 105] on div "17:00 - 49B-017.39" at bounding box center [267, 106] width 71 height 10
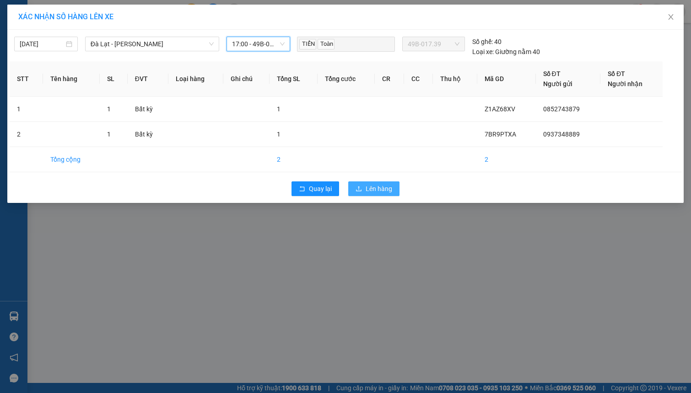
click at [383, 185] on span "Lên hàng" at bounding box center [379, 188] width 27 height 10
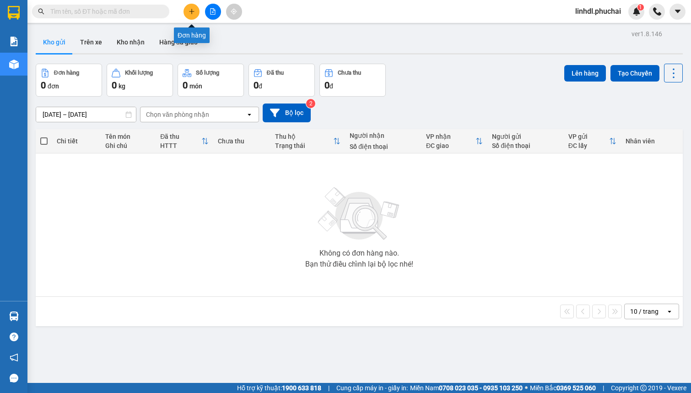
click at [192, 12] on icon "plus" at bounding box center [191, 11] width 0 height 5
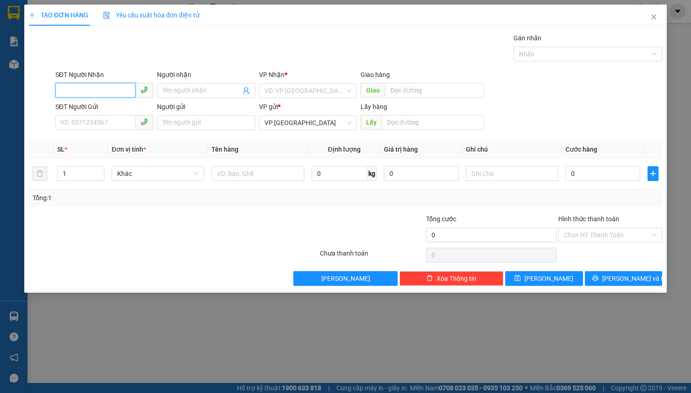
click at [95, 85] on input "SĐT Người Nhận" at bounding box center [95, 90] width 80 height 15
click at [81, 93] on input "0967" at bounding box center [95, 90] width 80 height 15
click at [114, 91] on input "0967354054" at bounding box center [95, 90] width 80 height 15
click at [166, 93] on input "Người nhận" at bounding box center [201, 91] width 78 height 10
drag, startPoint x: 264, startPoint y: 92, endPoint x: 318, endPoint y: 108, distance: 56.1
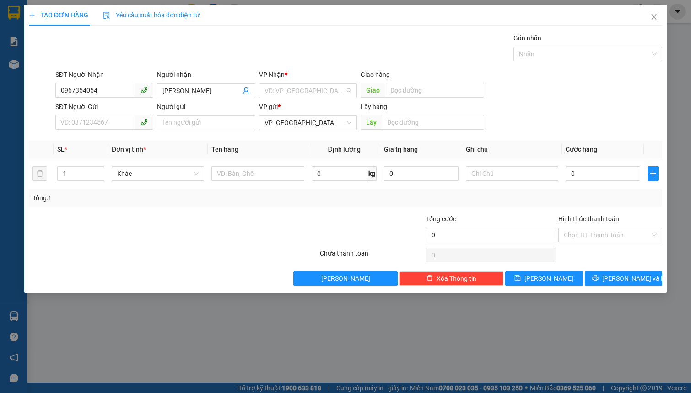
click at [266, 92] on input "search" at bounding box center [304, 91] width 81 height 14
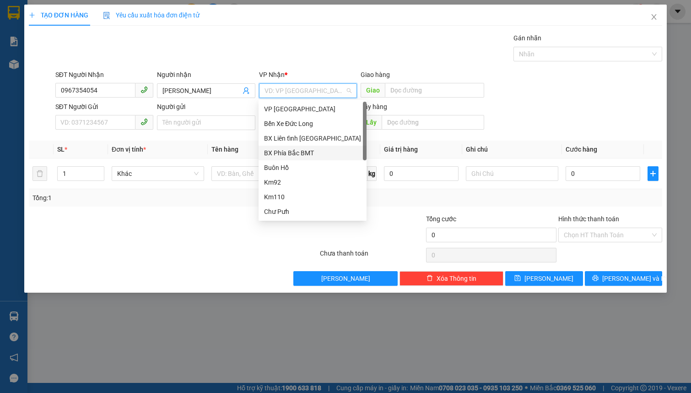
click at [310, 153] on div "BX Phía Bắc BMT" at bounding box center [312, 153] width 97 height 10
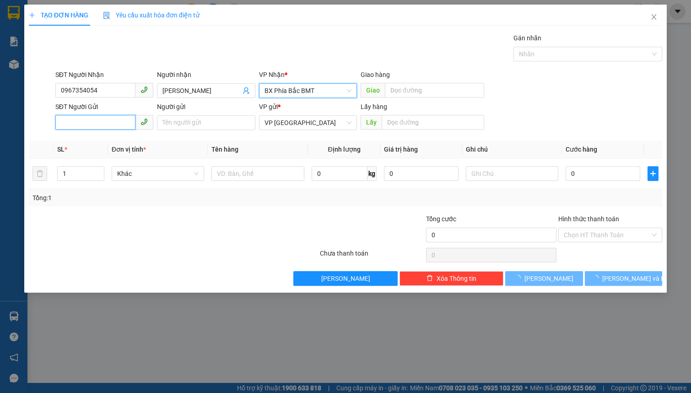
click at [104, 117] on input "SĐT Người Gửi" at bounding box center [95, 122] width 80 height 15
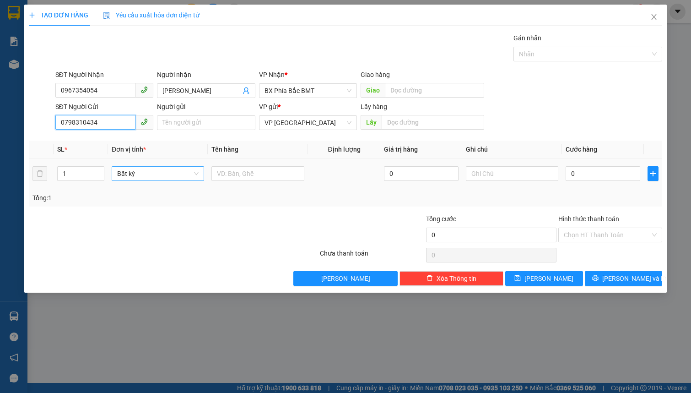
click at [159, 174] on span "Bất kỳ" at bounding box center [157, 174] width 81 height 14
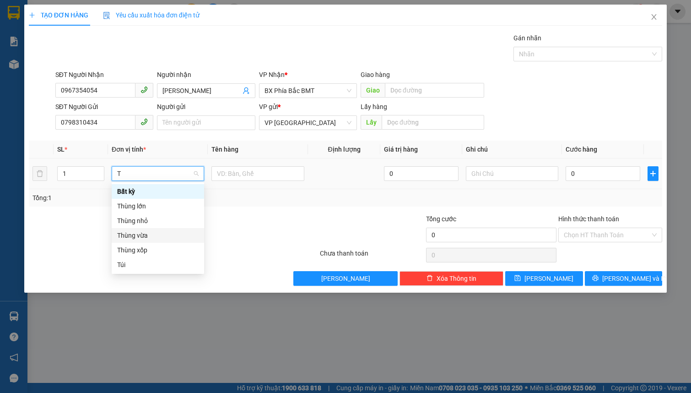
click at [167, 240] on div "Thùng vừa" at bounding box center [158, 235] width 92 height 15
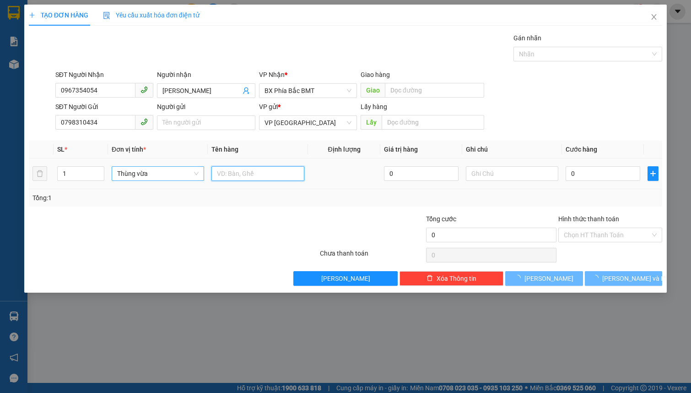
click at [233, 177] on input "text" at bounding box center [257, 173] width 92 height 15
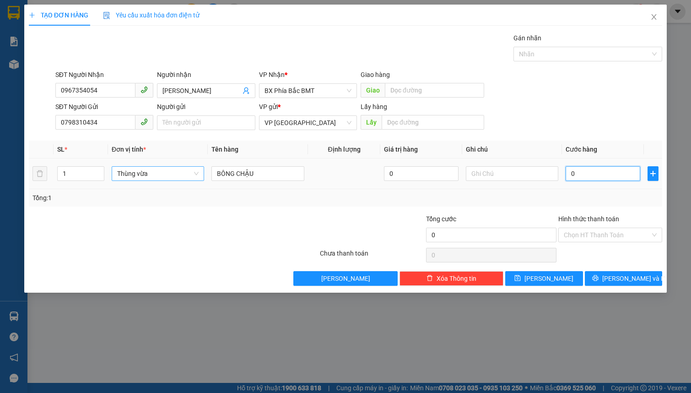
click at [597, 173] on input "0" at bounding box center [602, 173] width 75 height 15
click at [595, 275] on button "Lưu và In" at bounding box center [624, 278] width 78 height 15
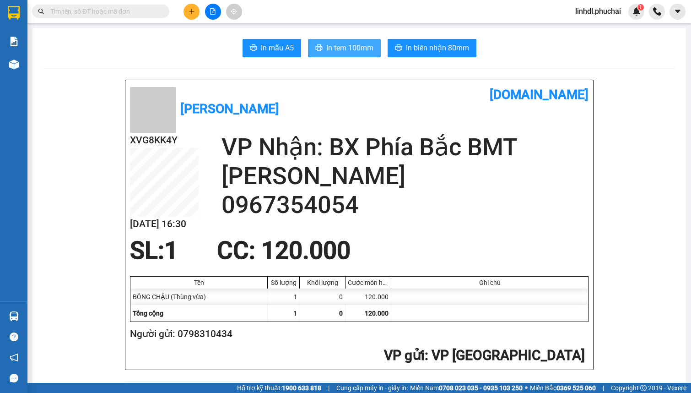
click at [362, 48] on span "In tem 100mm" at bounding box center [349, 47] width 47 height 11
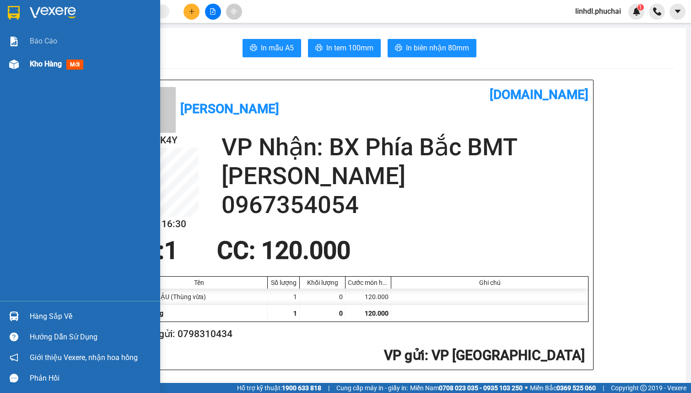
click at [33, 66] on span "Kho hàng" at bounding box center [46, 63] width 32 height 9
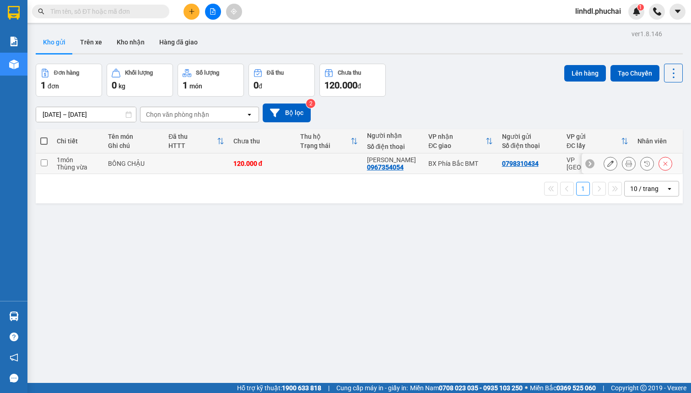
click at [237, 166] on div "120.000 đ" at bounding box center [262, 163] width 58 height 7
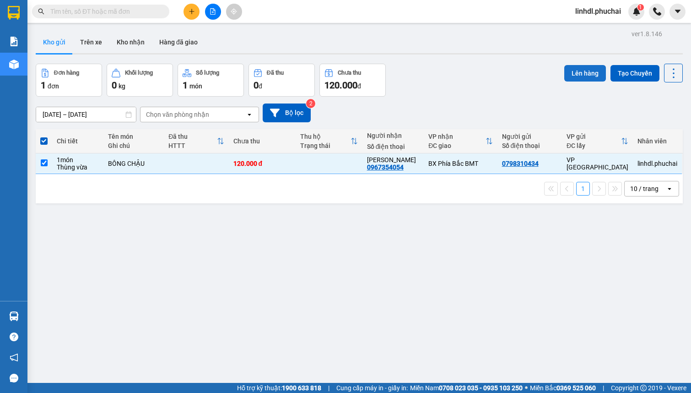
click at [570, 76] on button "Lên hàng" at bounding box center [585, 73] width 42 height 16
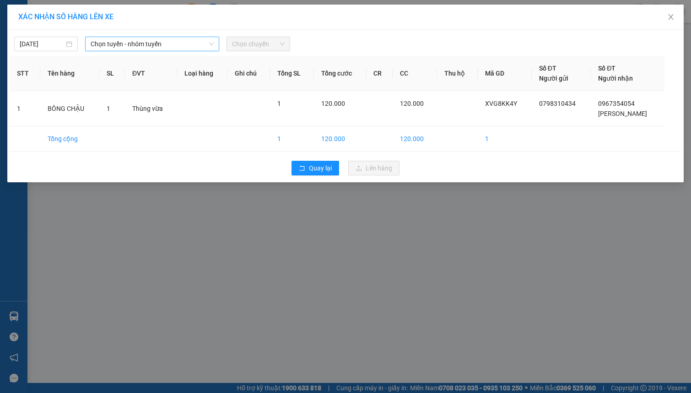
click at [171, 49] on span "Chọn tuyến - nhóm tuyến" at bounding box center [152, 44] width 123 height 14
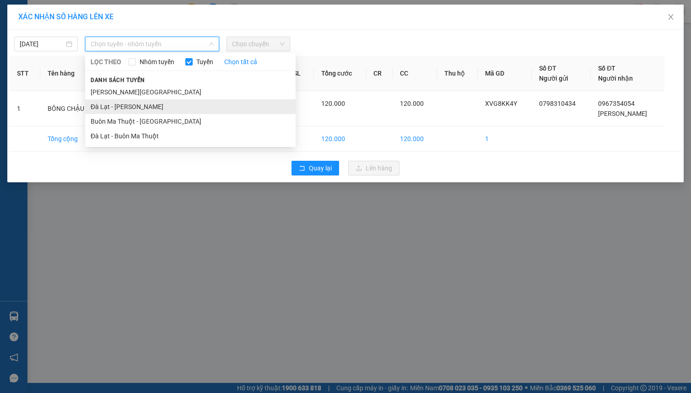
click at [125, 103] on li "Đà Lạt - Gia Lai" at bounding box center [190, 106] width 210 height 15
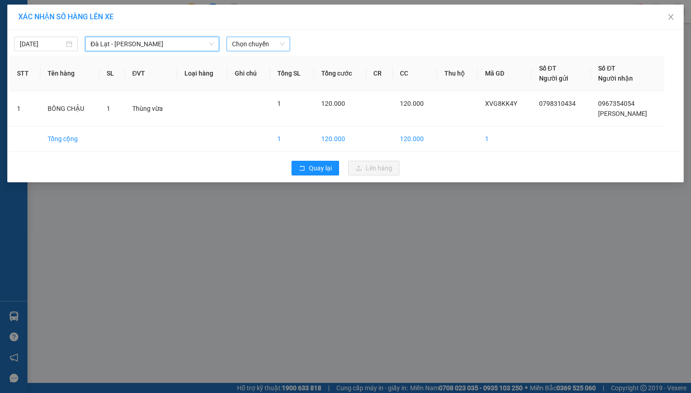
click at [288, 45] on div "Chọn chuyến" at bounding box center [258, 44] width 64 height 15
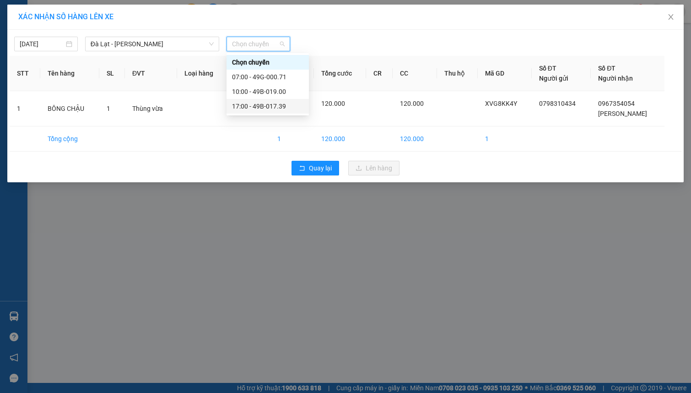
click at [273, 100] on div "17:00 - 49B-017.39" at bounding box center [267, 106] width 82 height 15
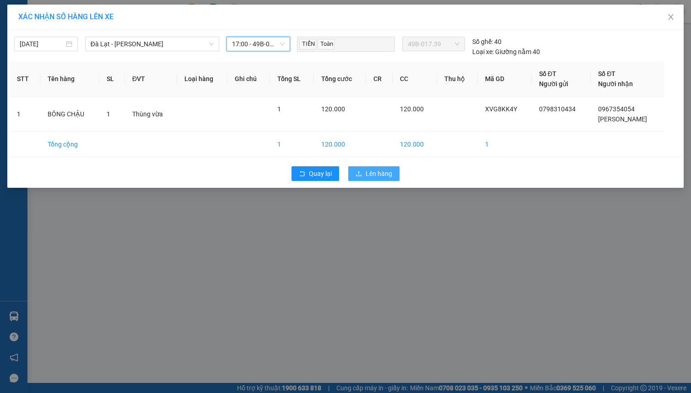
click at [361, 171] on icon "upload" at bounding box center [358, 173] width 6 height 6
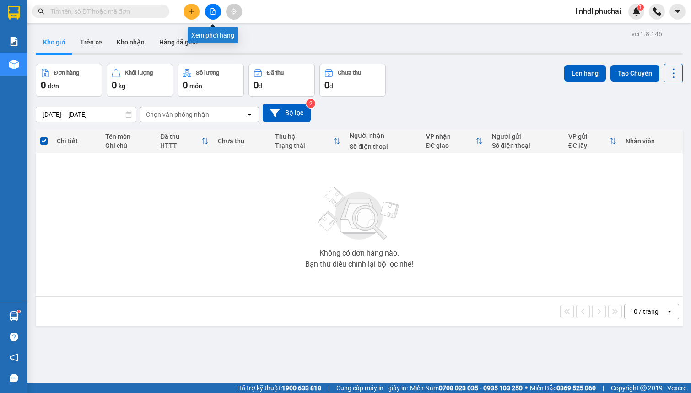
click at [215, 11] on icon "file-add" at bounding box center [212, 11] width 5 height 6
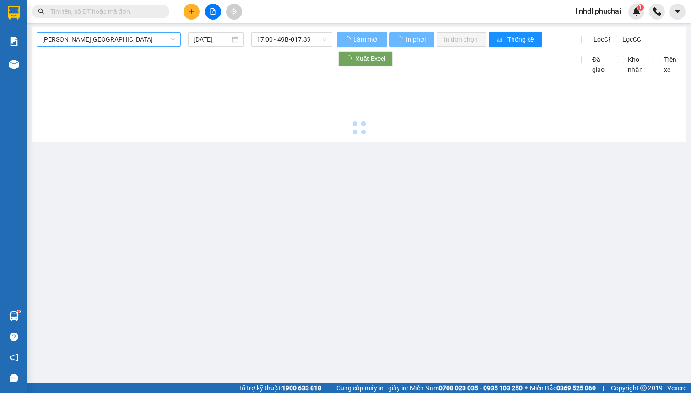
drag, startPoint x: 145, startPoint y: 43, endPoint x: 91, endPoint y: 58, distance: 56.1
click at [145, 42] on span "Gia Lai - Đà Lạt" at bounding box center [108, 39] width 133 height 14
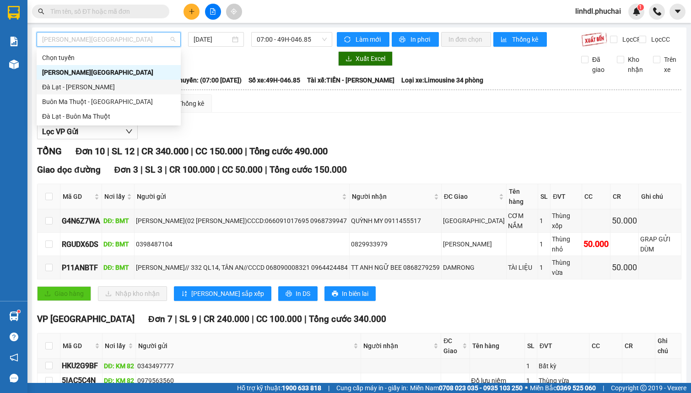
click at [70, 86] on div "Đà Lạt - Gia Lai" at bounding box center [108, 87] width 133 height 10
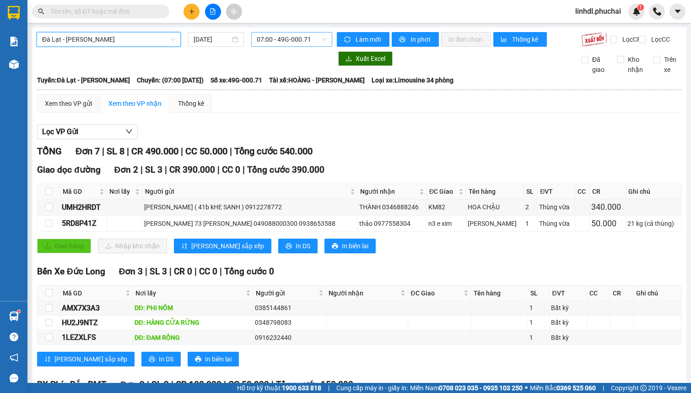
drag, startPoint x: 273, startPoint y: 37, endPoint x: 295, endPoint y: 41, distance: 22.0
click at [274, 37] on span "07:00 - 49G-000.71" at bounding box center [292, 39] width 70 height 14
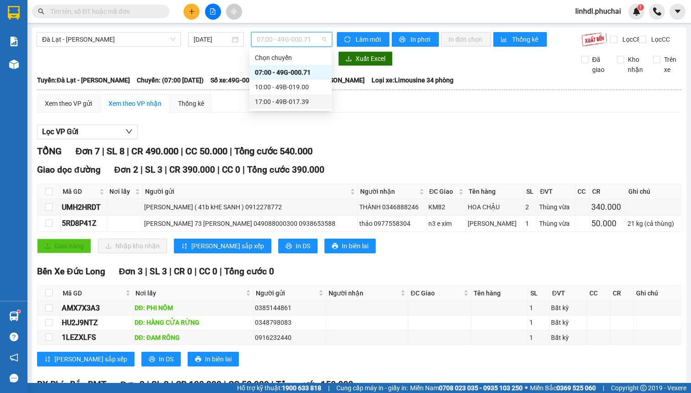
click at [297, 101] on div "17:00 - 49B-017.39" at bounding box center [290, 102] width 71 height 10
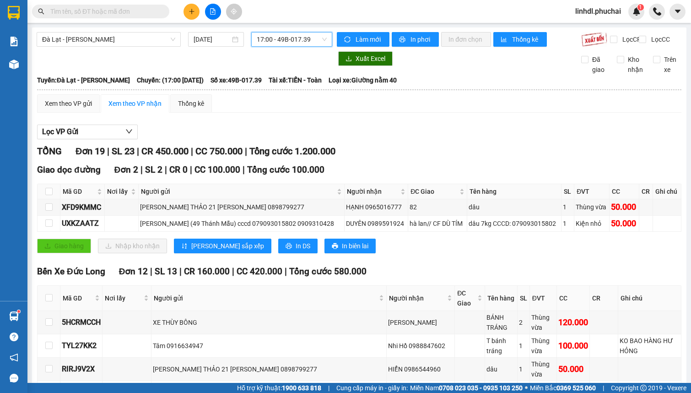
click at [302, 41] on span "17:00 - 49B-017.39" at bounding box center [292, 39] width 70 height 14
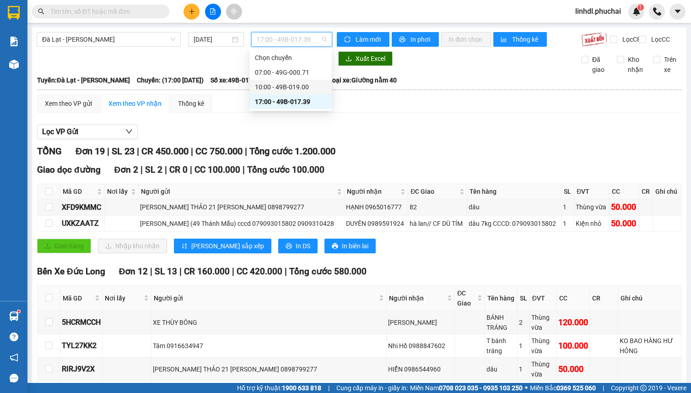
click at [296, 88] on div "10:00 - 49B-019.00" at bounding box center [290, 87] width 71 height 10
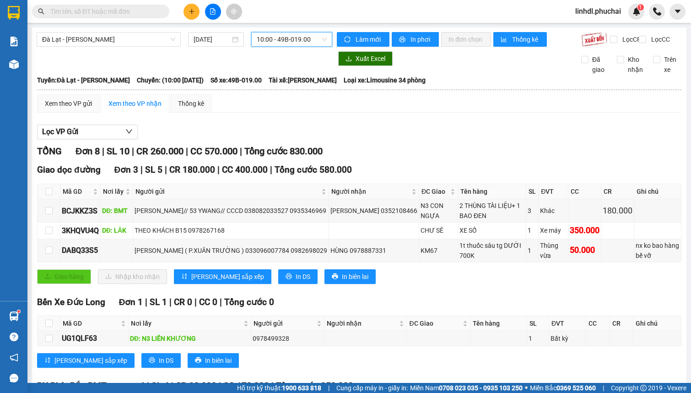
click at [278, 41] on span "10:00 - 49B-019.00" at bounding box center [292, 39] width 70 height 14
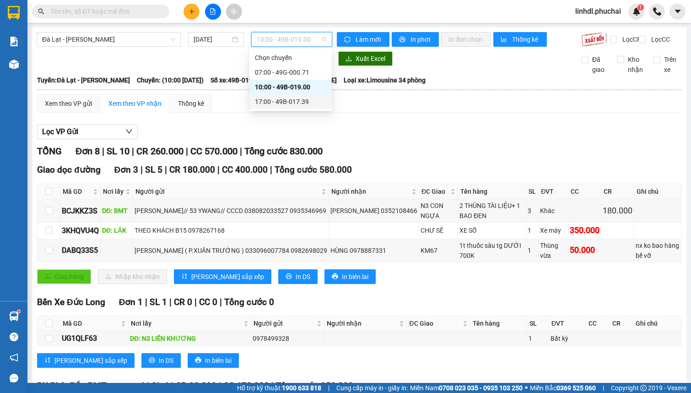
click at [281, 99] on div "17:00 - 49B-017.39" at bounding box center [290, 102] width 71 height 10
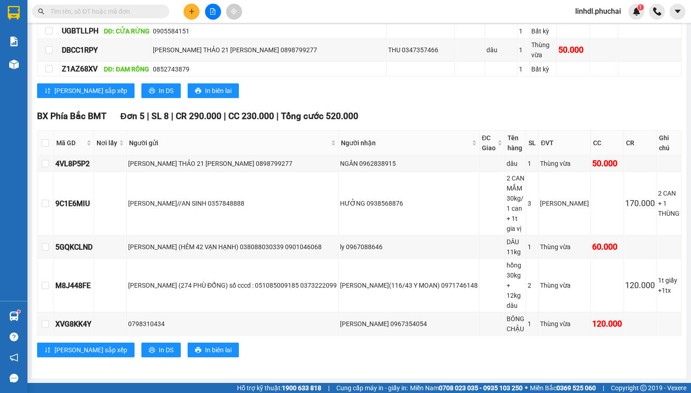
scroll to position [503, 0]
click at [191, 14] on icon "plus" at bounding box center [191, 11] width 6 height 6
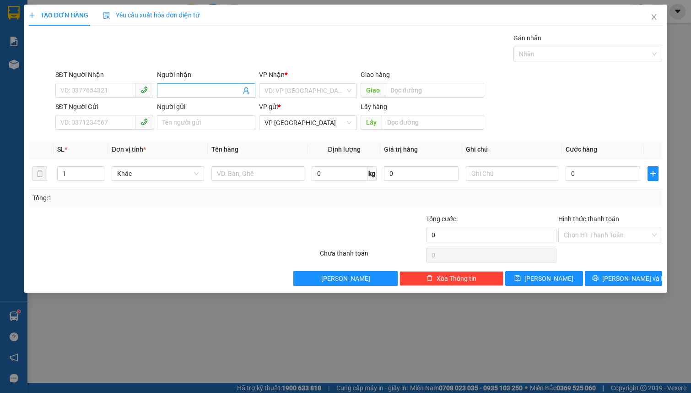
click at [177, 90] on input "Người nhận" at bounding box center [201, 91] width 78 height 10
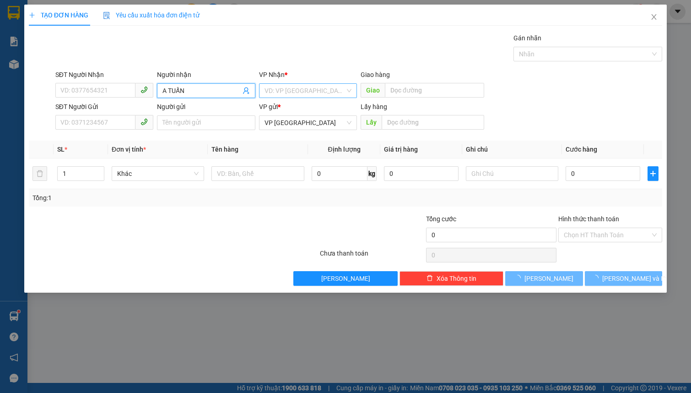
click at [279, 94] on input "search" at bounding box center [304, 91] width 81 height 14
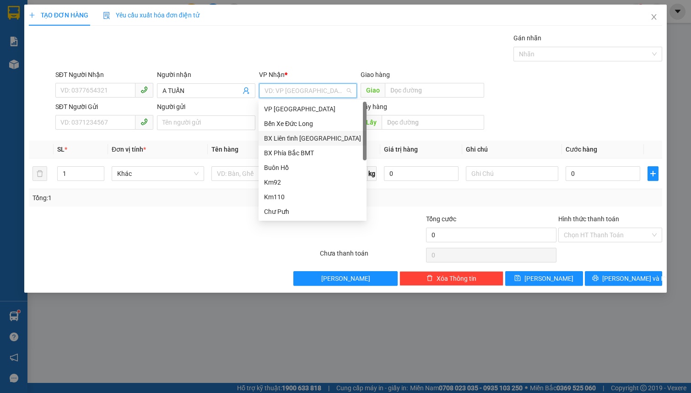
click at [311, 149] on div "BX Phía Bắc BMT" at bounding box center [312, 153] width 97 height 10
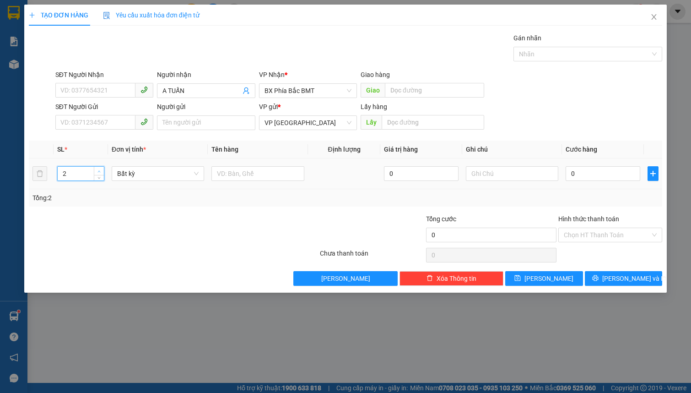
click at [101, 171] on span "up" at bounding box center [99, 170] width 5 height 5
click at [130, 173] on span "Bất kỳ" at bounding box center [157, 174] width 81 height 14
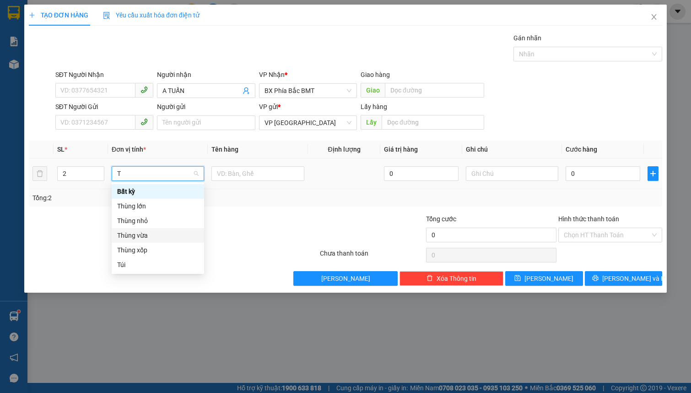
click at [142, 231] on div "Thùng vừa" at bounding box center [157, 235] width 81 height 10
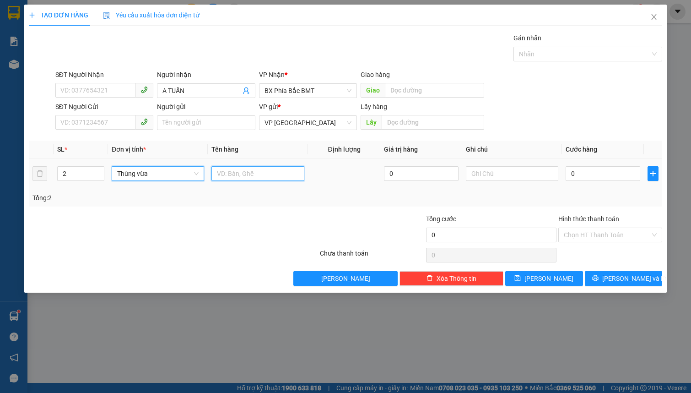
click at [230, 171] on input "text" at bounding box center [257, 173] width 92 height 15
click at [604, 175] on input "0" at bounding box center [602, 173] width 75 height 15
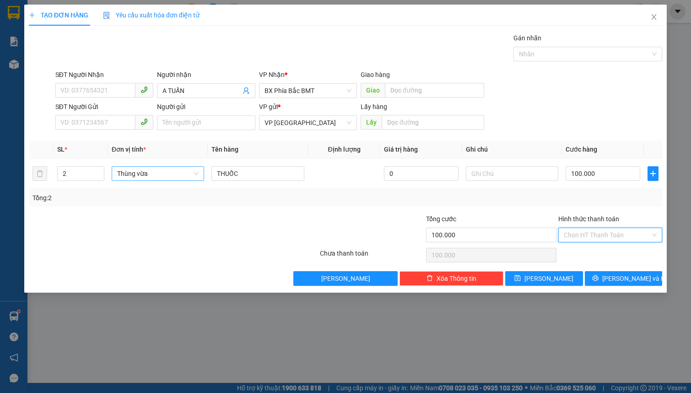
click at [613, 235] on input "Hình thức thanh toán" at bounding box center [607, 235] width 86 height 14
click at [610, 254] on div "Tại văn phòng" at bounding box center [610, 252] width 93 height 10
click at [598, 277] on icon "printer" at bounding box center [595, 278] width 6 height 6
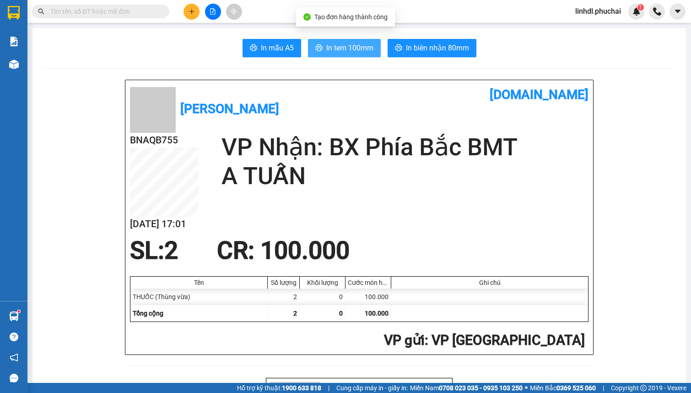
click at [351, 44] on span "In tem 100mm" at bounding box center [349, 47] width 47 height 11
click at [215, 13] on icon "file-add" at bounding box center [212, 11] width 5 height 6
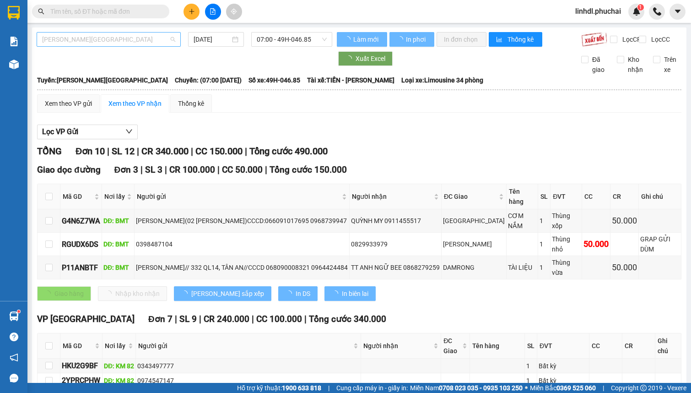
drag, startPoint x: 115, startPoint y: 41, endPoint x: 154, endPoint y: 39, distance: 38.9
click at [115, 40] on span "Gia Lai - Đà Lạt" at bounding box center [108, 39] width 133 height 14
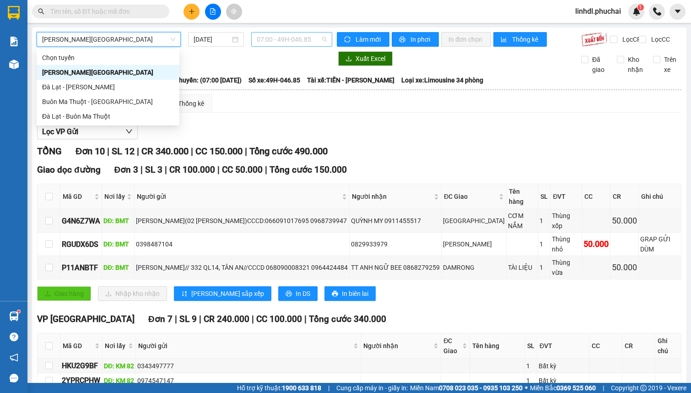
click at [265, 42] on span "07:00 - 49H-046.85" at bounding box center [292, 39] width 70 height 14
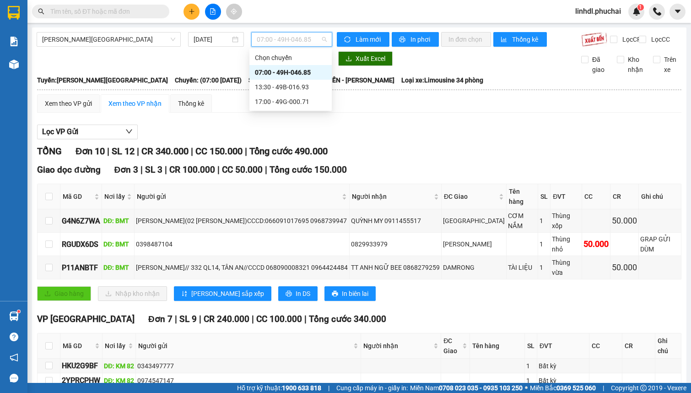
click at [297, 72] on div "07:00 - 49H-046.85" at bounding box center [290, 72] width 71 height 10
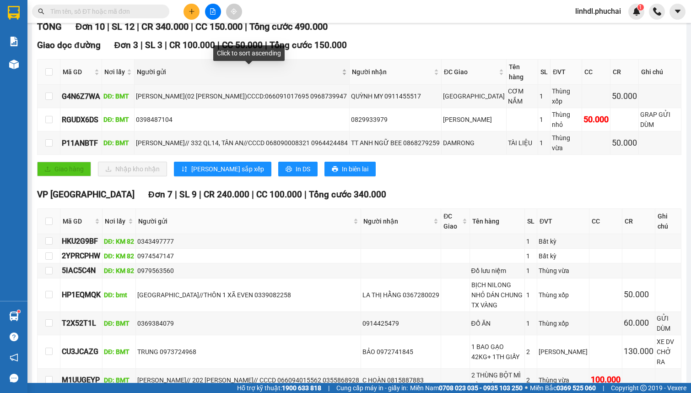
scroll to position [154, 0]
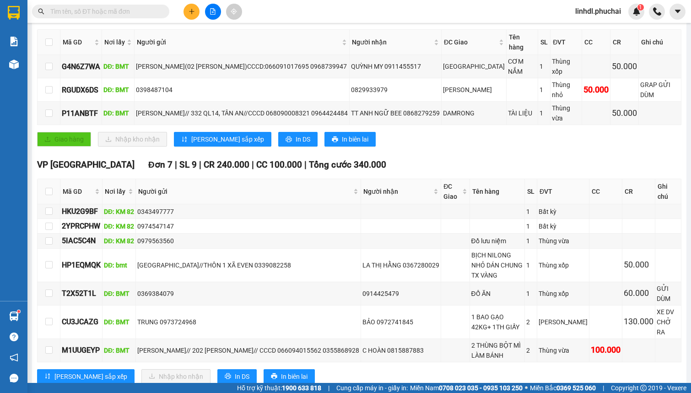
click at [615, 13] on span "linhdl.phuchai" at bounding box center [598, 10] width 60 height 11
click at [602, 32] on span "Đăng xuất" at bounding box center [601, 28] width 41 height 10
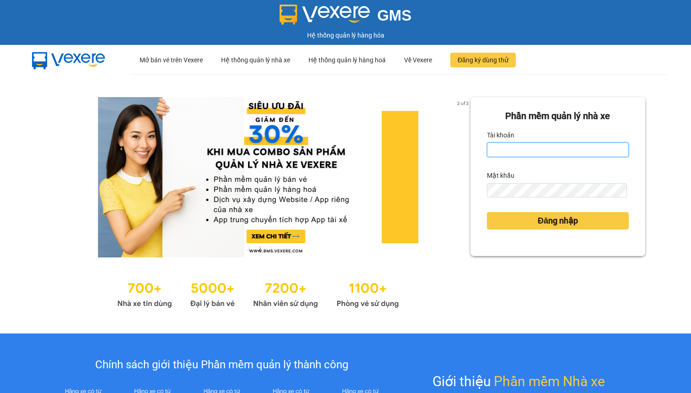
drag, startPoint x: 506, startPoint y: 148, endPoint x: 511, endPoint y: 147, distance: 5.1
click at [506, 148] on input "Tài khoản" at bounding box center [558, 149] width 142 height 15
type input "linhdl.phuchai"
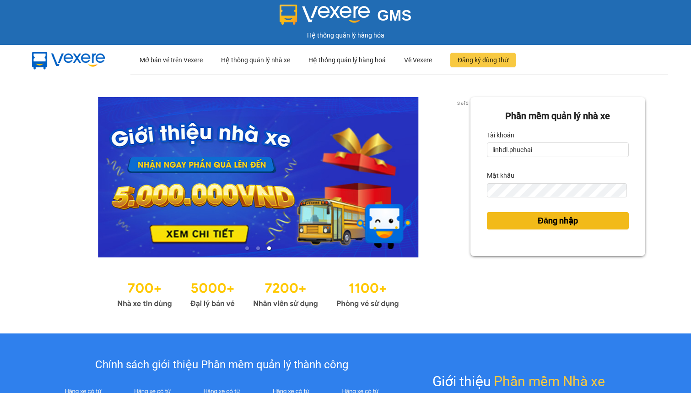
click at [521, 228] on button "Đăng nhập" at bounding box center [558, 220] width 142 height 17
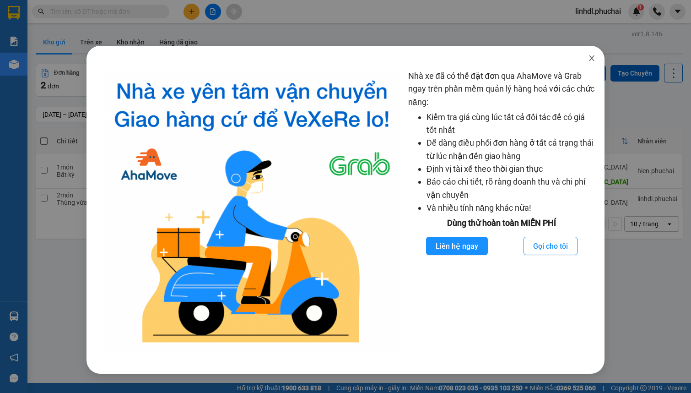
click at [589, 56] on icon "close" at bounding box center [591, 57] width 7 height 7
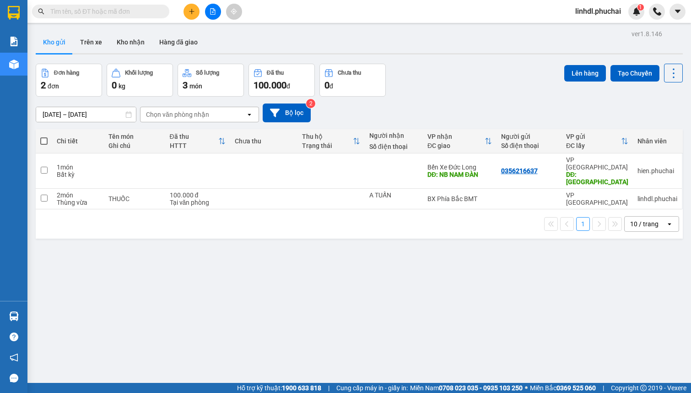
click at [592, 13] on span "linhdl.phuchai" at bounding box center [598, 10] width 60 height 11
click at [595, 27] on span "Đăng xuất" at bounding box center [601, 28] width 41 height 10
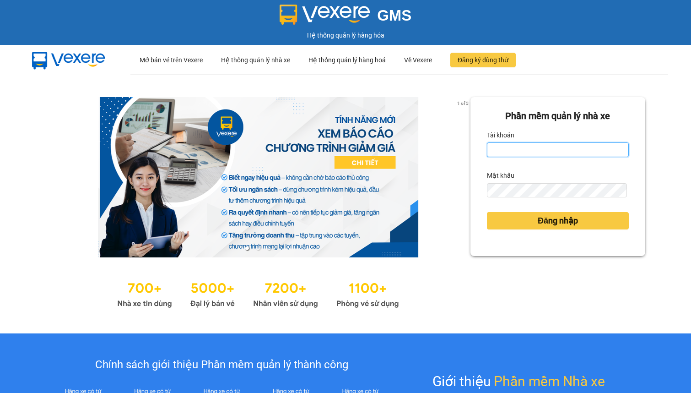
click at [532, 147] on input "Tài khoản" at bounding box center [558, 149] width 142 height 15
drag, startPoint x: 532, startPoint y: 147, endPoint x: 530, endPoint y: 156, distance: 9.0
click at [532, 149] on input "Tài khoản" at bounding box center [558, 149] width 142 height 15
type input "hien.phuchai"
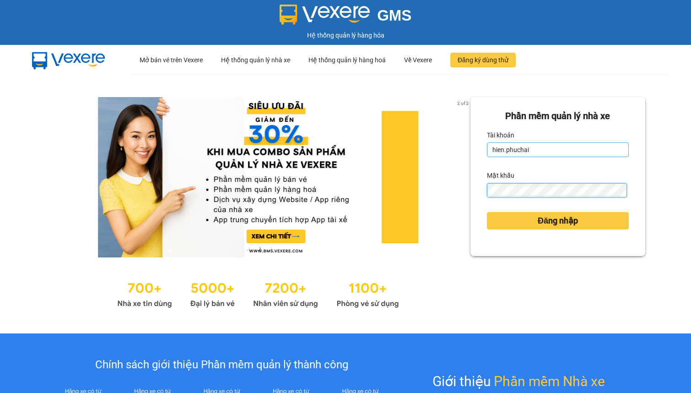
click at [487, 212] on button "Đăng nhập" at bounding box center [558, 220] width 142 height 17
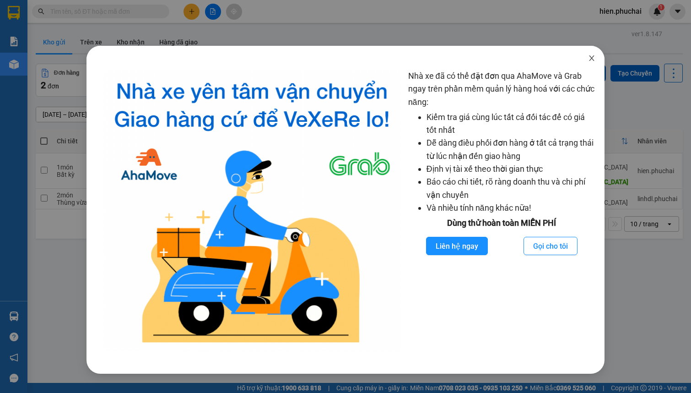
click at [588, 59] on icon "close" at bounding box center [591, 57] width 7 height 7
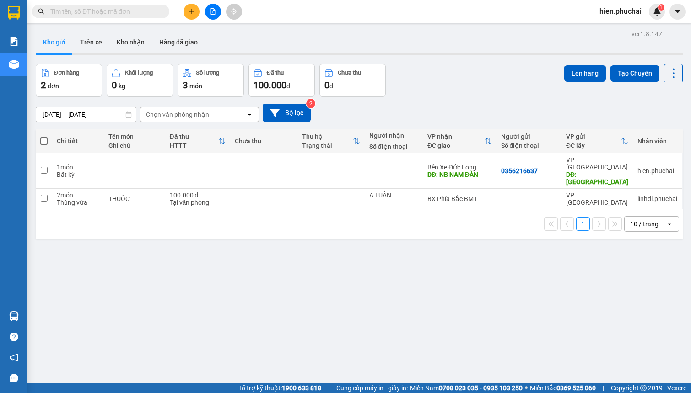
click at [192, 12] on icon "plus" at bounding box center [191, 11] width 6 height 6
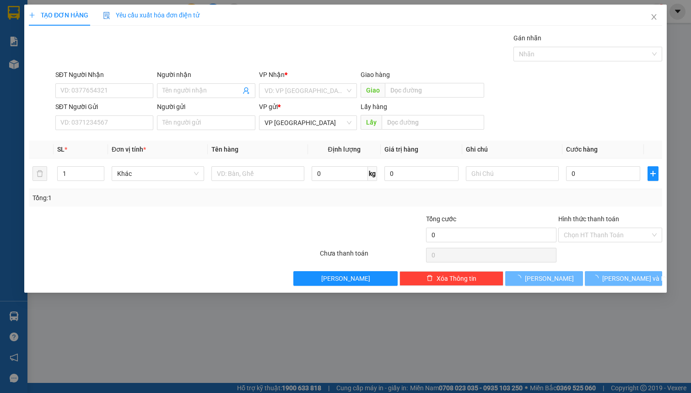
click at [91, 81] on div "SĐT Người Nhận" at bounding box center [104, 77] width 98 height 14
click at [91, 89] on input "SĐT Người Nhận" at bounding box center [104, 90] width 98 height 15
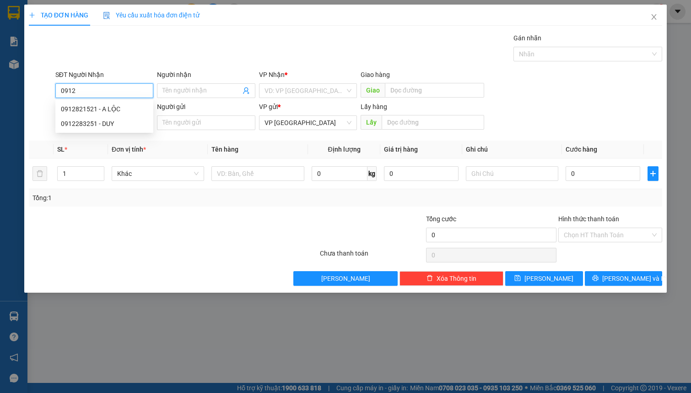
type input "09122"
click at [91, 89] on input "09122" at bounding box center [104, 90] width 98 height 15
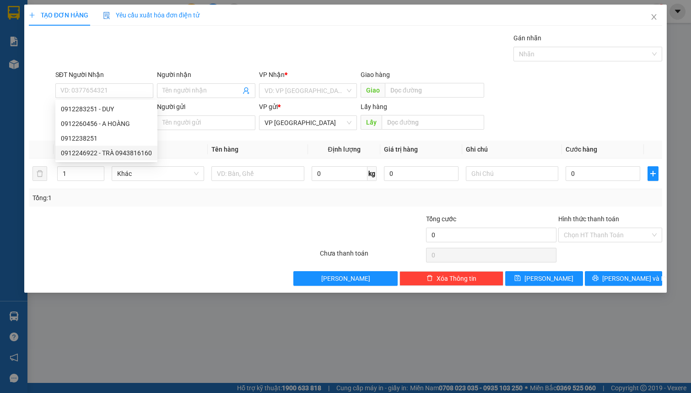
click at [190, 135] on div "Transit Pickup Surcharge Ids Transit Deliver Surcharge Ids Transit Deliver Surc…" at bounding box center [345, 159] width 633 height 253
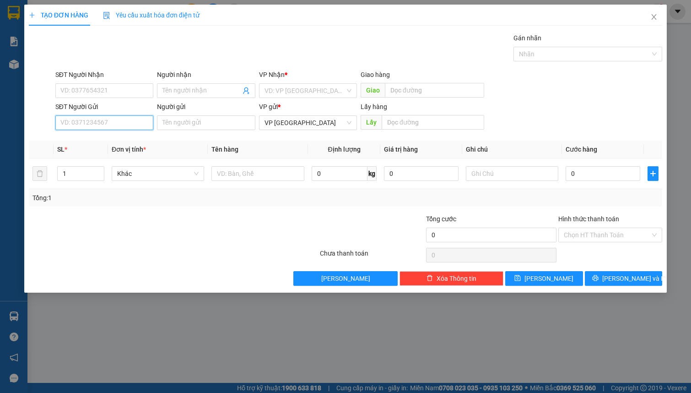
click at [102, 121] on input "SĐT Người Gửi" at bounding box center [104, 122] width 98 height 15
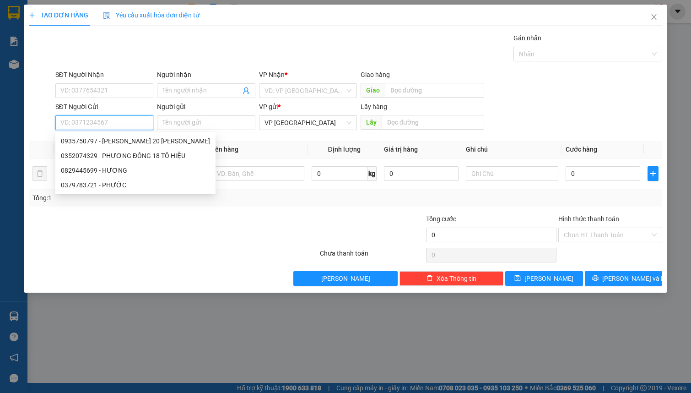
paste input "09122"
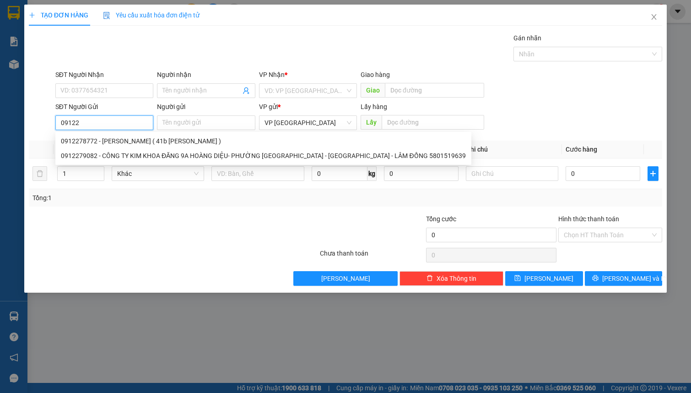
click at [98, 123] on input "09122" at bounding box center [104, 122] width 98 height 15
type input "0"
type input "0912278"
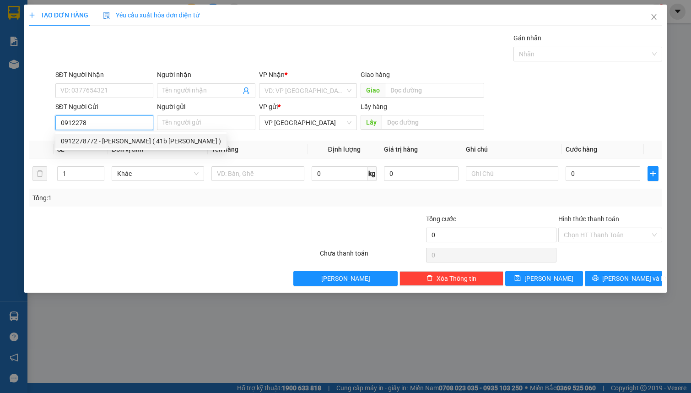
click at [124, 141] on div "0912278772 - N THỊ THANH HUYỀN ( 41b kHE SANH )" at bounding box center [141, 141] width 160 height 10
type input "0346888246"
type input "THÀNH"
type input "KM82"
type input "0912278772"
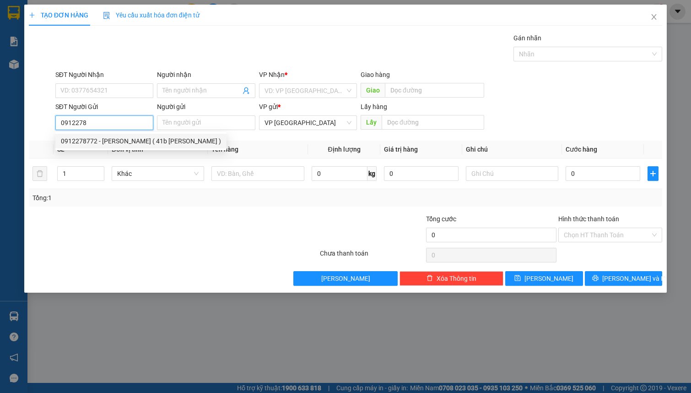
type input "N THỊ THANH HUYỀN ( 41b kHE SANH )"
type input "340.000"
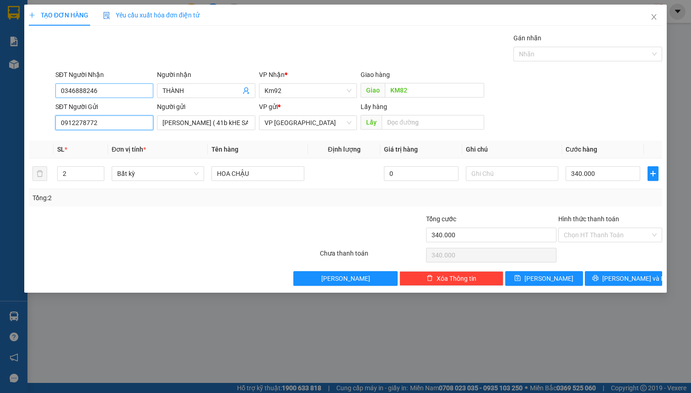
type input "0912278772"
click at [106, 91] on input "0346888246" at bounding box center [104, 90] width 98 height 15
click at [192, 46] on div "Gói vận chuyển * Tiêu chuẩn Gán nhãn Nhãn" at bounding box center [359, 49] width 610 height 32
drag, startPoint x: 138, startPoint y: 175, endPoint x: 91, endPoint y: 178, distance: 46.8
click at [138, 174] on span "Bất kỳ" at bounding box center [157, 174] width 81 height 14
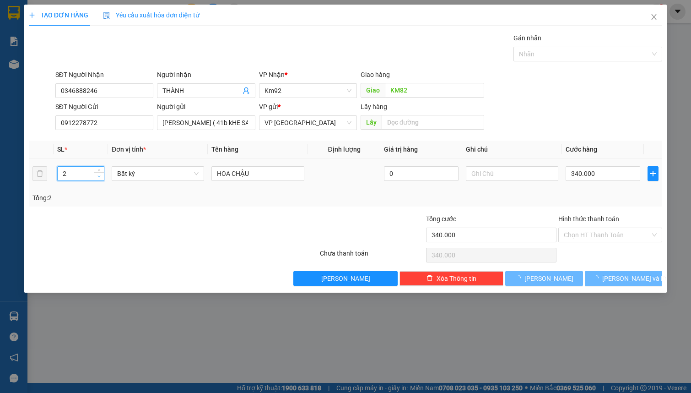
click at [102, 175] on span "Decrease Value" at bounding box center [99, 176] width 10 height 8
type input "0"
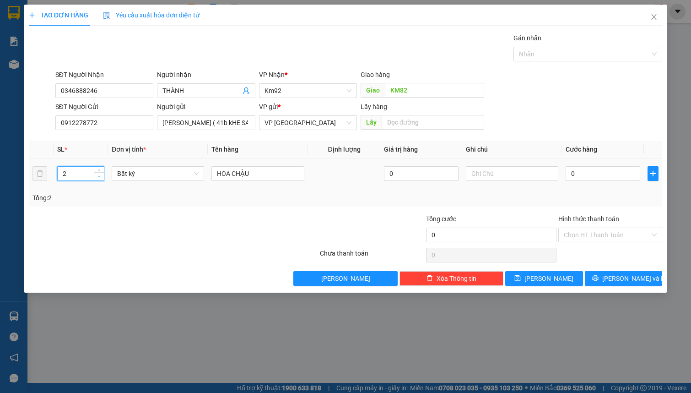
type input "1"
click at [102, 177] on span "Decrease Value" at bounding box center [99, 176] width 10 height 8
click at [127, 174] on span "Bất kỳ" at bounding box center [157, 174] width 81 height 14
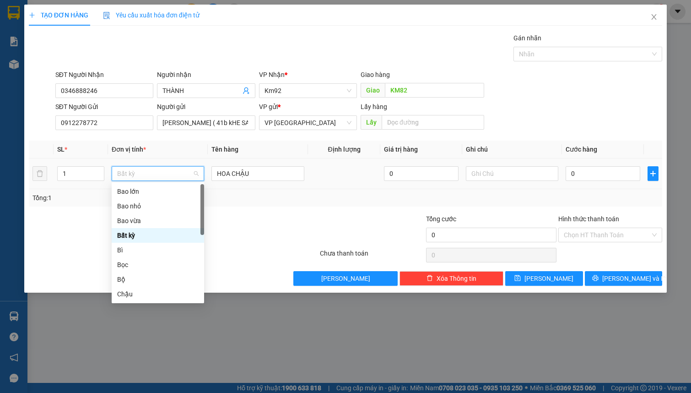
type input "T"
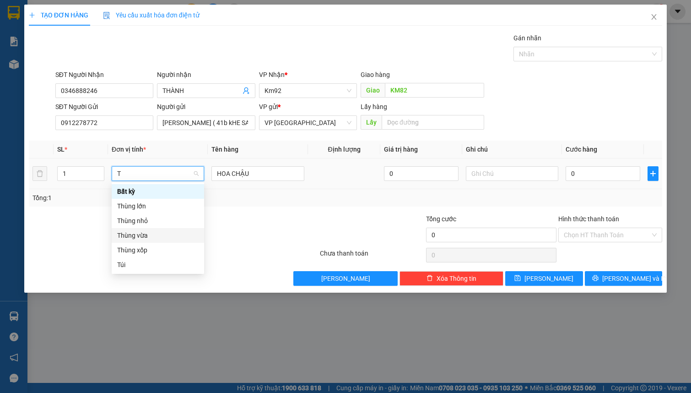
click at [161, 234] on div "Thùng vừa" at bounding box center [157, 235] width 81 height 10
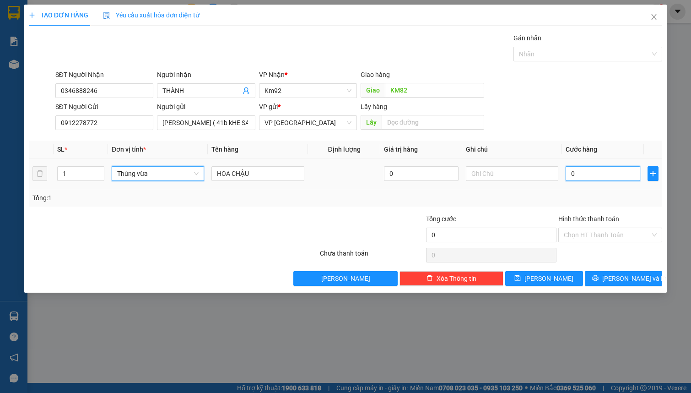
click at [583, 174] on input "0" at bounding box center [602, 173] width 75 height 15
type input "1"
type input "15"
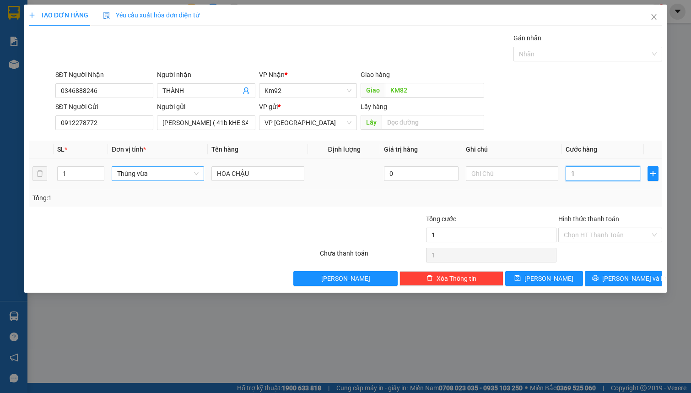
type input "15"
type input "150"
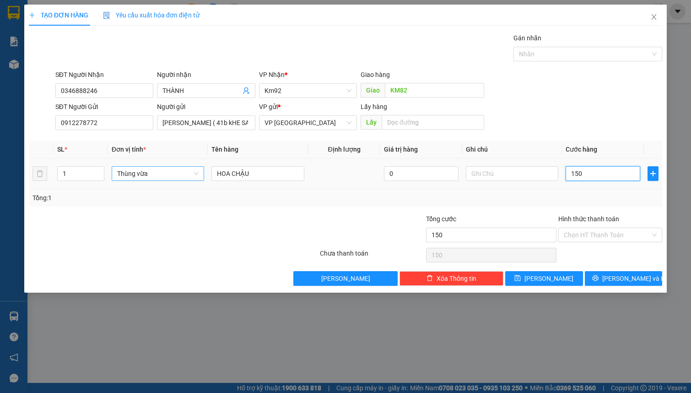
type input "1.500"
type input "15.000"
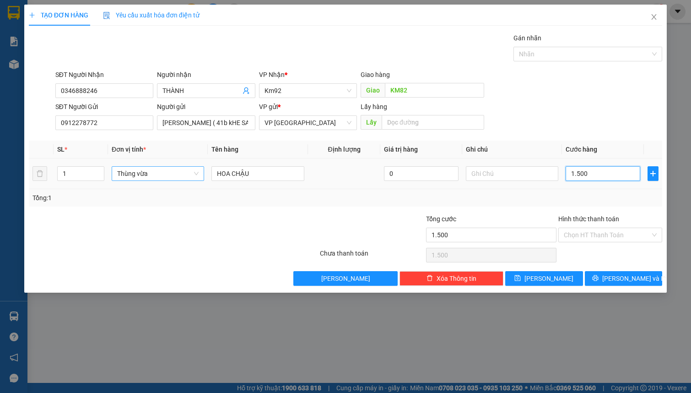
type input "15.000"
type input "150.000"
click at [562, 82] on div "SĐT Người Nhận 0346888246 Người nhận THÀNH VP Nhận * Km92 Giao hàng Giao KM82" at bounding box center [359, 86] width 610 height 32
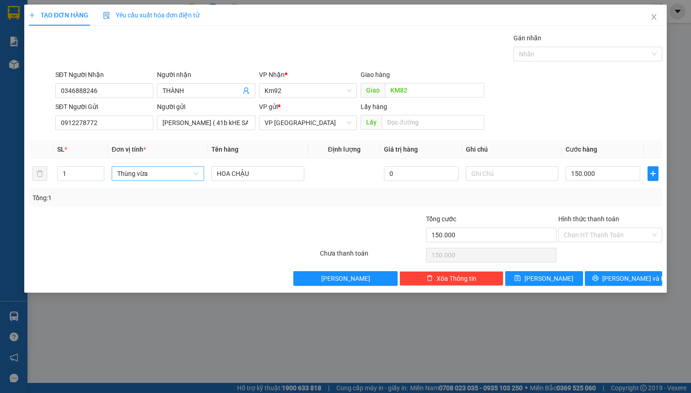
click at [537, 99] on div "SĐT Người Nhận 0346888246 Người nhận THÀNH VP Nhận * Km92 Giao hàng Giao KM82" at bounding box center [359, 86] width 610 height 32
click at [562, 104] on div "SĐT Người Gửi 0912278772 Người gửi N THỊ THANH HUYỀN ( 41b kHE SANH ) VP gửi * …" at bounding box center [359, 118] width 610 height 32
drag, startPoint x: 501, startPoint y: 71, endPoint x: 495, endPoint y: 68, distance: 7.2
click at [499, 70] on div "SĐT Người Nhận 0346888246 Người nhận THÀNH VP Nhận * Km92 Giao hàng Giao KM82" at bounding box center [359, 86] width 610 height 32
click at [612, 242] on div "Hình thức thanh toán Chọn HT Thanh Toán" at bounding box center [610, 230] width 104 height 32
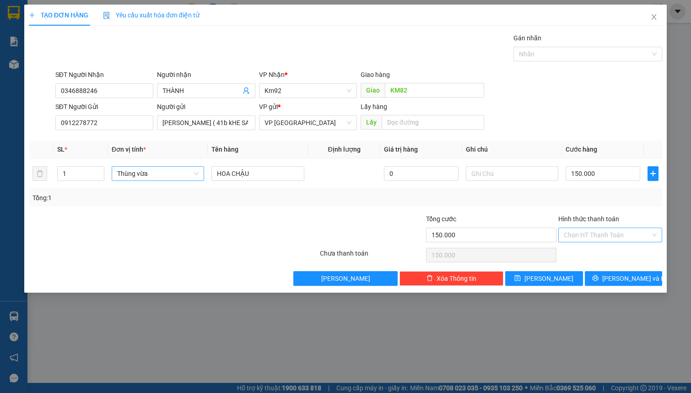
click at [609, 237] on input "Hình thức thanh toán" at bounding box center [607, 235] width 86 height 14
click at [584, 252] on div "Tại văn phòng" at bounding box center [610, 252] width 93 height 10
type input "0"
click at [604, 273] on button "Lưu và In" at bounding box center [624, 278] width 78 height 15
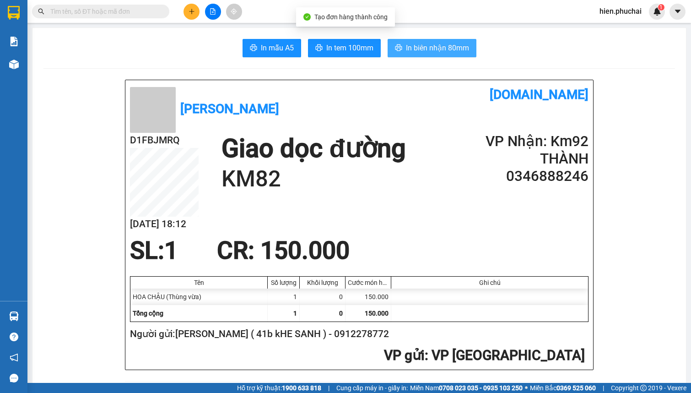
click at [409, 50] on span "In biên nhận 80mm" at bounding box center [437, 47] width 63 height 11
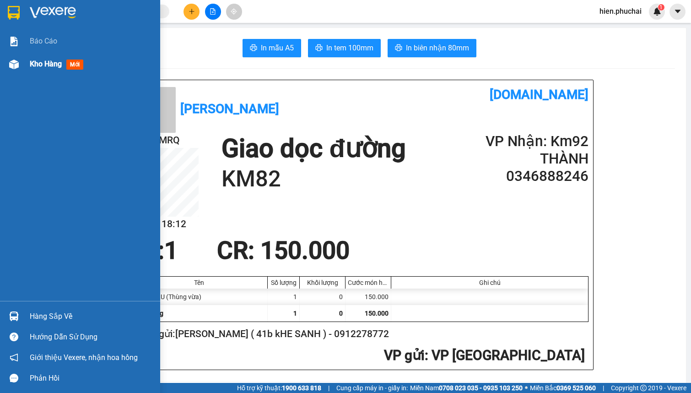
click at [10, 60] on img at bounding box center [14, 64] width 10 height 10
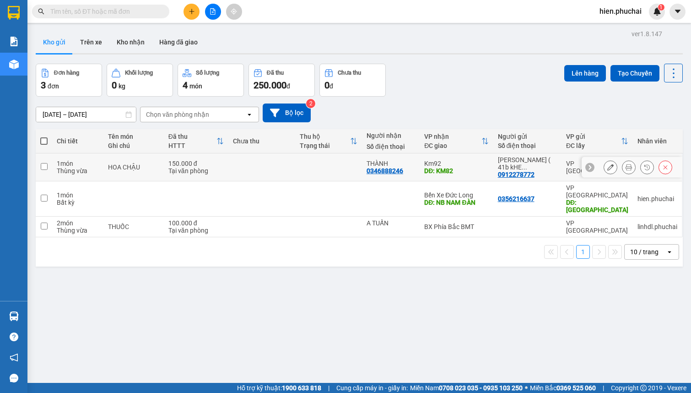
click at [301, 170] on td at bounding box center [328, 167] width 67 height 28
checkbox input "true"
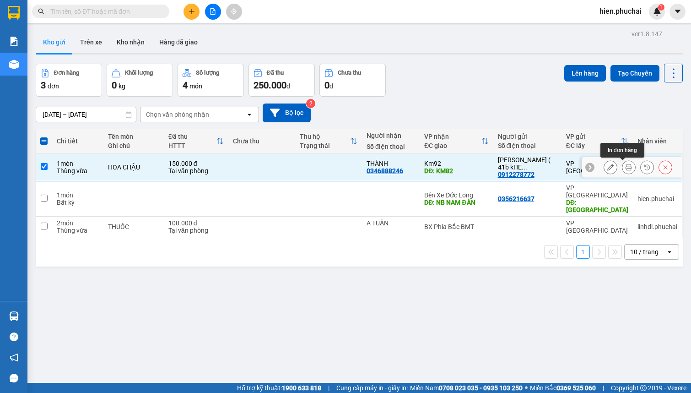
click at [626, 167] on button at bounding box center [628, 167] width 13 height 16
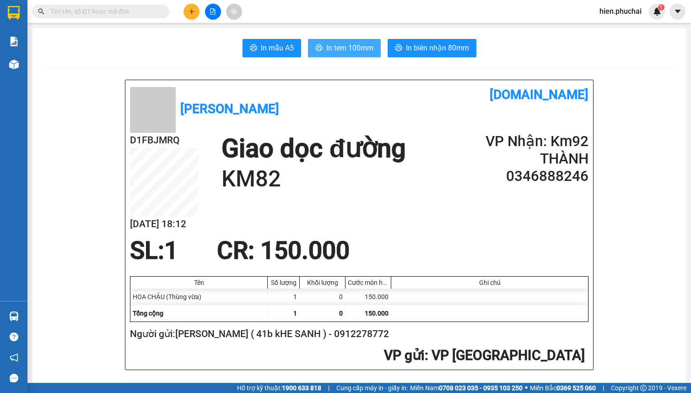
drag, startPoint x: 322, startPoint y: 42, endPoint x: 315, endPoint y: 38, distance: 8.4
click at [323, 42] on button "In tem 100mm" at bounding box center [344, 48] width 73 height 18
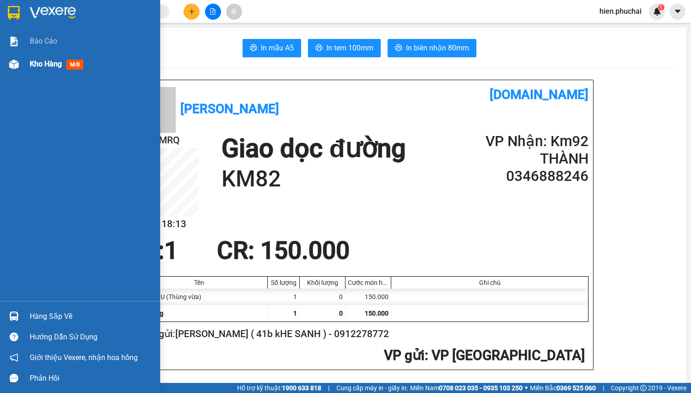
click at [22, 67] on div "Kho hàng mới" at bounding box center [80, 64] width 160 height 23
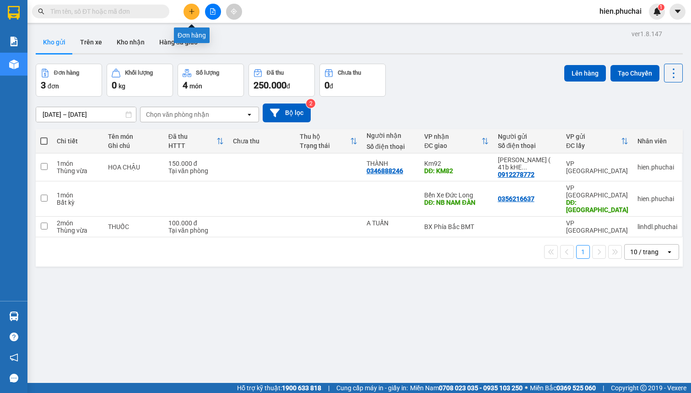
click at [194, 11] on icon "plus" at bounding box center [191, 11] width 6 height 6
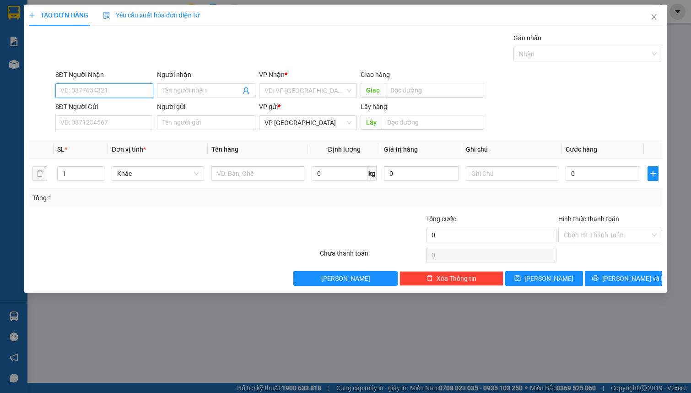
click at [101, 87] on input "SĐT Người Nhận" at bounding box center [104, 90] width 98 height 15
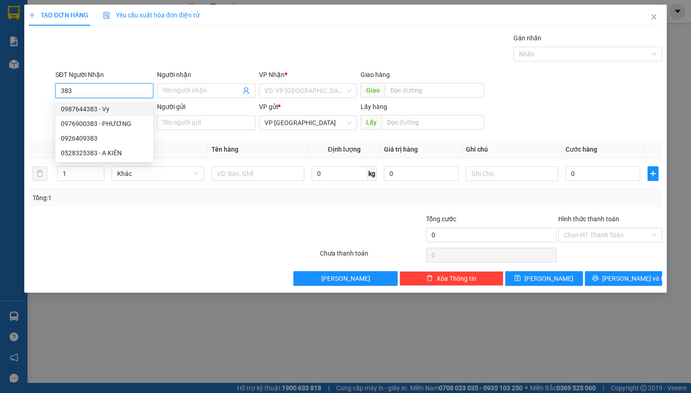
click at [105, 109] on div "0987644383 - Vy" at bounding box center [104, 109] width 87 height 10
type input "0987644383"
type input "Vy"
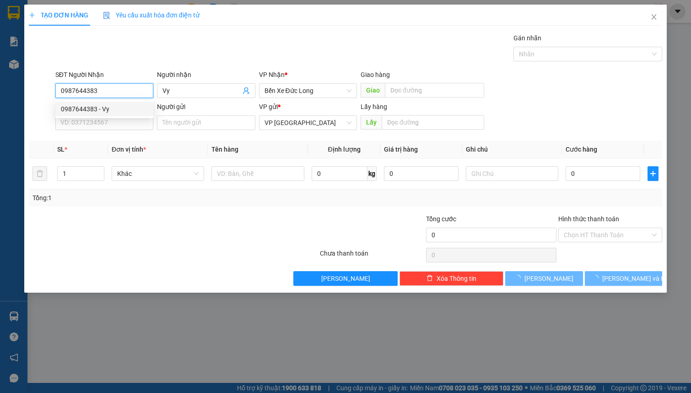
type input "50.000"
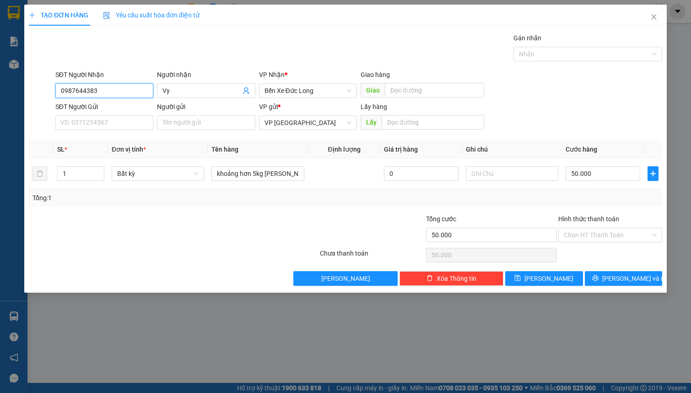
click at [108, 93] on input "0987644383" at bounding box center [104, 90] width 98 height 15
type input "0987644383"
click at [134, 51] on div "Gói vận chuyển * Tiêu chuẩn Gán nhãn Nhãn" at bounding box center [359, 49] width 610 height 32
click at [82, 124] on input "SĐT Người Gửi" at bounding box center [104, 122] width 98 height 15
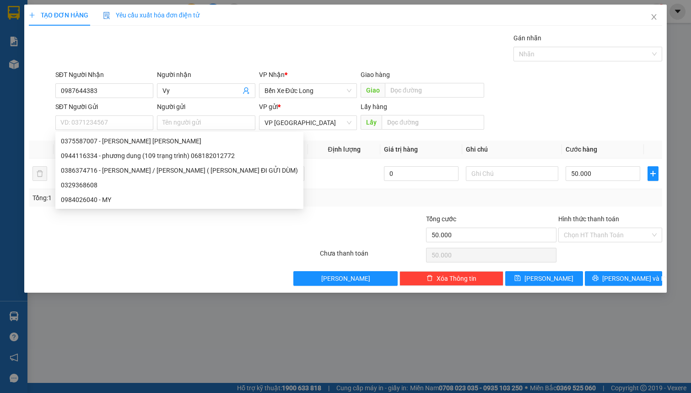
drag, startPoint x: 80, startPoint y: 111, endPoint x: 89, endPoint y: 114, distance: 9.7
click at [81, 113] on div "SĐT Người Gửi" at bounding box center [104, 109] width 98 height 14
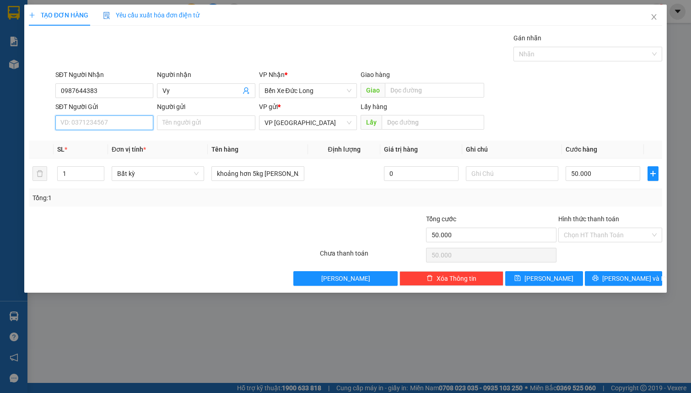
click at [88, 125] on input "SĐT Người Gửi" at bounding box center [104, 122] width 98 height 15
click at [87, 125] on input "SĐT Người Gửi" at bounding box center [104, 122] width 98 height 15
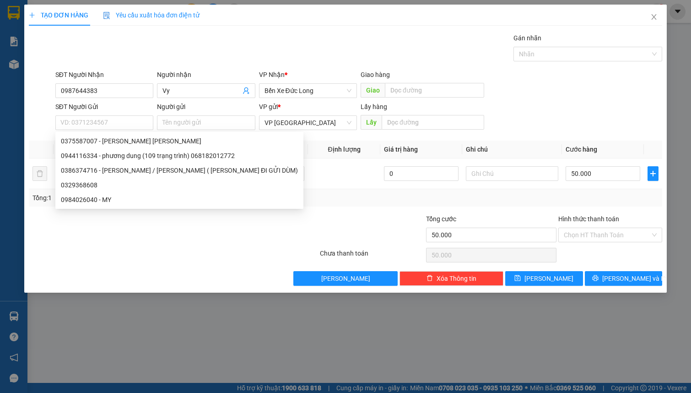
click at [137, 55] on div "Gói vận chuyển * Tiêu chuẩn Gán nhãn Nhãn" at bounding box center [359, 49] width 610 height 32
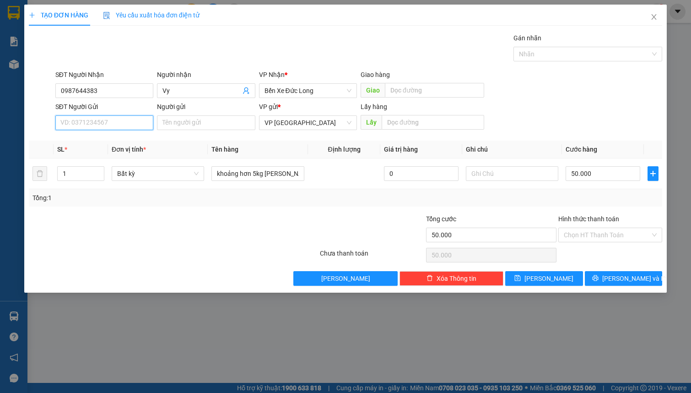
click at [96, 124] on input "SĐT Người Gửi" at bounding box center [104, 122] width 98 height 15
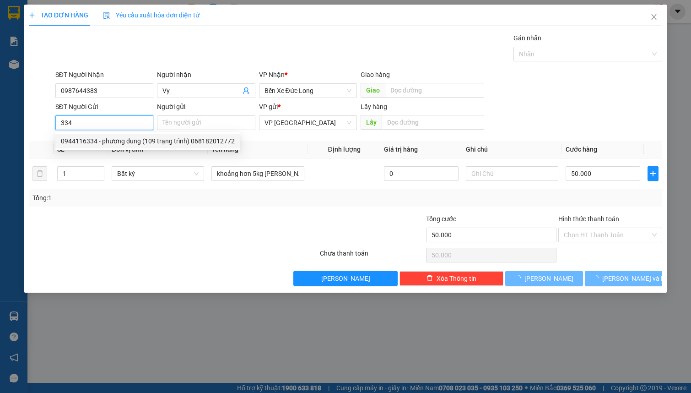
click at [96, 136] on div "0944116334 - phương dung (109 trạng trình) 068182012772" at bounding box center [148, 141] width 174 height 10
type input "0944116334"
type input "phương dung (109 trạng trình) 068182012772"
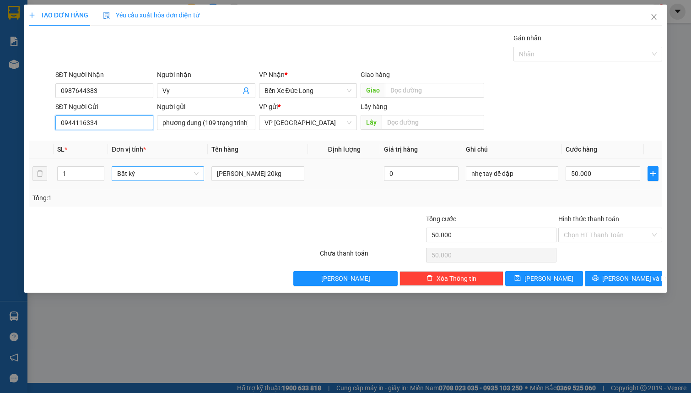
click at [145, 172] on span "Bất kỳ" at bounding box center [157, 174] width 81 height 14
type input "0944116334"
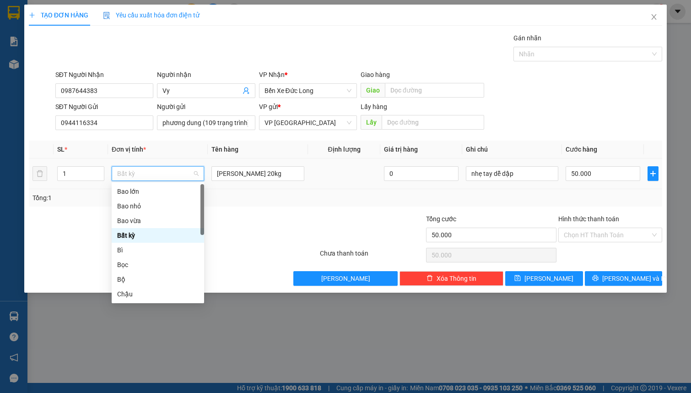
type input "T"
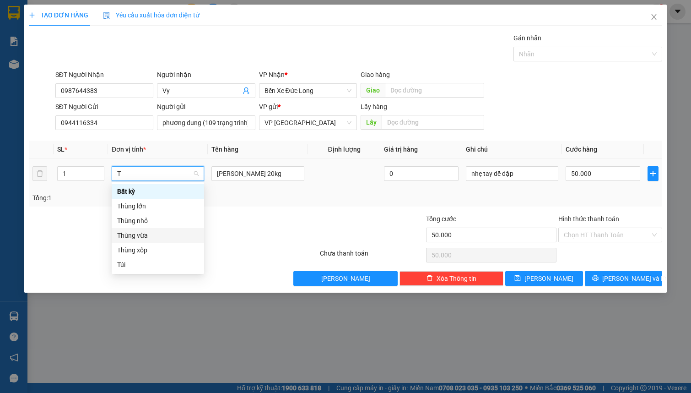
click at [129, 235] on div "Thùng vừa" at bounding box center [157, 235] width 81 height 10
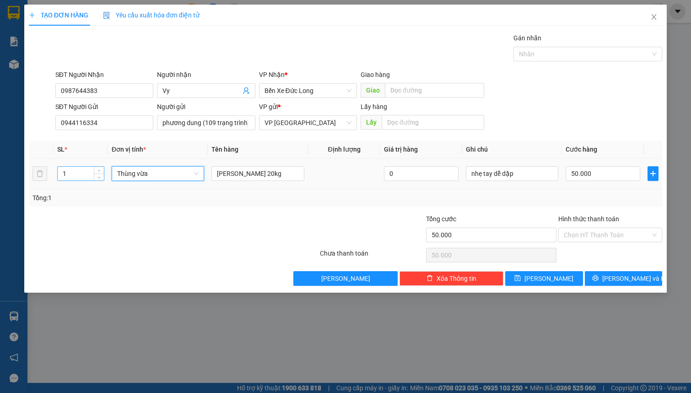
click at [87, 175] on input "1" at bounding box center [81, 174] width 46 height 14
type input "0"
type input "2"
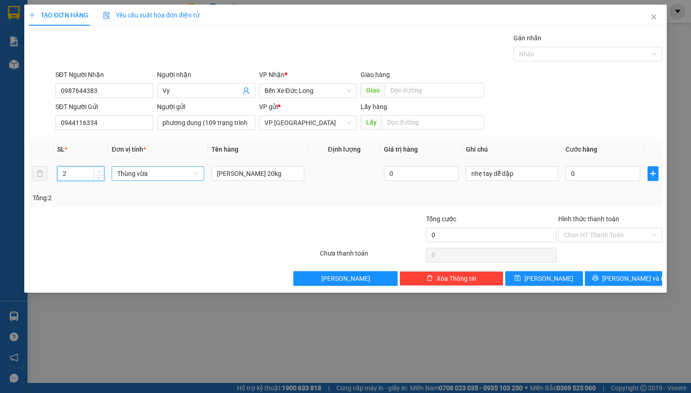
click at [99, 170] on icon "up" at bounding box center [98, 171] width 3 height 3
click at [260, 172] on input "[PERSON_NAME] 20kg" at bounding box center [257, 173] width 92 height 15
type input "[PERSON_NAME] 25kg"
click at [580, 174] on input "0" at bounding box center [602, 173] width 75 height 15
type input "1"
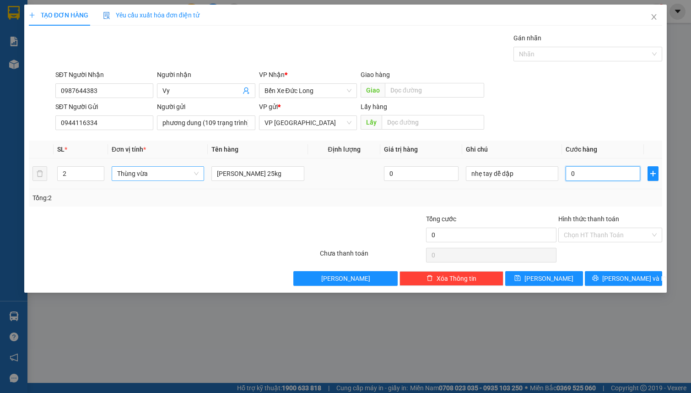
type input "1"
type input "12"
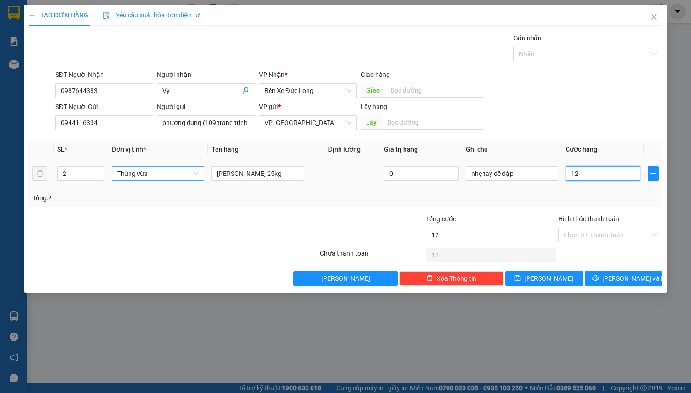
type input "120"
type input "1.200"
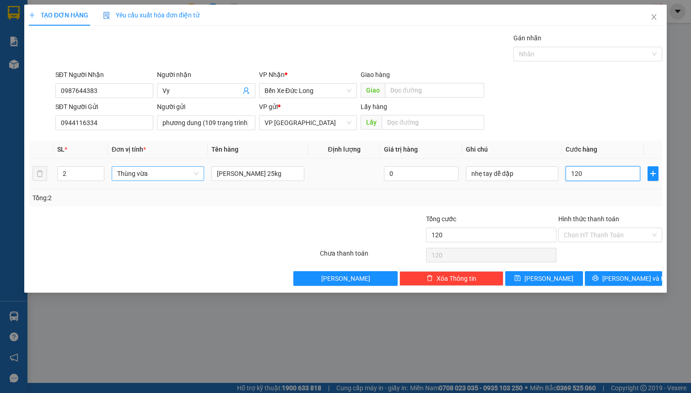
type input "1.200"
type input "12.000"
type input "120.000"
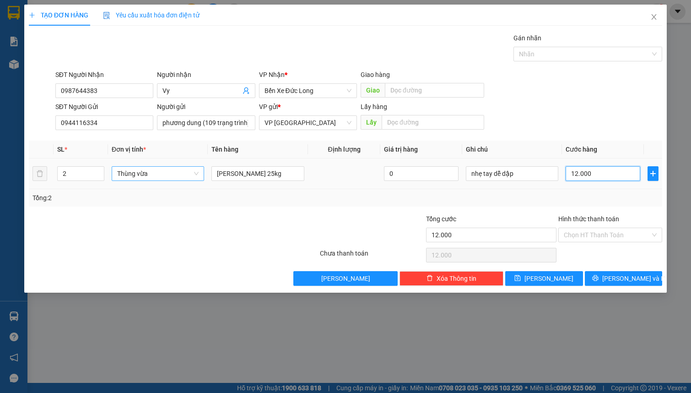
type input "120.000"
click at [562, 113] on div "SĐT Người Gửi 0944116334 Người gửi phương dung (109 trạng trình) 068182012772 V…" at bounding box center [359, 118] width 610 height 32
click at [586, 235] on input "Hình thức thanh toán" at bounding box center [607, 235] width 86 height 14
click at [610, 124] on div "SĐT Người Gửi 0944116334 Người gửi phương dung (109 trạng trình) 068182012772 V…" at bounding box center [359, 118] width 610 height 32
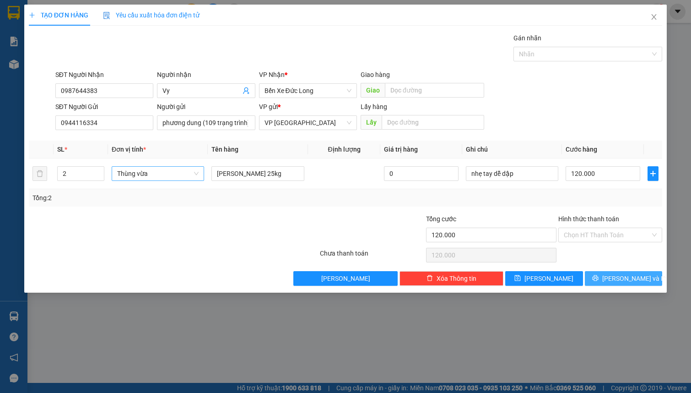
click at [599, 279] on button "[PERSON_NAME] và In" at bounding box center [624, 278] width 78 height 15
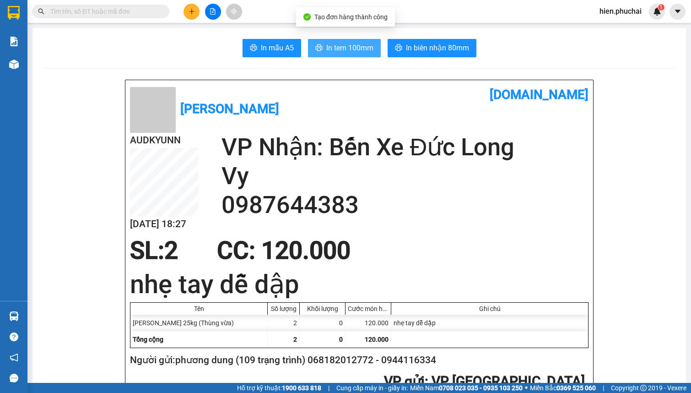
click at [326, 48] on span "In tem 100mm" at bounding box center [349, 47] width 47 height 11
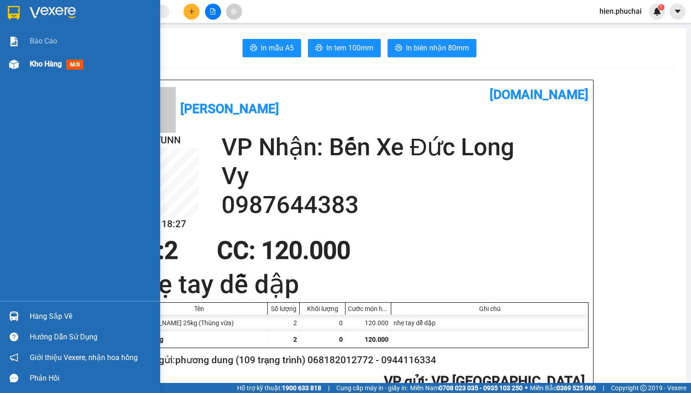
click at [3, 60] on div "Kho hàng mới" at bounding box center [80, 64] width 160 height 23
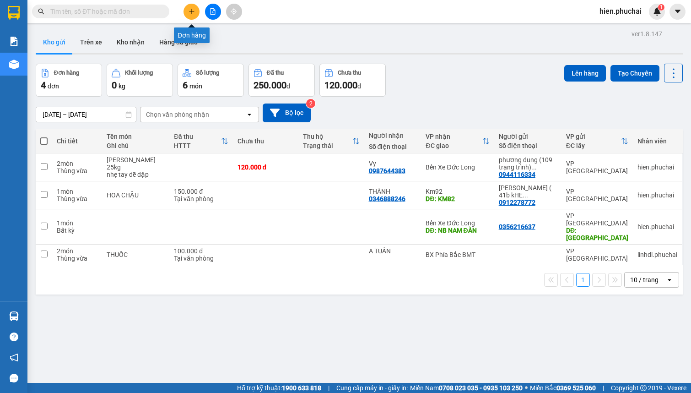
click at [190, 6] on button at bounding box center [191, 12] width 16 height 16
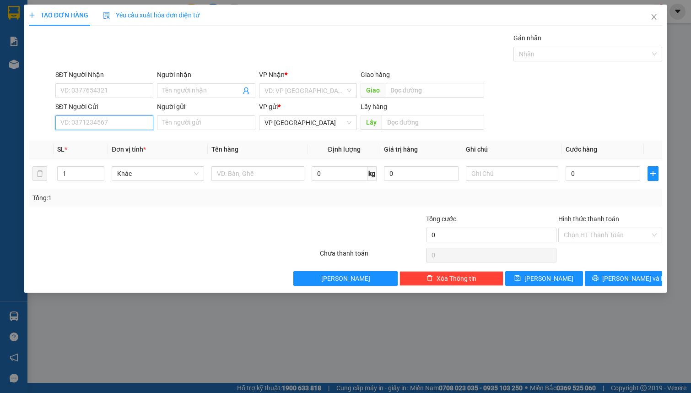
click at [95, 119] on input "SĐT Người Gửi" at bounding box center [104, 122] width 98 height 15
type input "0"
type input "603"
click at [106, 139] on div "0966466603 - ĐĂNG THỊ TUYẾT NGÂN//11 TÔ VĨNH DIỄN 066195023152" at bounding box center [167, 141] width 213 height 10
type input "0964300425"
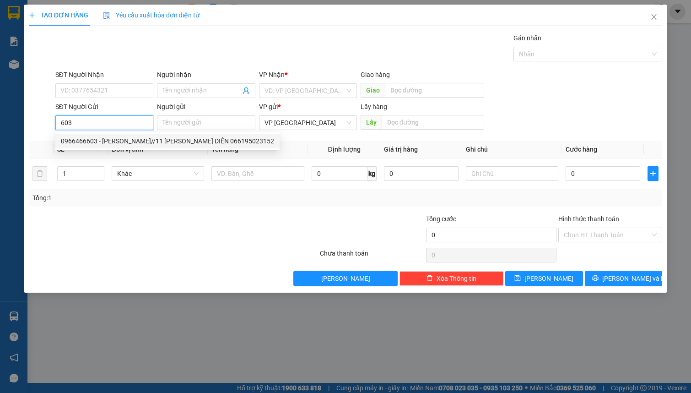
type input "THANH BÌNH"
type input "0966466603"
type input "ĐĂNG THỊ TUYẾT NGÂN//11 TÔ VĨNH DIỄN 066195023152"
type input "50.000"
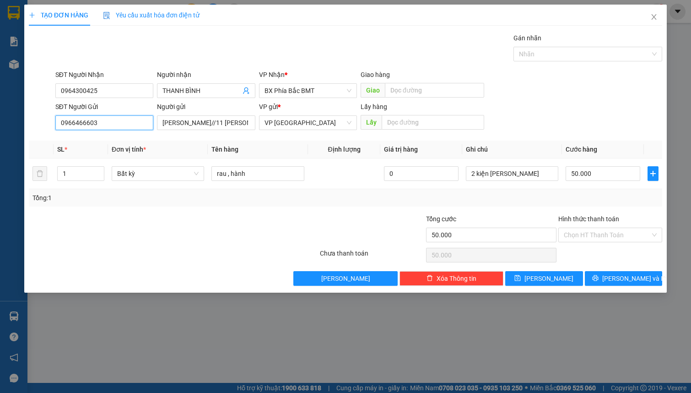
drag, startPoint x: 111, startPoint y: 123, endPoint x: -1, endPoint y: 123, distance: 111.6
click at [0, 123] on html "Kết quả tìm kiếm ( 0 ) Bộ lọc No Data hien.phuchai 1 Báo cáo Kho hàng mới Hàng …" at bounding box center [345, 196] width 691 height 393
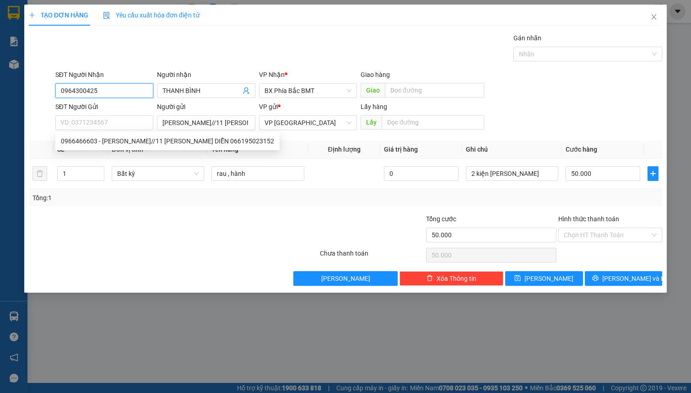
drag, startPoint x: 113, startPoint y: 86, endPoint x: -1, endPoint y: 111, distance: 116.7
click at [0, 111] on html "Kết quả tìm kiếm ( 0 ) Bộ lọc No Data hien.phuchai 1 Báo cáo Kho hàng mới Hàng …" at bounding box center [345, 196] width 691 height 393
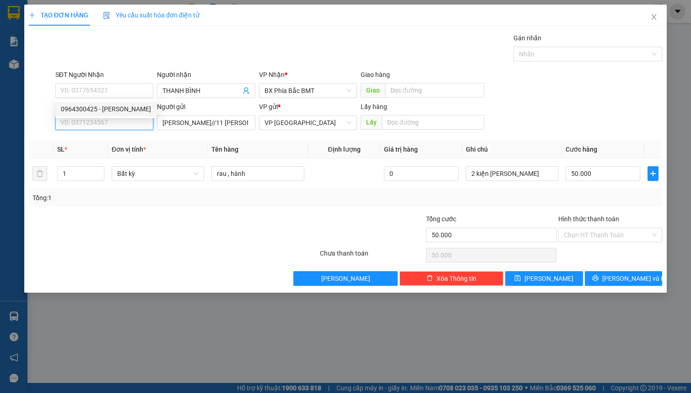
click at [86, 125] on input "SĐT Người Gửi" at bounding box center [104, 122] width 98 height 15
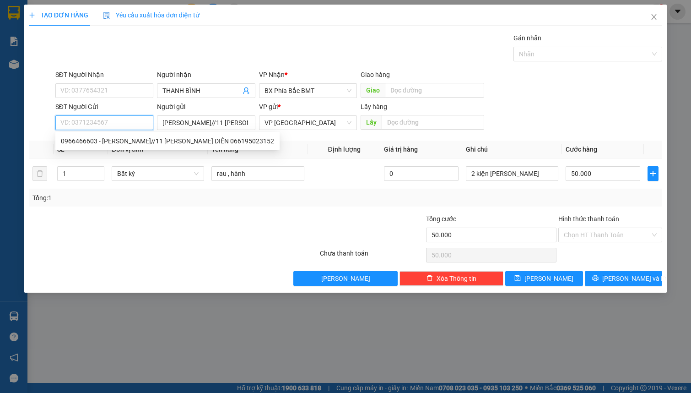
click at [86, 125] on input "SĐT Người Gửi" at bounding box center [104, 122] width 98 height 15
type input "6"
click at [114, 125] on input "0973441" at bounding box center [104, 122] width 98 height 15
type input "0973441"
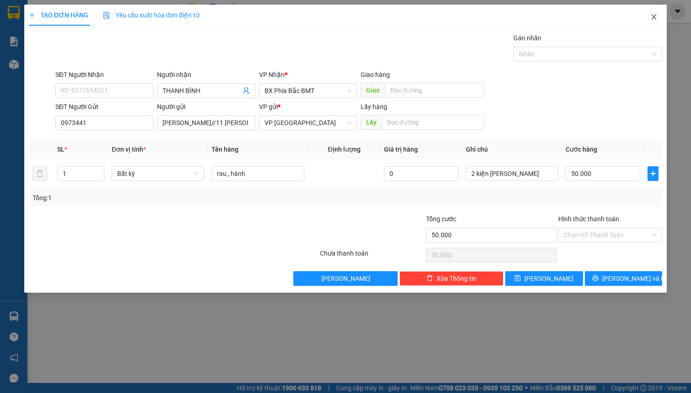
click at [656, 21] on icon "close" at bounding box center [653, 16] width 7 height 7
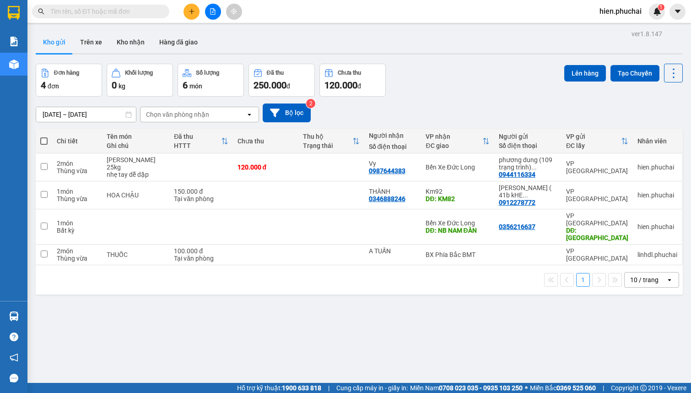
click at [112, 16] on span at bounding box center [100, 12] width 137 height 14
click at [112, 15] on span at bounding box center [100, 12] width 137 height 14
click at [113, 12] on input "text" at bounding box center [104, 11] width 108 height 10
type input "D"
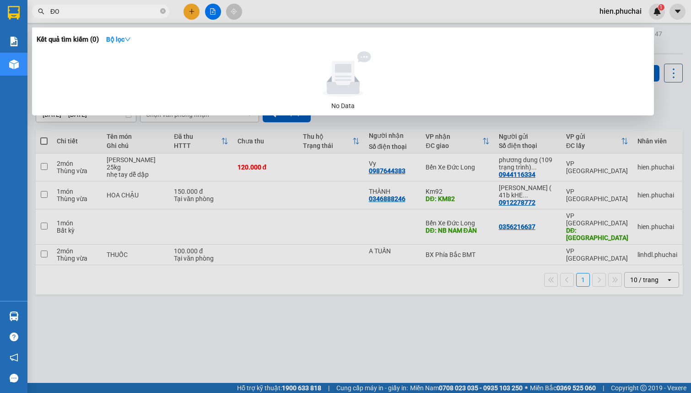
click at [112, 12] on input "ĐO" at bounding box center [104, 11] width 108 height 10
type input "Đ"
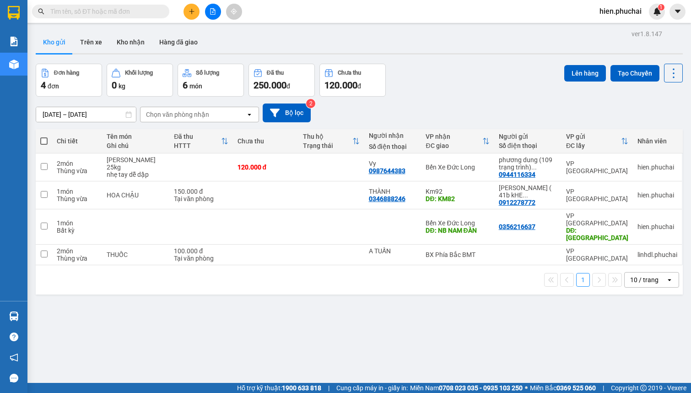
type input "D"
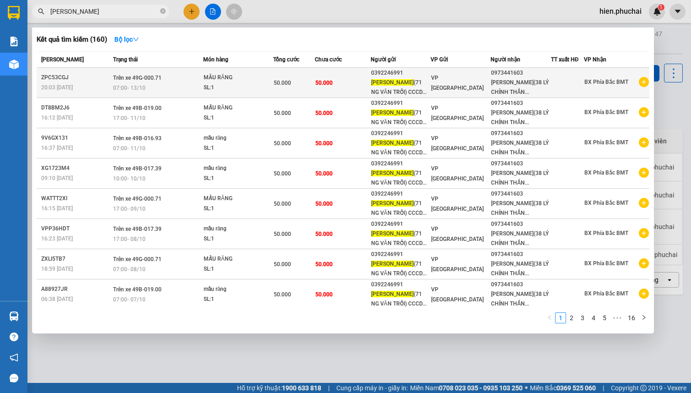
type input "ĐỖ HOÀNG"
click at [241, 89] on div "SL: 1" at bounding box center [238, 88] width 69 height 10
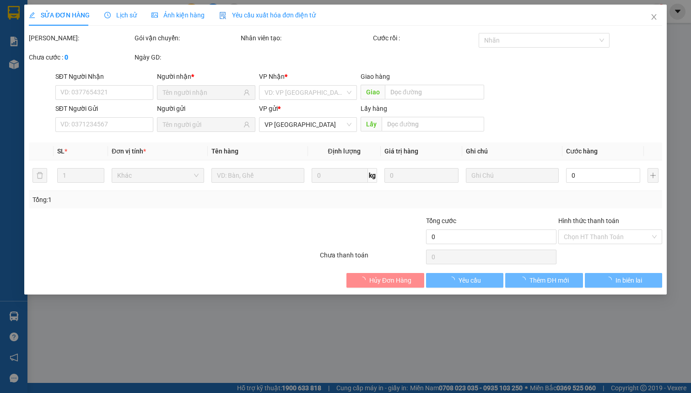
type input "0973441603"
type input "0392246991"
type input "50.000"
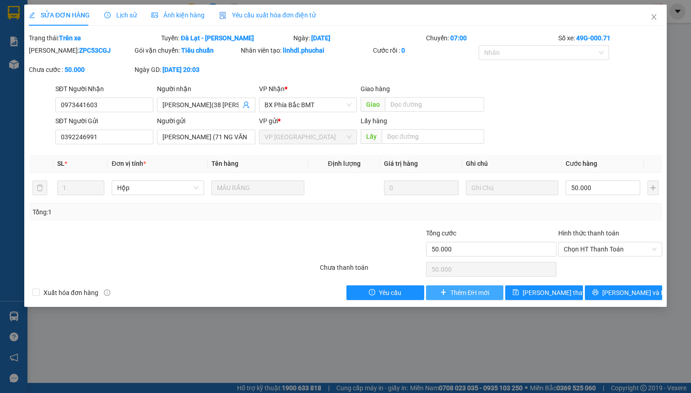
click at [474, 294] on span "Thêm ĐH mới" at bounding box center [469, 292] width 39 height 10
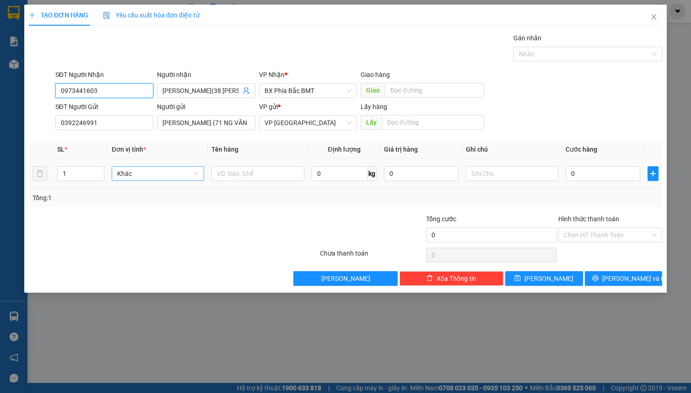
click at [165, 168] on span "Khác" at bounding box center [157, 174] width 81 height 14
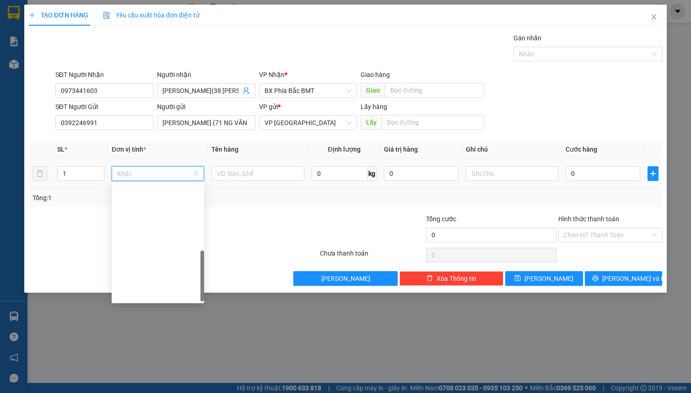
scroll to position [220, 0]
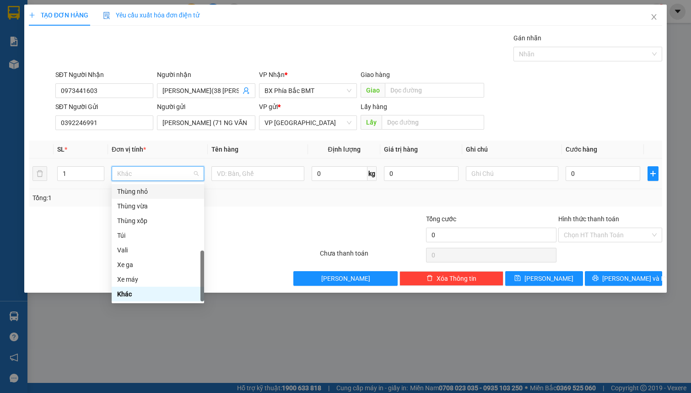
type input "T"
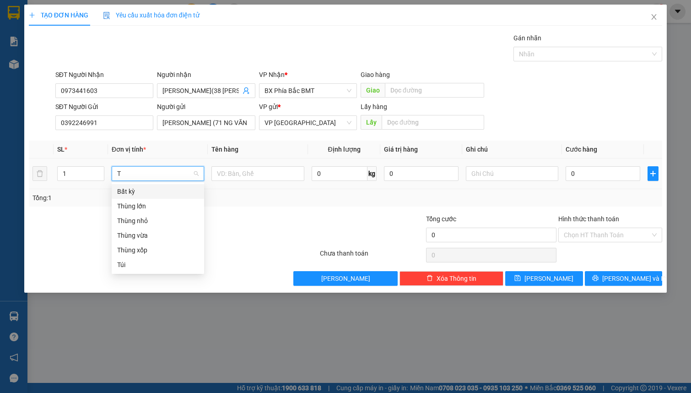
scroll to position [0, 0]
click at [146, 239] on div "Thùng vừa" at bounding box center [157, 235] width 81 height 10
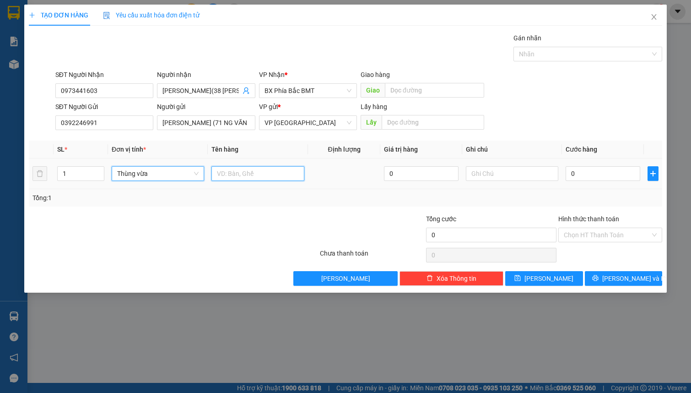
click at [226, 174] on input "text" at bounding box center [257, 173] width 92 height 15
type input "MẪU RĂNG"
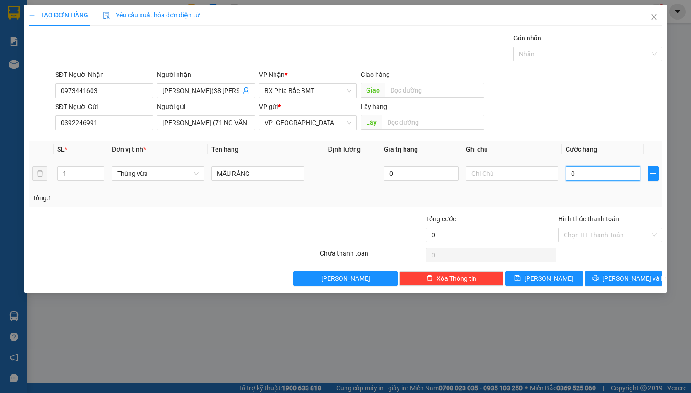
click at [600, 168] on input "0" at bounding box center [602, 173] width 75 height 15
type input "5"
type input "50"
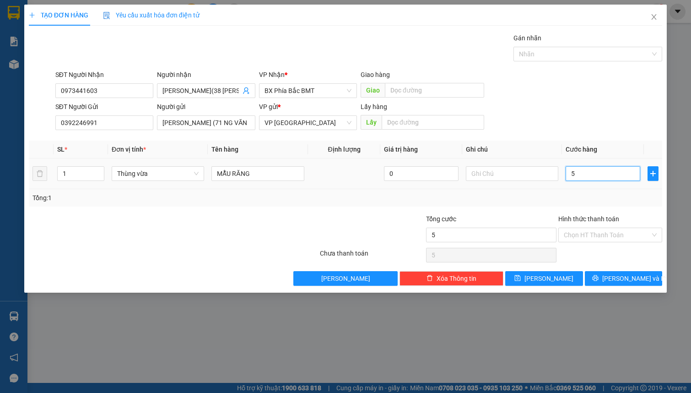
type input "50"
type input "500"
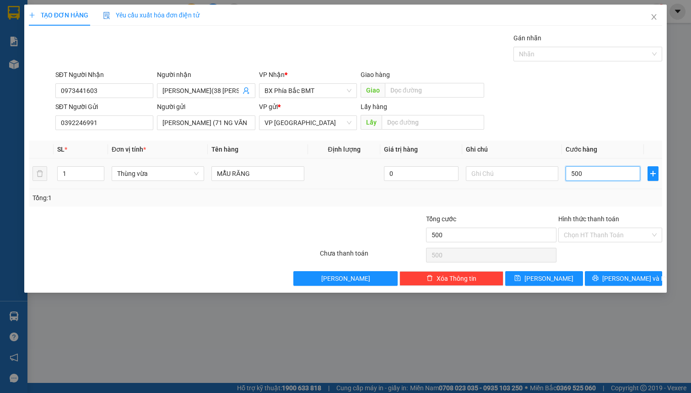
type input "5.000"
type input "50.000"
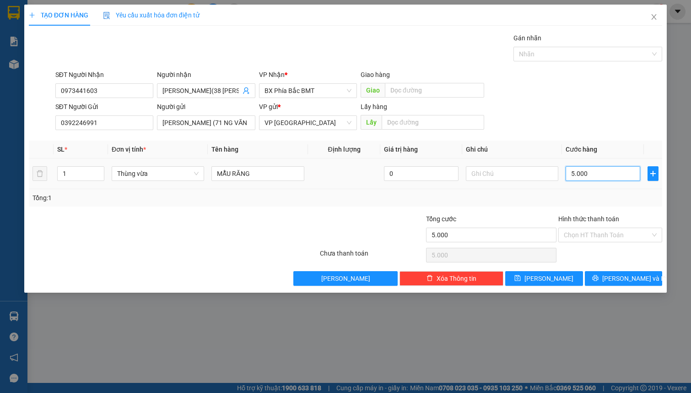
type input "50.000"
click at [618, 279] on span "Lưu và In" at bounding box center [634, 278] width 64 height 10
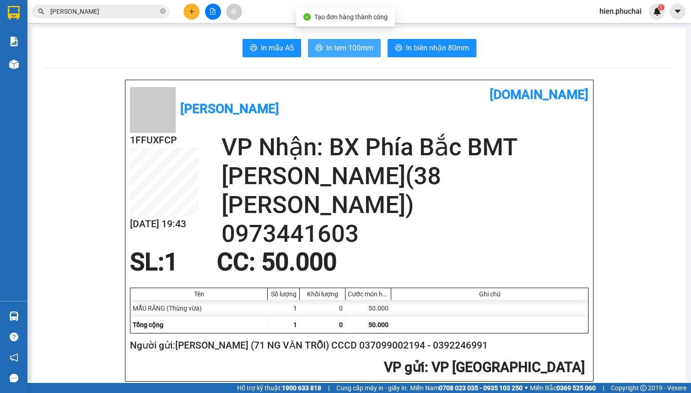
click at [341, 50] on span "In tem 100mm" at bounding box center [349, 47] width 47 height 11
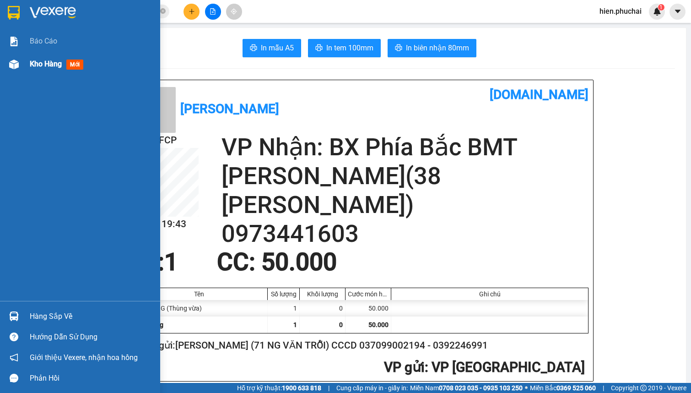
click at [14, 65] on img at bounding box center [14, 64] width 10 height 10
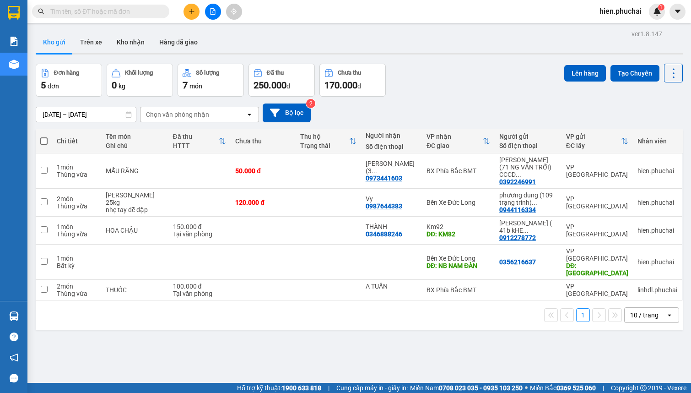
click at [609, 11] on span "hien.phuchai" at bounding box center [620, 10] width 57 height 11
click at [605, 27] on li "Đăng xuất" at bounding box center [621, 28] width 59 height 15
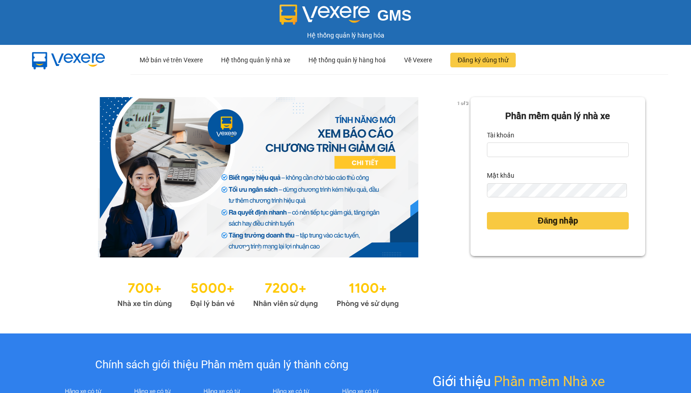
click at [582, 80] on div "1 of 3 Phần mềm quản lý nhà xe Tài khoản Mật khẩu Đăng nhập" at bounding box center [345, 203] width 691 height 259
click at [531, 146] on input "Tài khoản" at bounding box center [558, 149] width 142 height 15
type input "hien.phuchai"
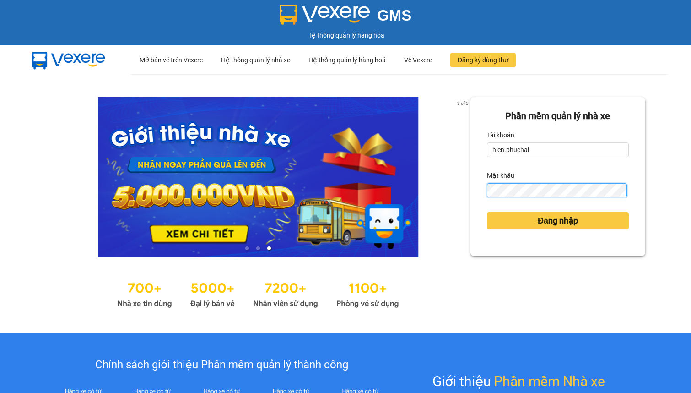
click at [487, 212] on button "Đăng nhập" at bounding box center [558, 220] width 142 height 17
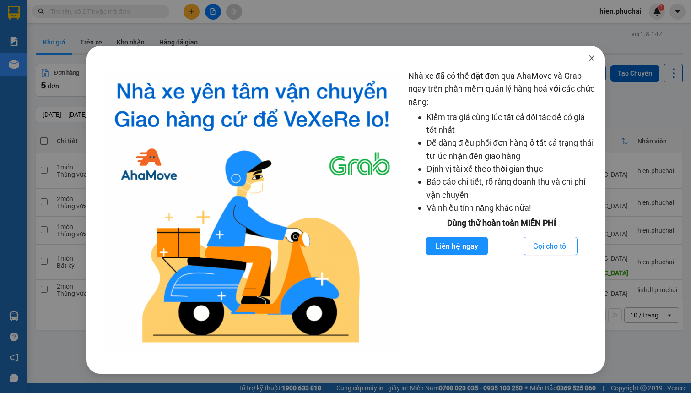
click at [592, 58] on icon "close" at bounding box center [591, 57] width 5 height 5
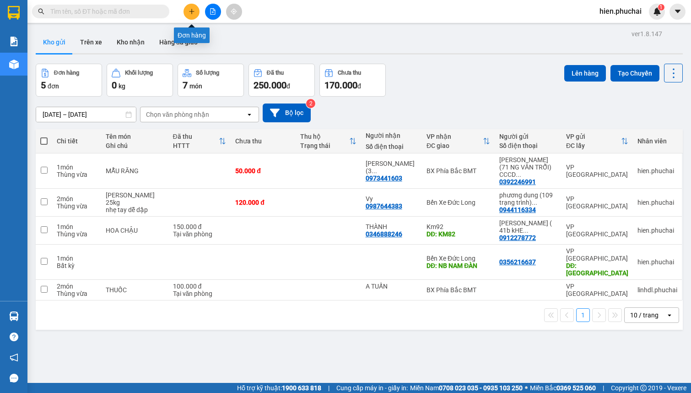
click at [193, 14] on icon "plus" at bounding box center [191, 11] width 6 height 6
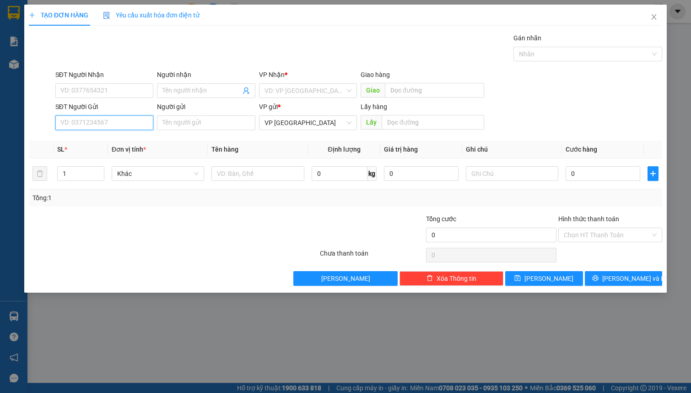
click at [135, 123] on input "SĐT Người Gửi" at bounding box center [104, 122] width 98 height 15
click at [650, 17] on icon "close" at bounding box center [653, 16] width 7 height 7
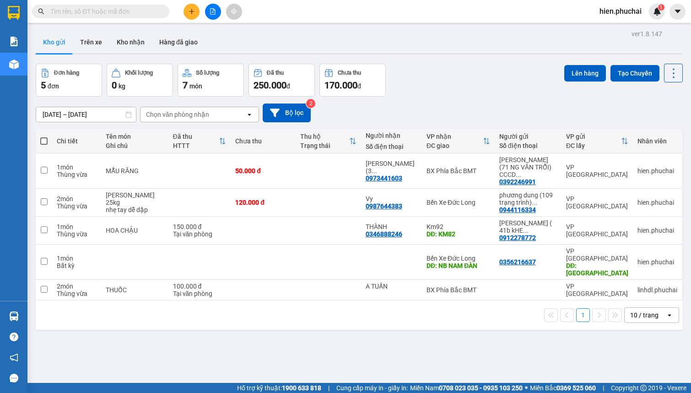
click at [195, 14] on button at bounding box center [191, 12] width 16 height 16
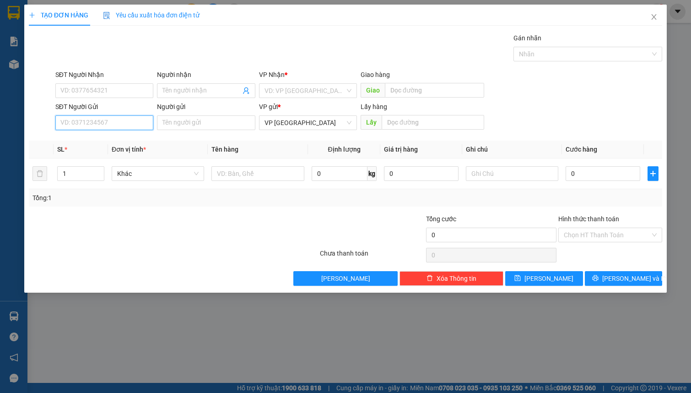
click at [106, 121] on input "SĐT Người Gửi" at bounding box center [104, 122] width 98 height 15
click at [109, 123] on input "SĐT Người Gửi" at bounding box center [104, 122] width 98 height 15
type input "0862490625"
click at [205, 124] on input "Người gửi" at bounding box center [206, 122] width 98 height 15
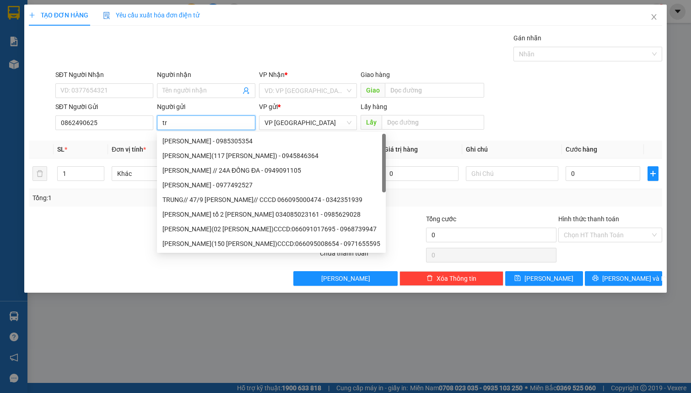
type input "t"
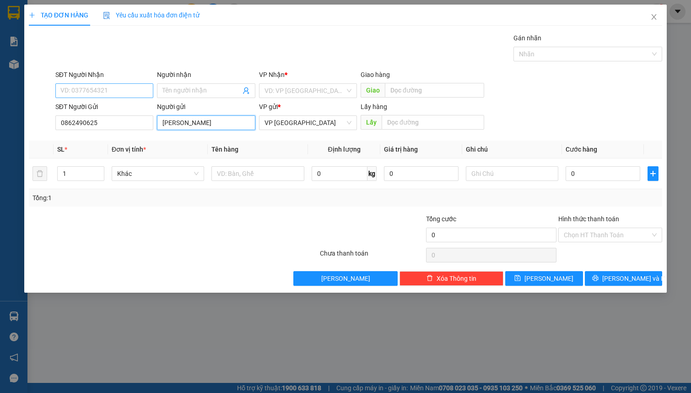
type input "TRẦN THỊ MỸ DUYÊN"
click at [80, 90] on input "SĐT Người Nhận" at bounding box center [104, 90] width 98 height 15
click at [178, 94] on input "Người nhận" at bounding box center [201, 91] width 78 height 10
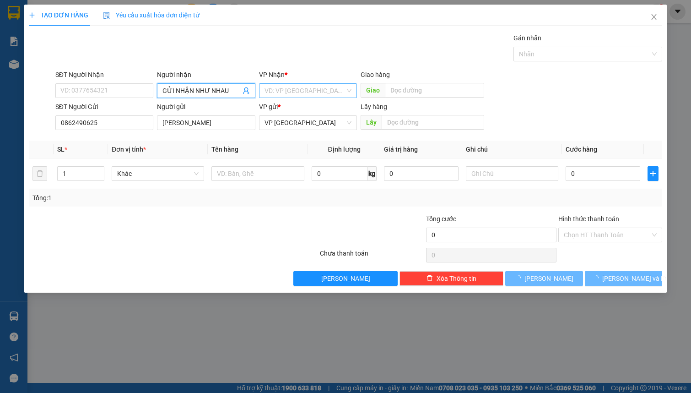
type input "GỬI NHẬN NHƯ NHAU"
click at [293, 92] on input "search" at bounding box center [304, 91] width 81 height 14
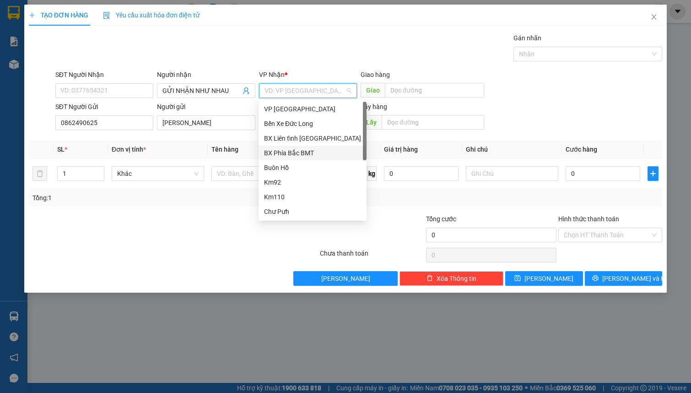
click at [293, 149] on div "BX Phía Bắc BMT" at bounding box center [312, 153] width 97 height 10
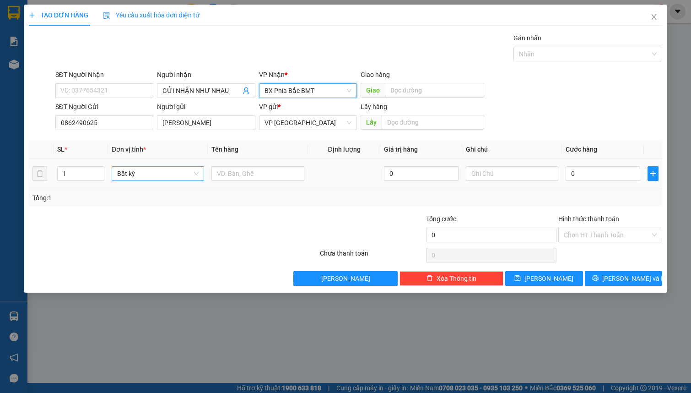
click at [167, 172] on span "Bất kỳ" at bounding box center [157, 174] width 81 height 14
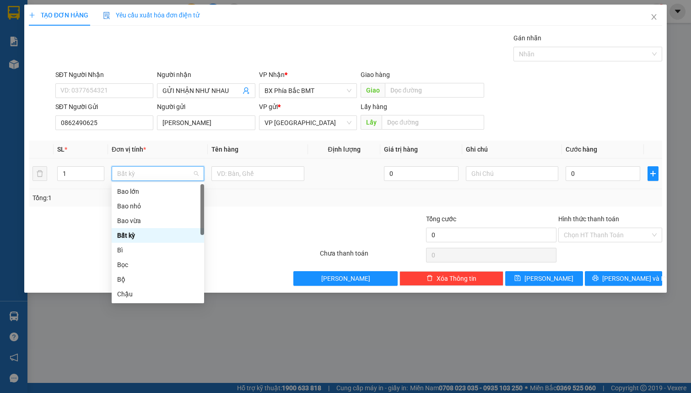
type input "V"
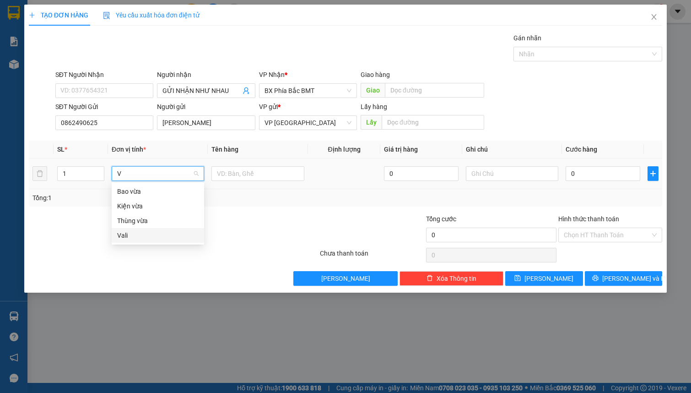
click at [144, 229] on div "Vali" at bounding box center [158, 235] width 92 height 15
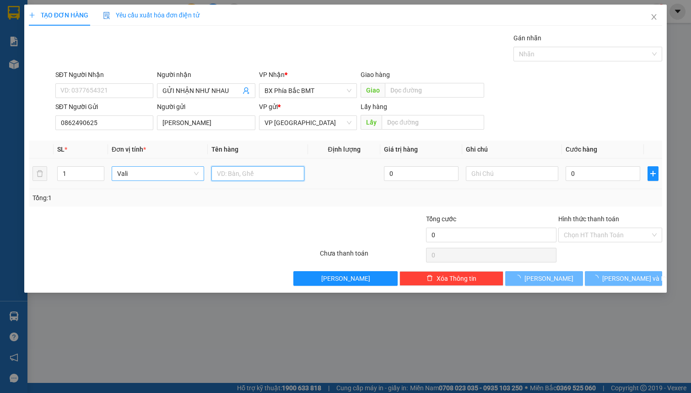
click at [254, 171] on input "text" at bounding box center [257, 173] width 92 height 15
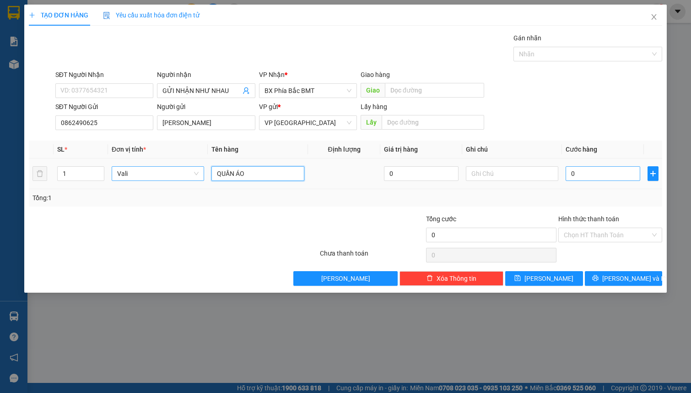
type input "QUẦN ÁO"
click at [614, 177] on input "0" at bounding box center [602, 173] width 75 height 15
type input "8"
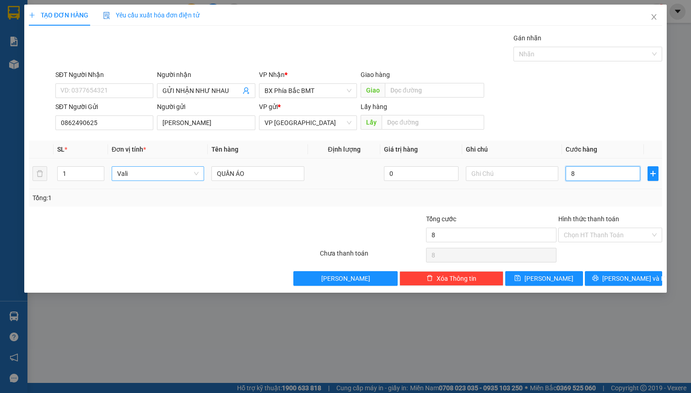
type input "80"
type input "800"
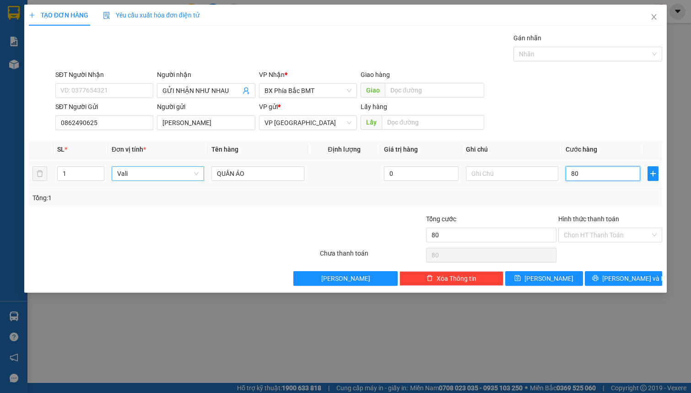
type input "800"
type input "8.000"
type input "80.000"
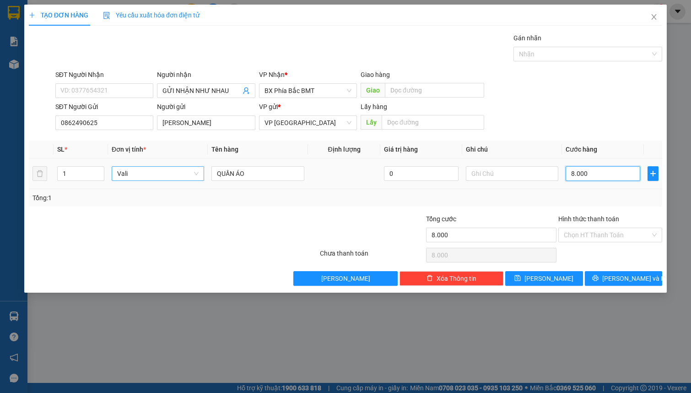
type input "80.000"
click at [559, 79] on div "SĐT Người Nhận VD: 0377654321 Người nhận GỬI NHẬN NHƯ NHAU VP Nhận * BX Phía Bắ…" at bounding box center [359, 86] width 610 height 32
click at [586, 233] on input "Hình thức thanh toán" at bounding box center [607, 235] width 86 height 14
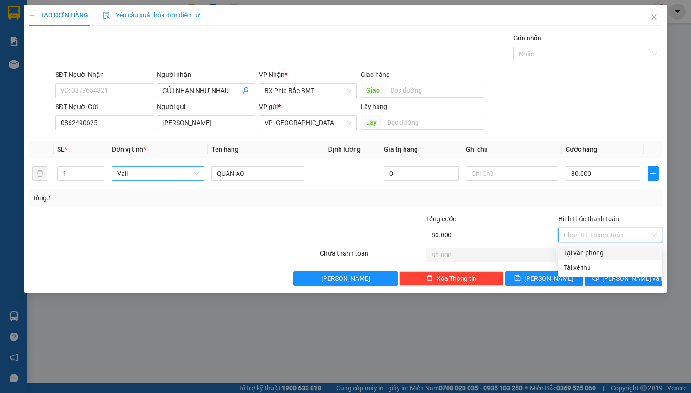
click at [586, 253] on div "Tại văn phòng" at bounding box center [610, 252] width 93 height 10
type input "0"
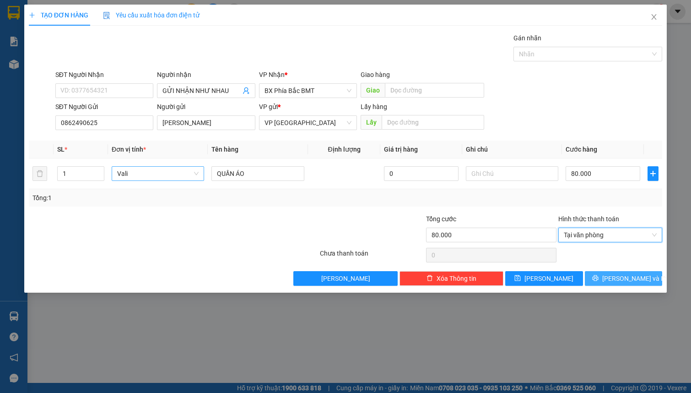
drag, startPoint x: 611, startPoint y: 276, endPoint x: 611, endPoint y: 271, distance: 5.0
click at [598, 276] on icon "printer" at bounding box center [595, 278] width 6 height 6
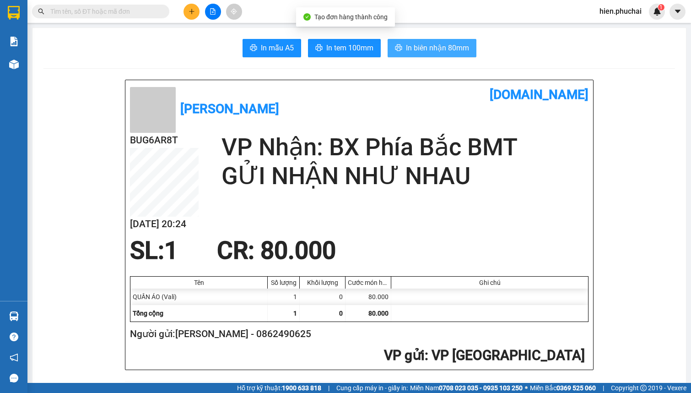
drag, startPoint x: 414, startPoint y: 48, endPoint x: 409, endPoint y: 41, distance: 8.5
click at [415, 48] on span "In biên nhận 80mm" at bounding box center [437, 47] width 63 height 11
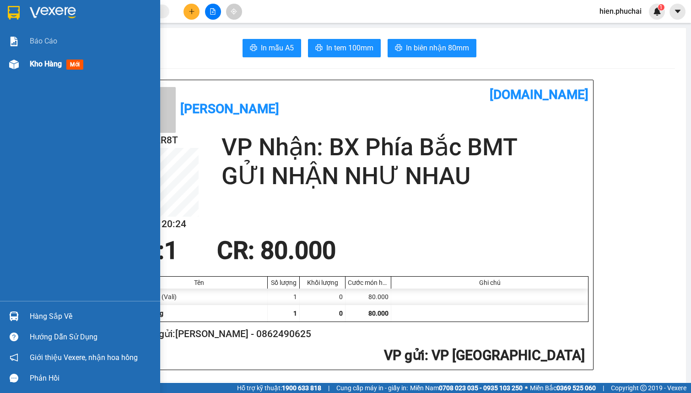
click at [6, 68] on div at bounding box center [14, 64] width 16 height 16
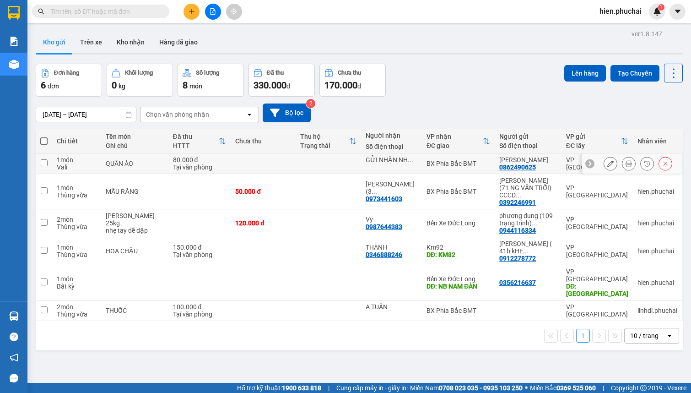
click at [294, 170] on td at bounding box center [263, 163] width 65 height 21
checkbox input "true"
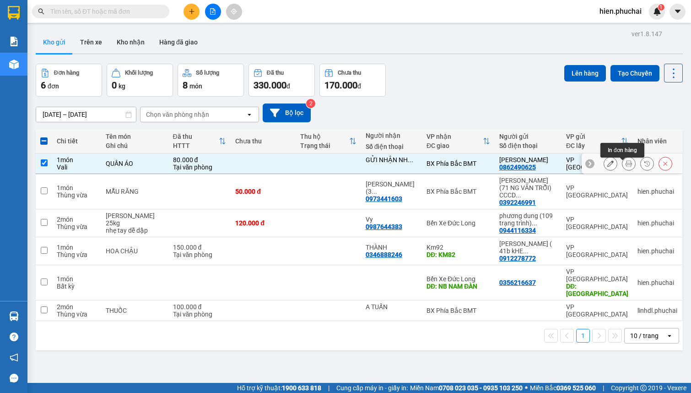
click at [625, 166] on icon at bounding box center [628, 163] width 6 height 6
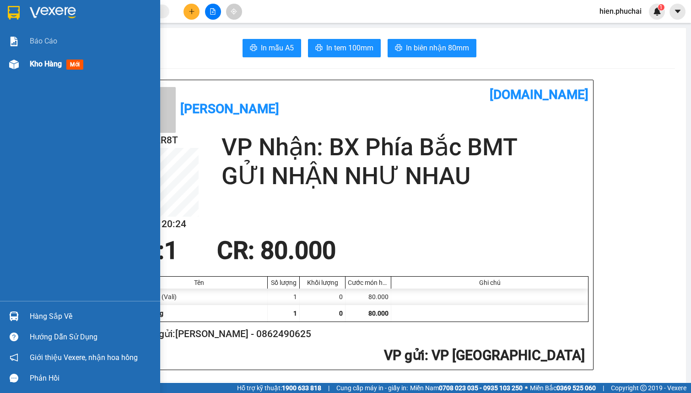
click at [21, 62] on div at bounding box center [14, 64] width 16 height 16
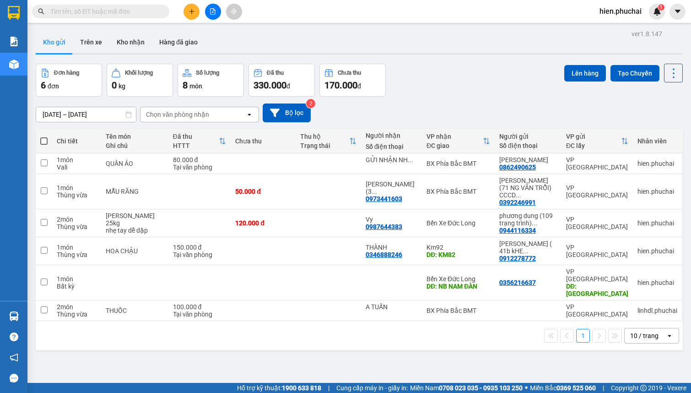
click at [445, 97] on div "11/10/2025 – 13/10/2025 Press the down arrow key to interact with the calendar …" at bounding box center [359, 113] width 647 height 32
click at [543, 159] on div "TRẦN THỊ MỸ DUYÊN" at bounding box center [528, 159] width 58 height 7
checkbox input "true"
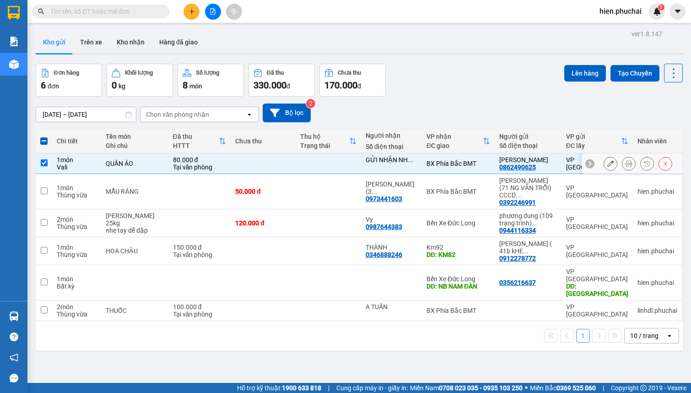
click at [625, 167] on icon at bounding box center [628, 163] width 6 height 6
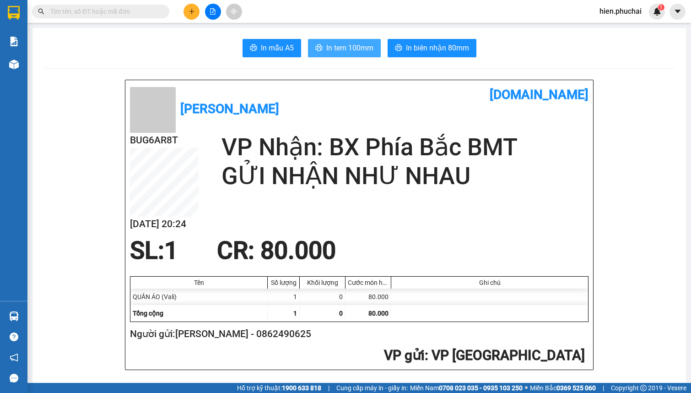
click at [360, 50] on span "In tem 100mm" at bounding box center [349, 47] width 47 height 11
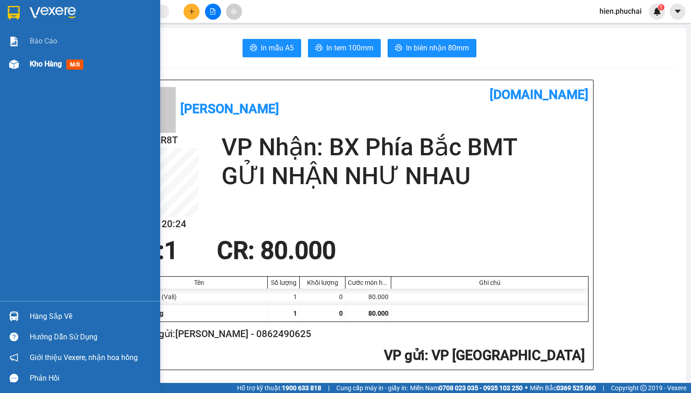
click at [28, 64] on div "Kho hàng mới" at bounding box center [80, 64] width 160 height 23
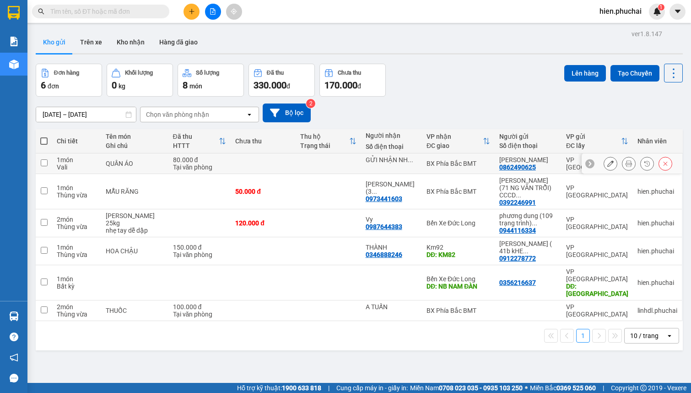
click at [331, 172] on td at bounding box center [328, 163] width 65 height 21
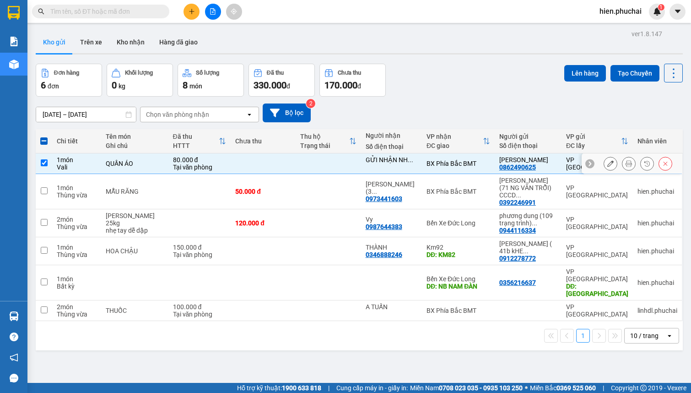
click at [608, 169] on button at bounding box center [610, 164] width 13 height 16
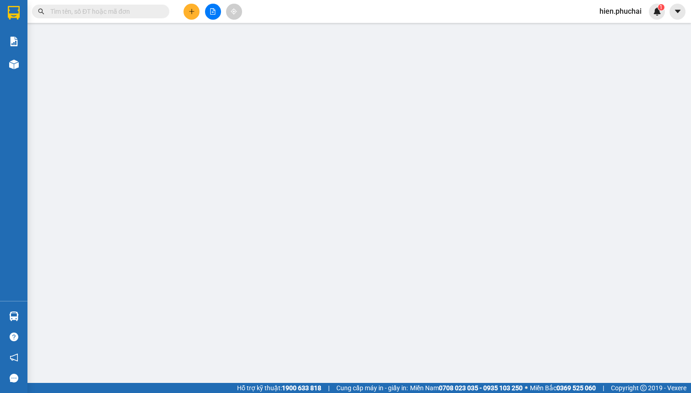
type input "0862490625"
type input "80.000"
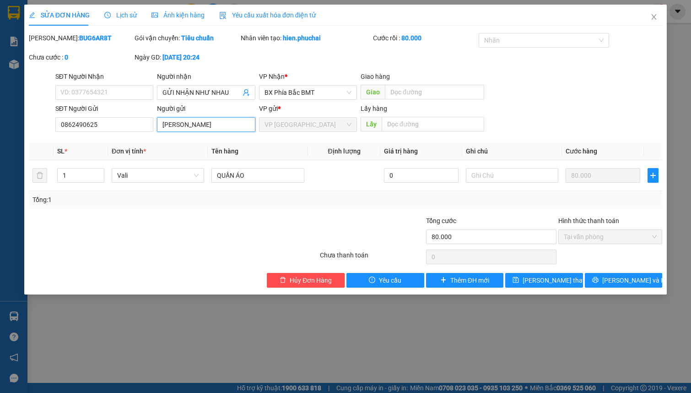
click at [232, 121] on input "TRẦN THỊ MỸ DUYÊN" at bounding box center [206, 124] width 98 height 15
type input "TRẦN THỊ MỸ DUYÊN // 59 HOÀI TRỤNG EA BÔNG ĐẮK LAK // 066301013894"
click at [545, 279] on span "Lưu thay đổi" at bounding box center [558, 280] width 73 height 10
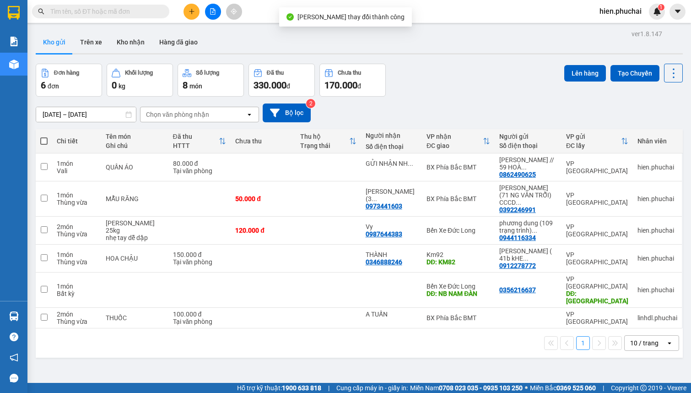
click at [454, 91] on div "Đơn hàng 6 đơn Khối lượng 0 kg Số lượng 8 món Đã thu 330.000 đ Chưa thu 170.000…" at bounding box center [359, 80] width 647 height 33
click at [625, 167] on icon at bounding box center [628, 167] width 6 height 6
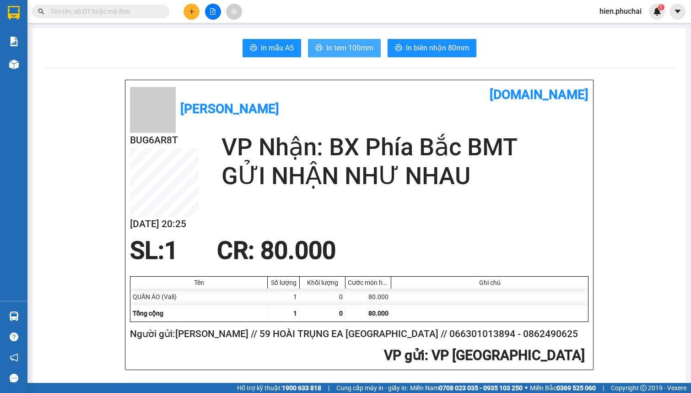
click at [326, 49] on span "In tem 100mm" at bounding box center [349, 47] width 47 height 11
click at [604, 13] on span "hien.phuchai" at bounding box center [620, 10] width 57 height 11
click at [604, 28] on li "Đăng xuất" at bounding box center [621, 28] width 59 height 15
